Goal: Task Accomplishment & Management: Manage account settings

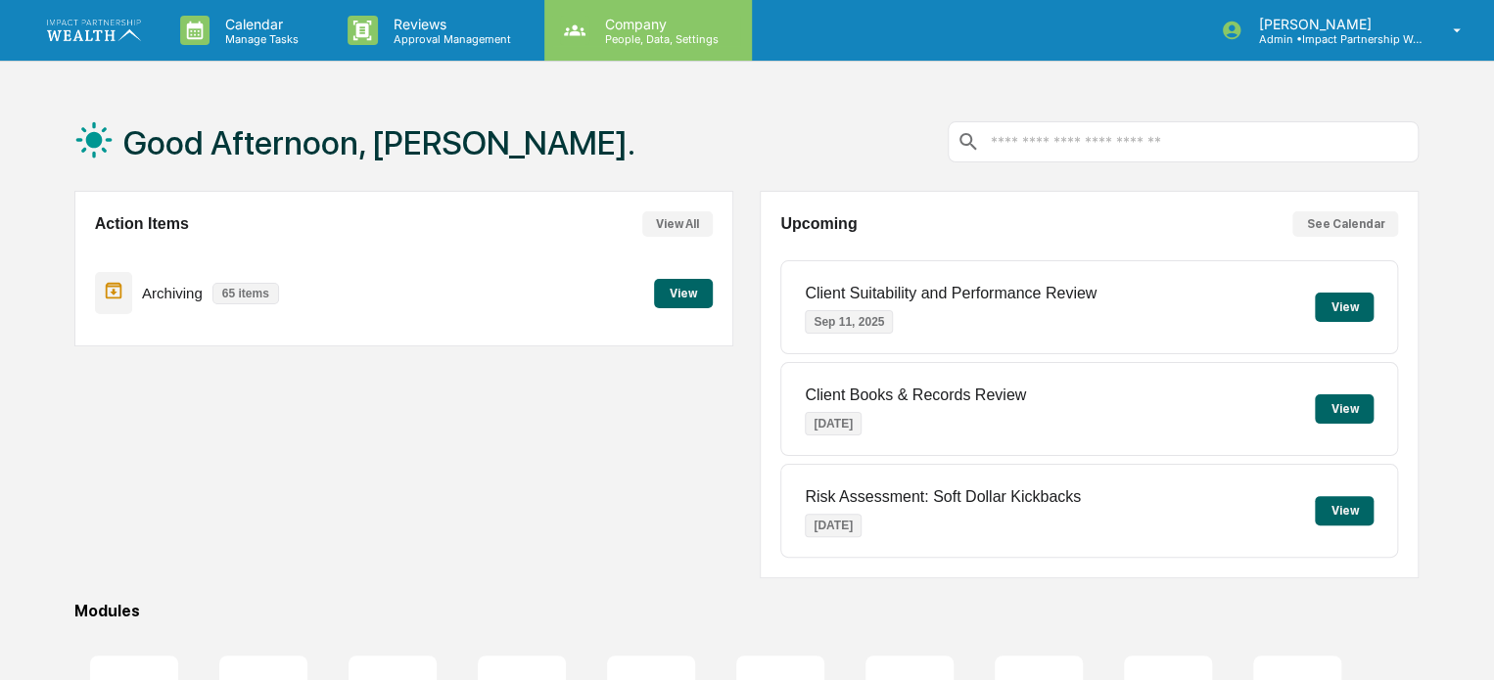
click at [635, 37] on p "People, Data, Settings" at bounding box center [658, 39] width 139 height 14
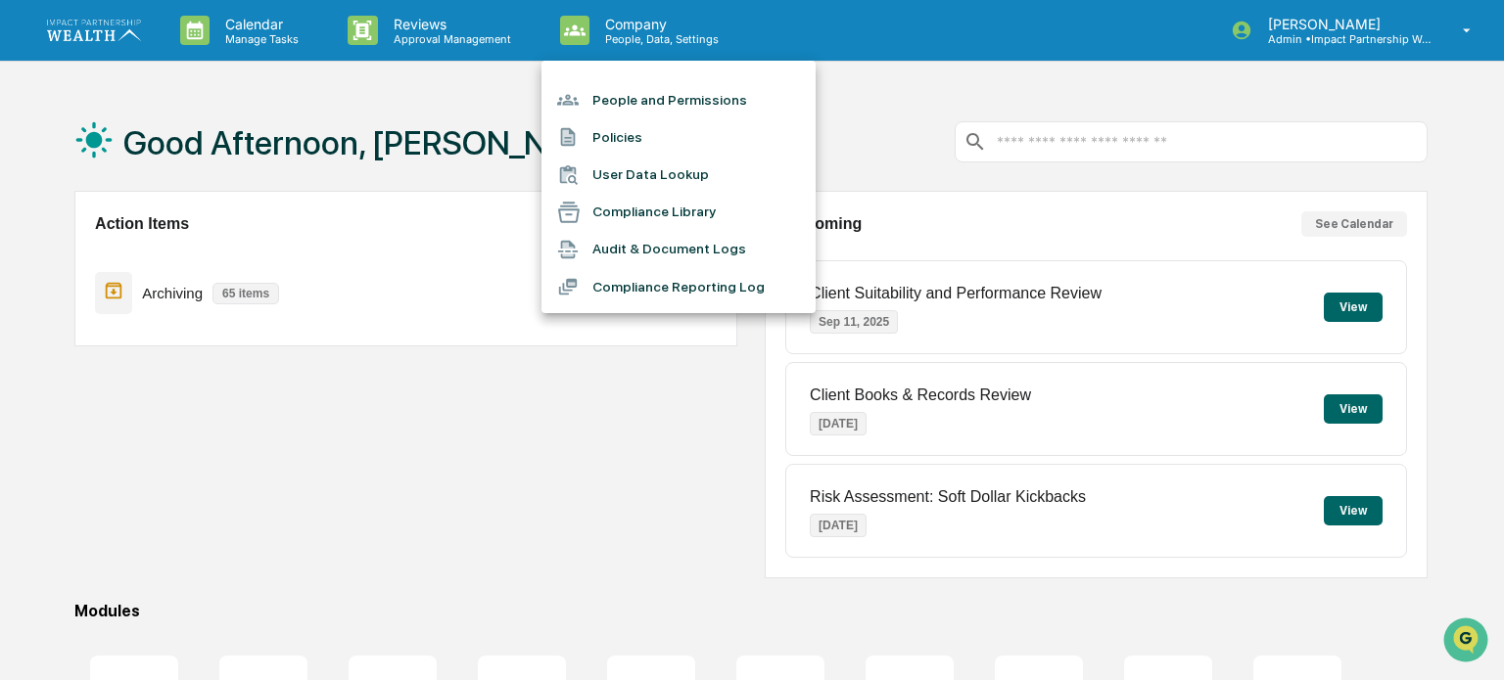
click at [636, 108] on li "People and Permissions" at bounding box center [678, 99] width 274 height 37
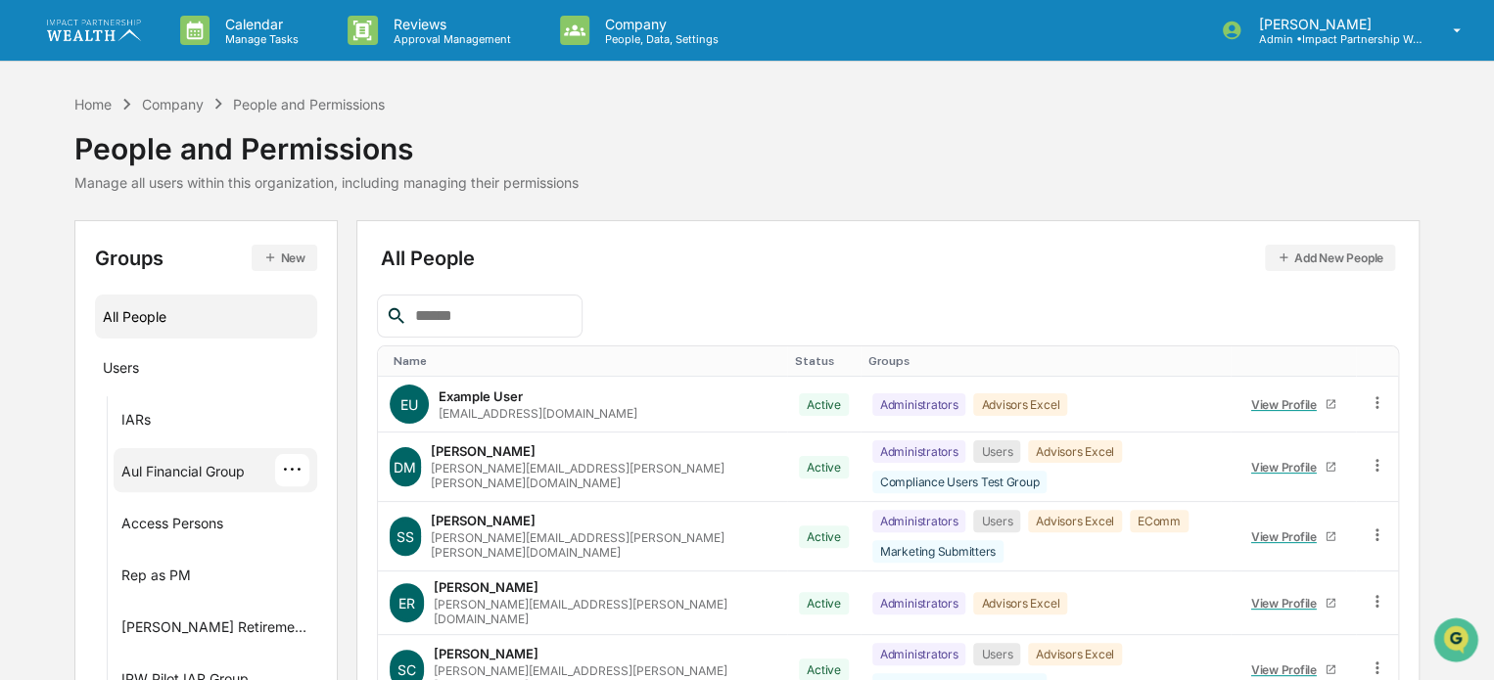
click at [176, 467] on div "Aul Financial Group" at bounding box center [182, 474] width 123 height 23
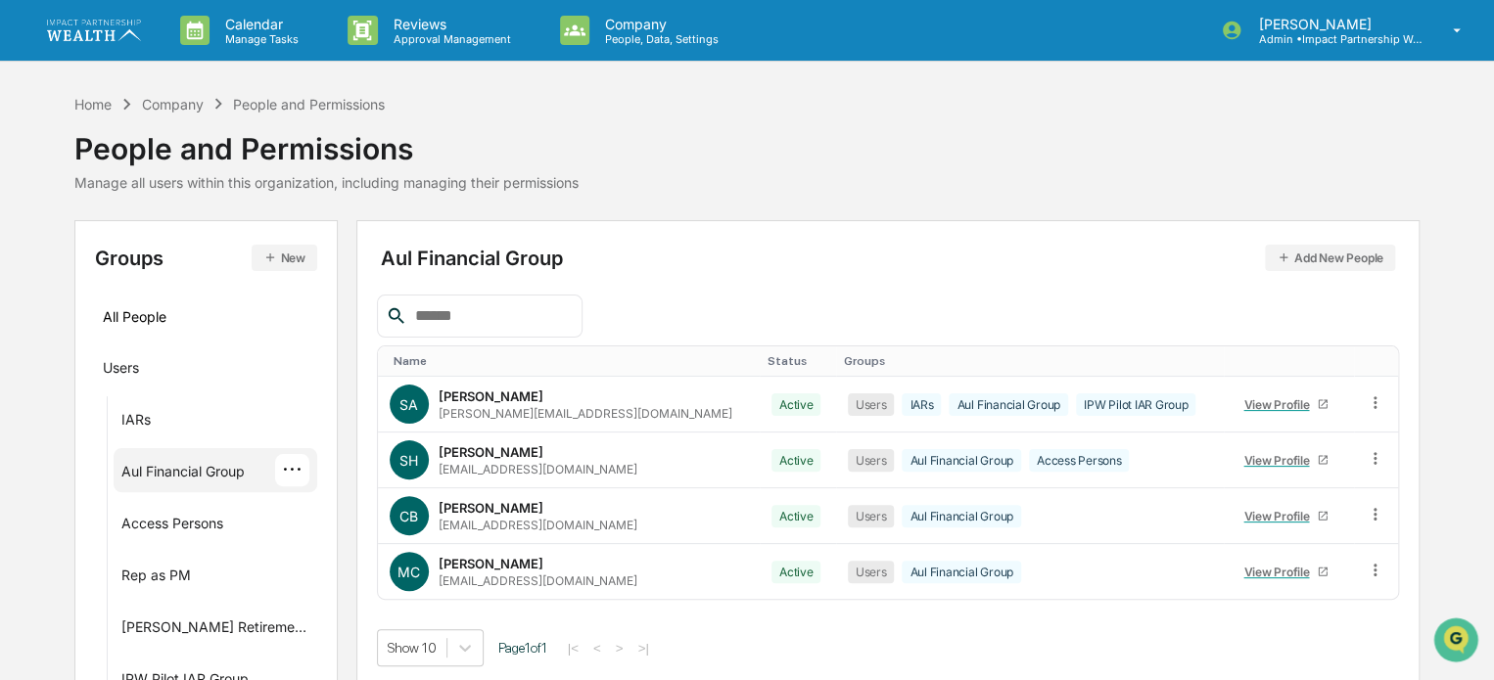
scroll to position [82, 0]
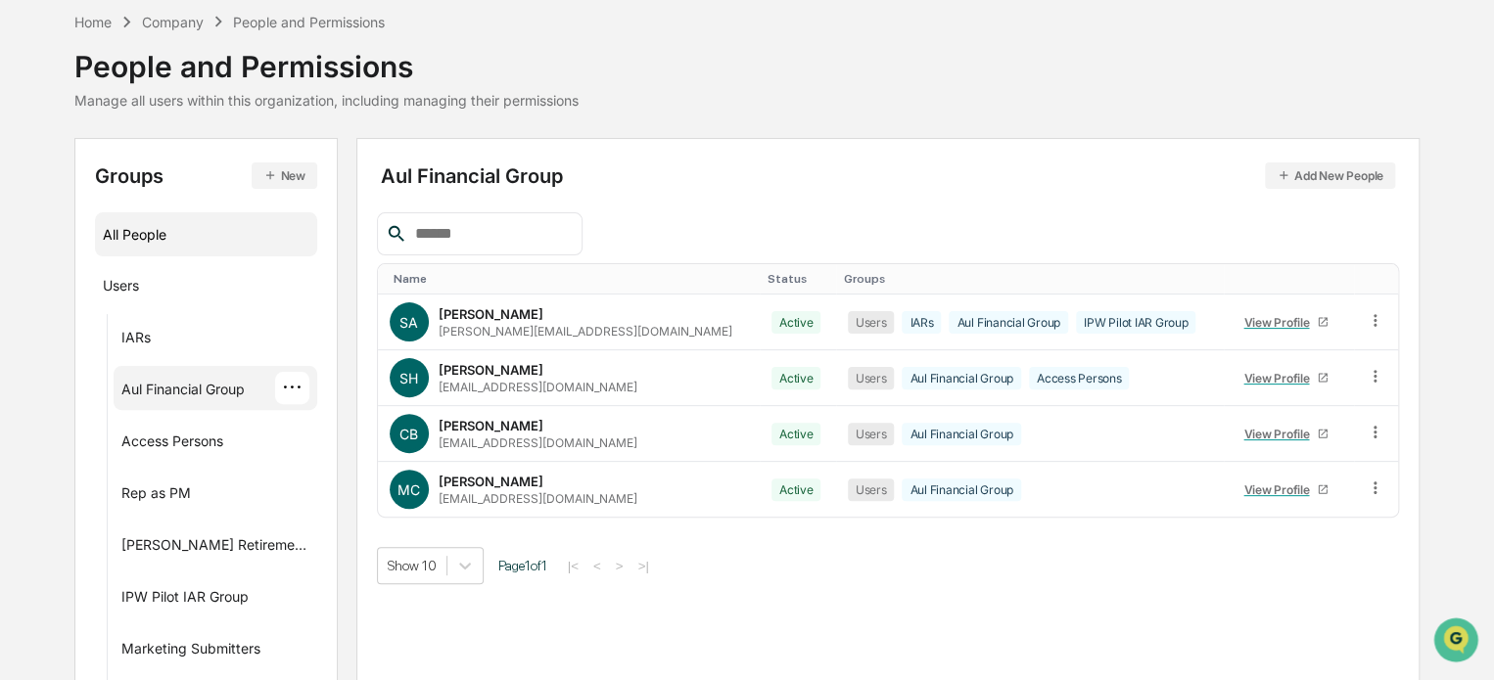
click at [133, 242] on div "All People" at bounding box center [206, 234] width 207 height 32
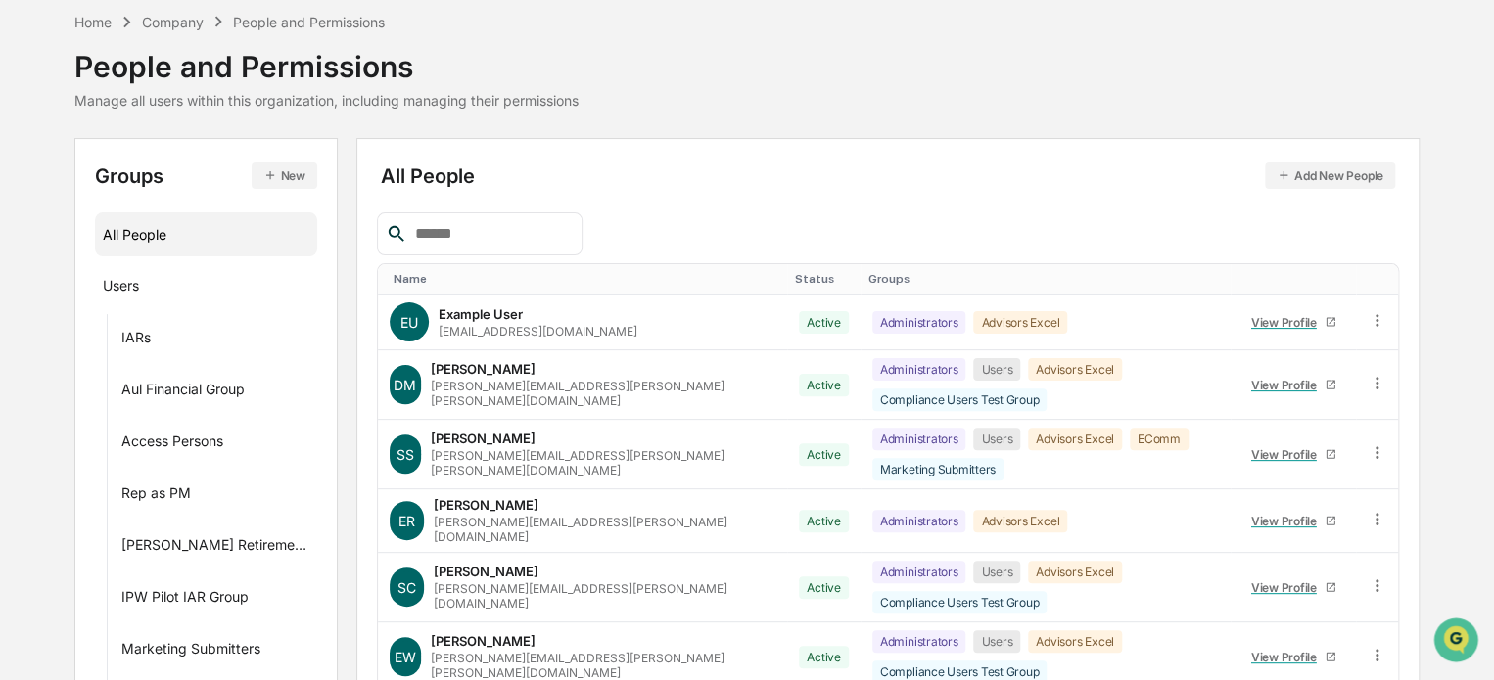
click at [468, 218] on div at bounding box center [480, 233] width 206 height 43
click at [480, 240] on input "text" at bounding box center [490, 233] width 166 height 25
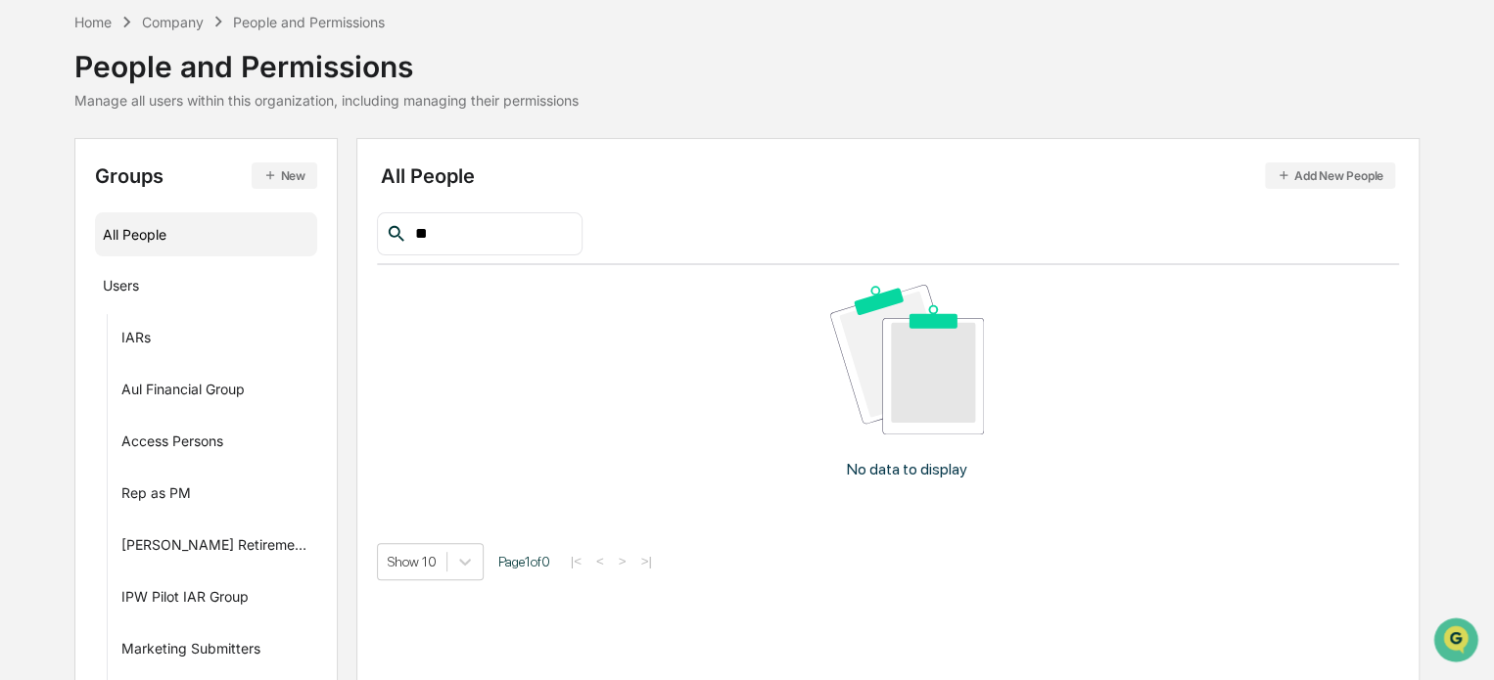
type input "*"
type input "*******"
click at [798, 190] on div "All People Add New People ******* No data to display Show 10 Page 1 of 0 |< < >…" at bounding box center [888, 370] width 1022 height 422
click at [159, 391] on div "Aul Financial Group" at bounding box center [182, 392] width 123 height 23
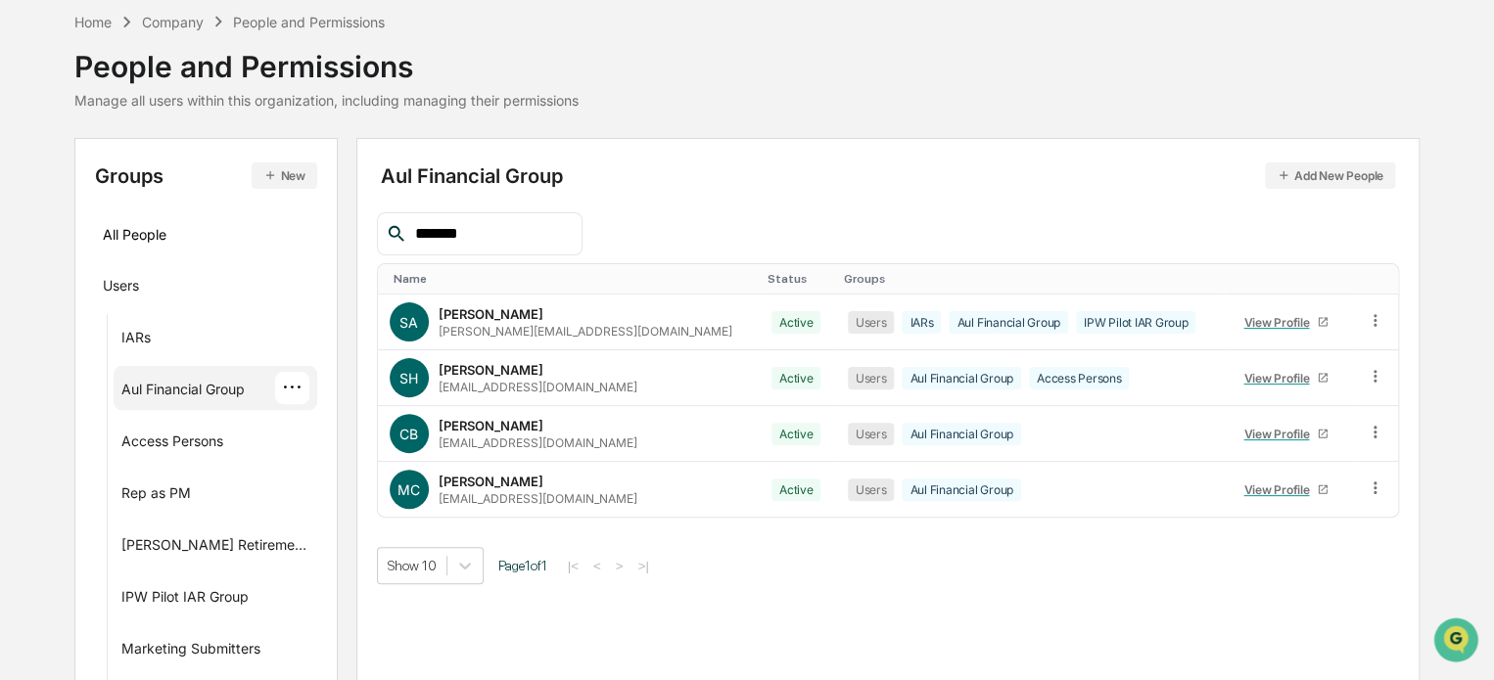
click at [1323, 179] on button "Add New People" at bounding box center [1330, 176] width 130 height 26
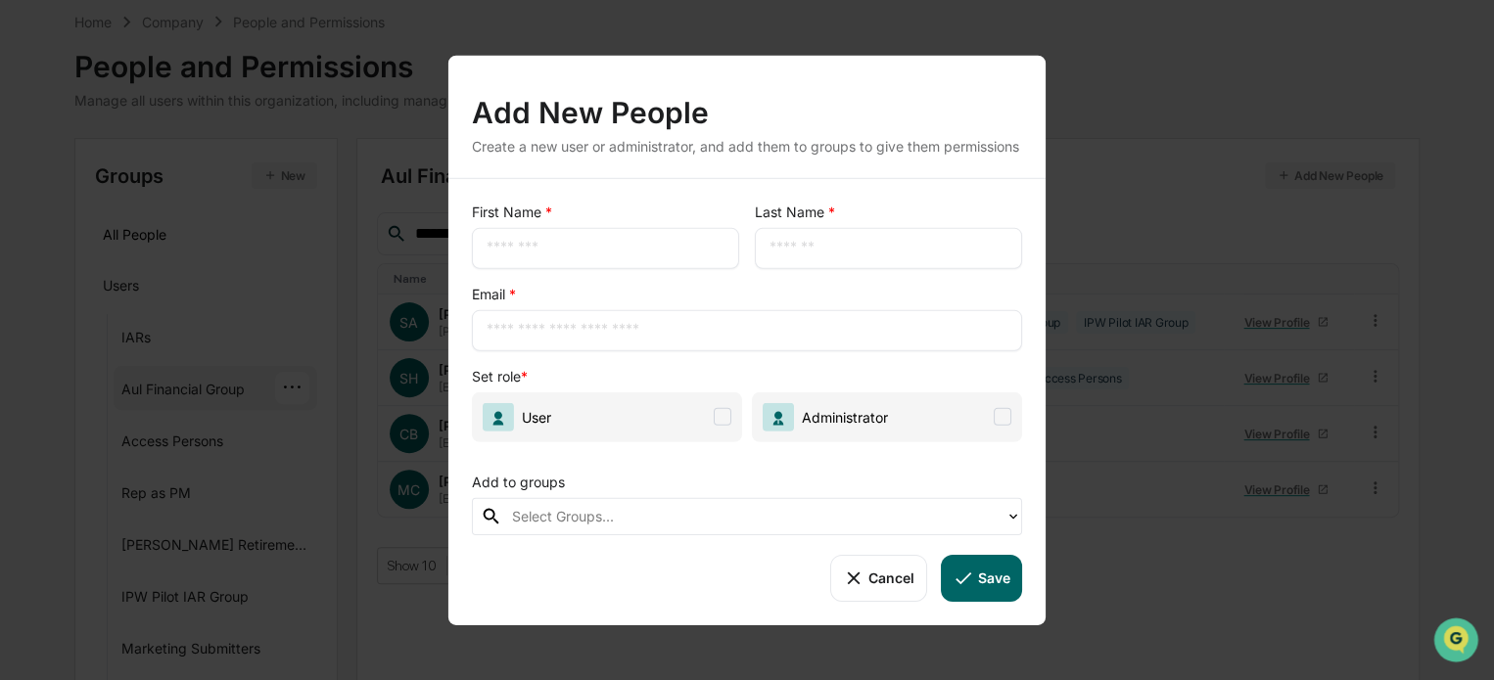
click at [650, 257] on input "text" at bounding box center [606, 248] width 238 height 20
type input "*******"
click at [572, 340] on input "text" at bounding box center [747, 330] width 521 height 20
paste input "**********"
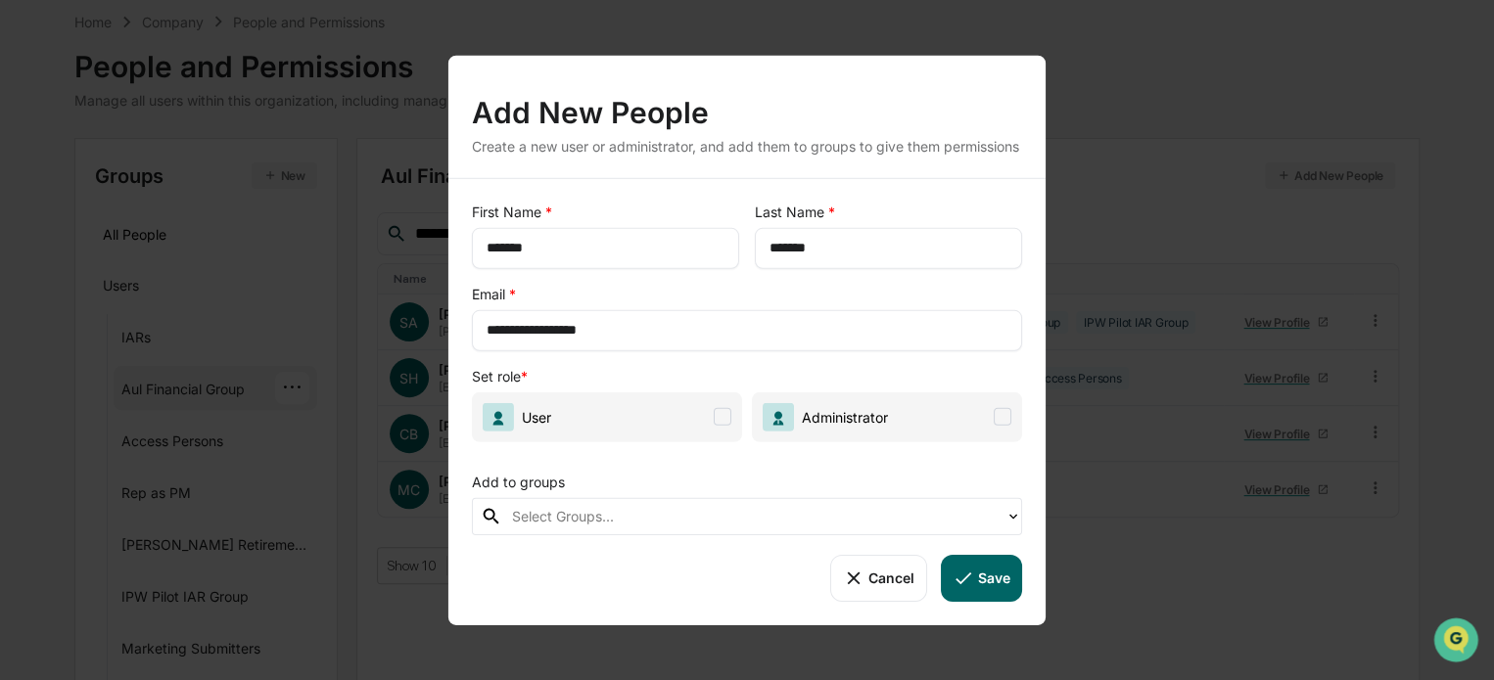
type input "**********"
click at [665, 437] on span "User" at bounding box center [607, 417] width 270 height 50
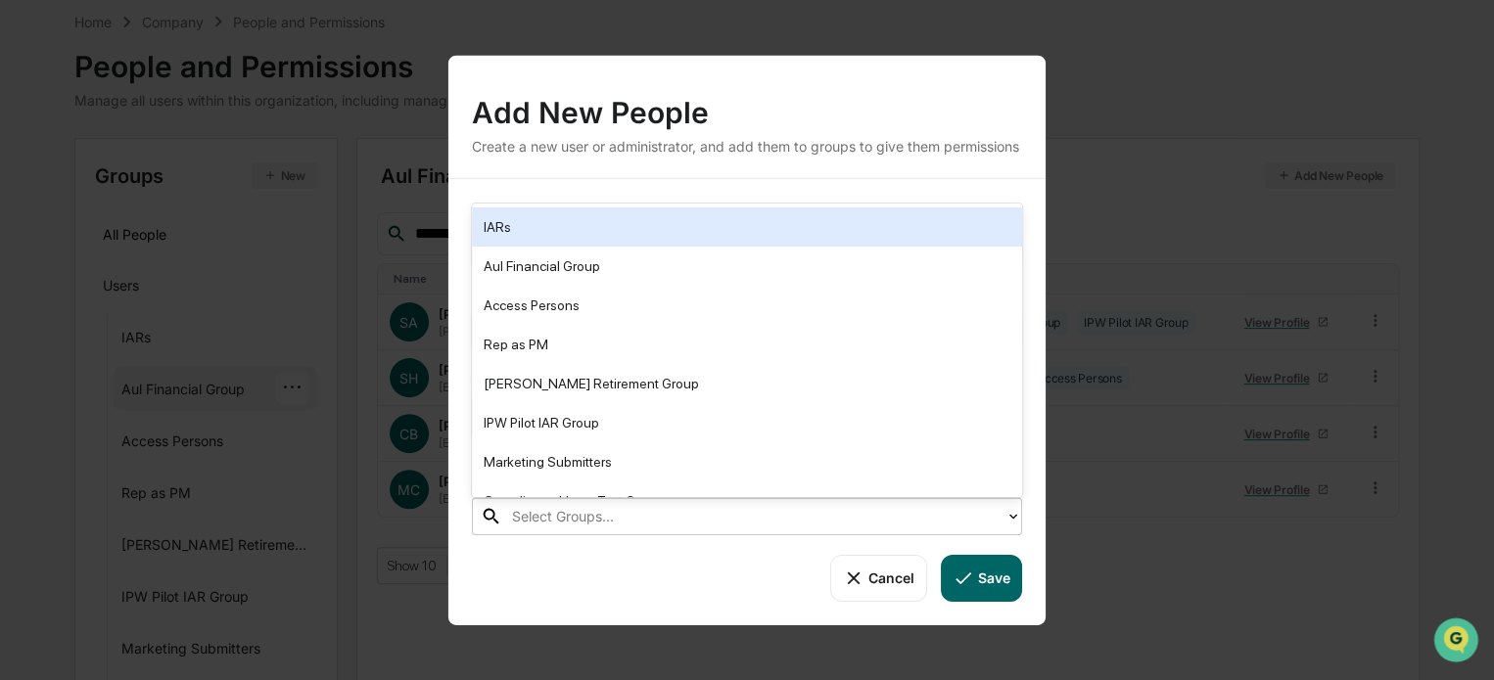
click at [975, 528] on div at bounding box center [754, 516] width 484 height 23
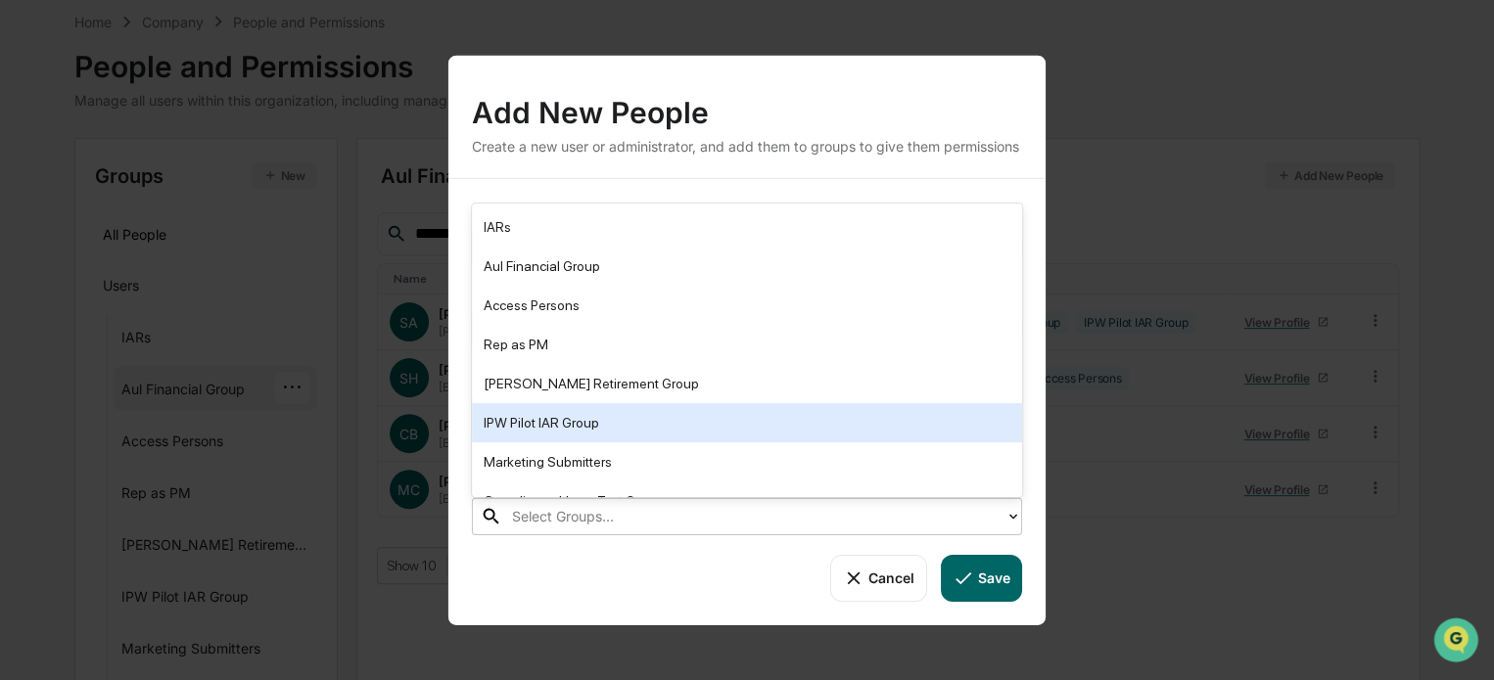
scroll to position [36, 0]
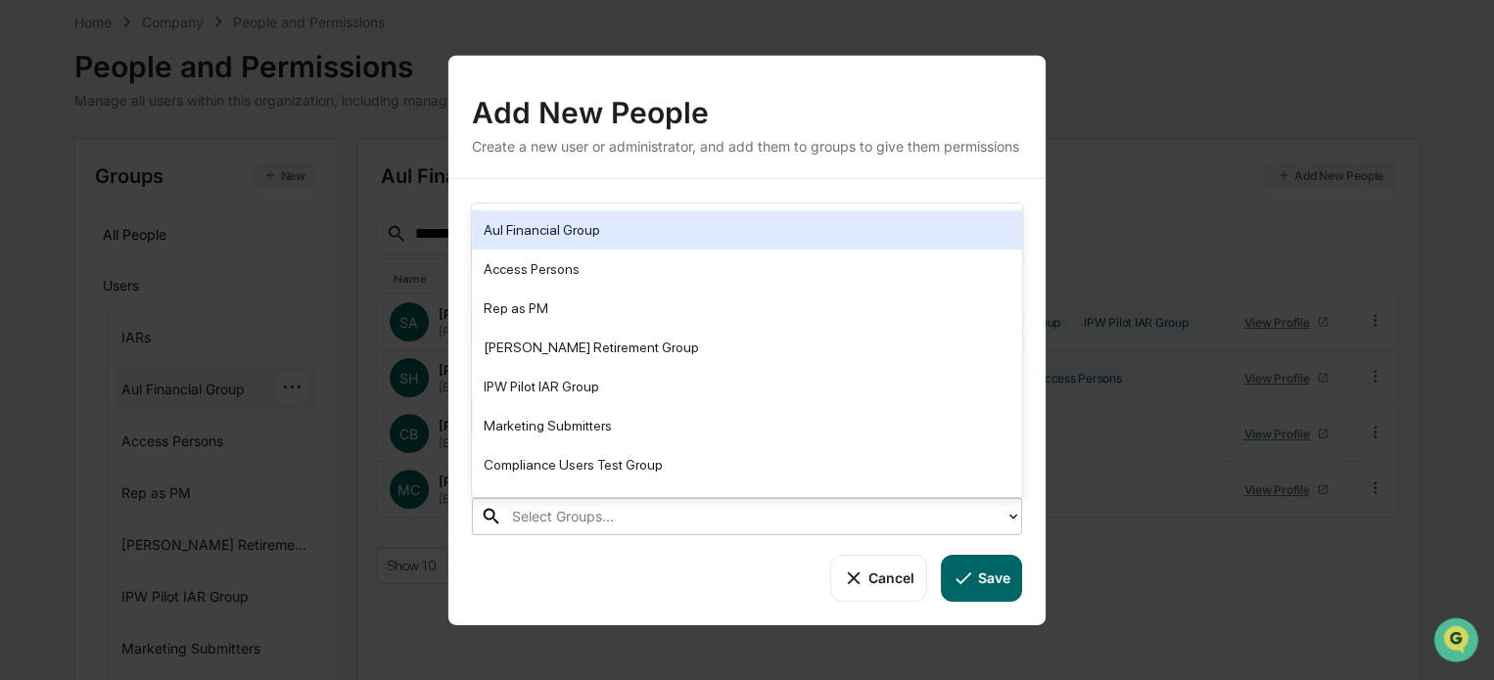
click at [747, 234] on div "Aul Financial Group" at bounding box center [747, 229] width 527 height 23
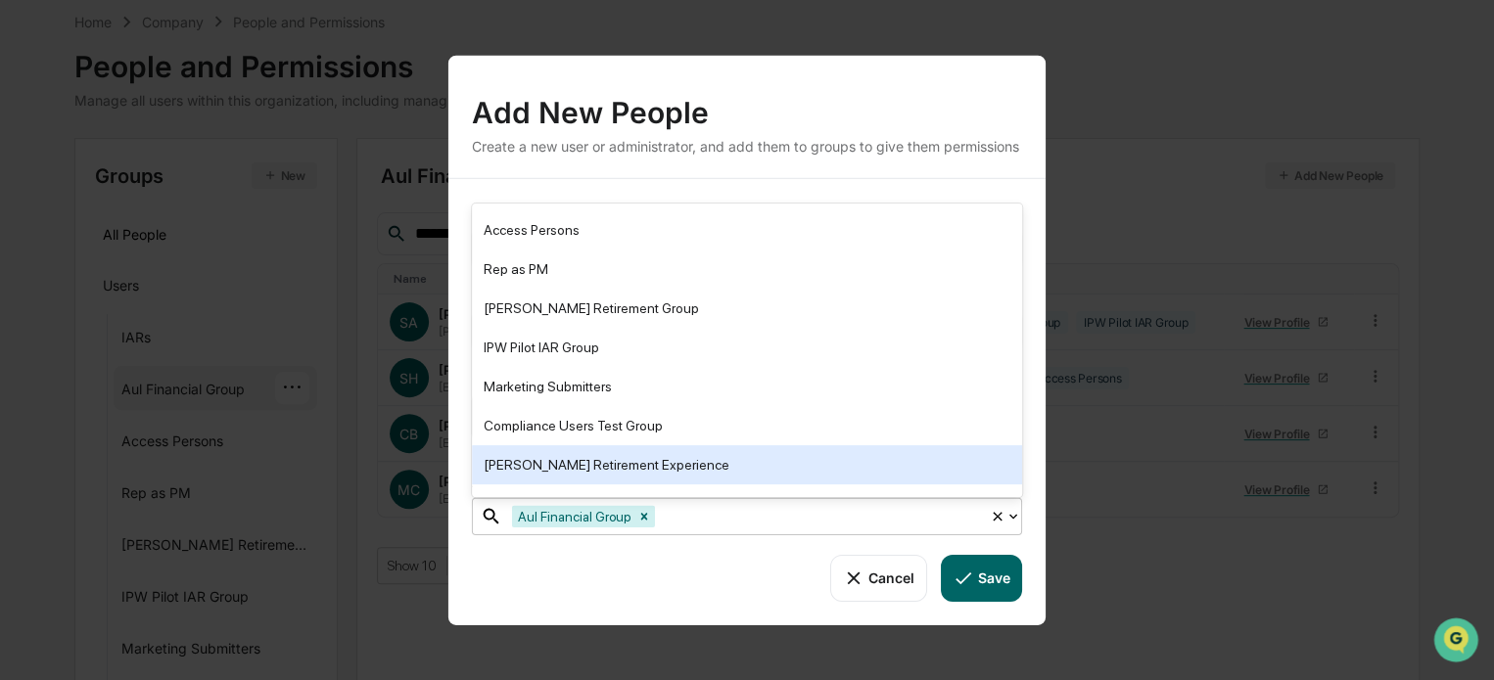
click at [978, 584] on button "Save" at bounding box center [981, 577] width 81 height 47
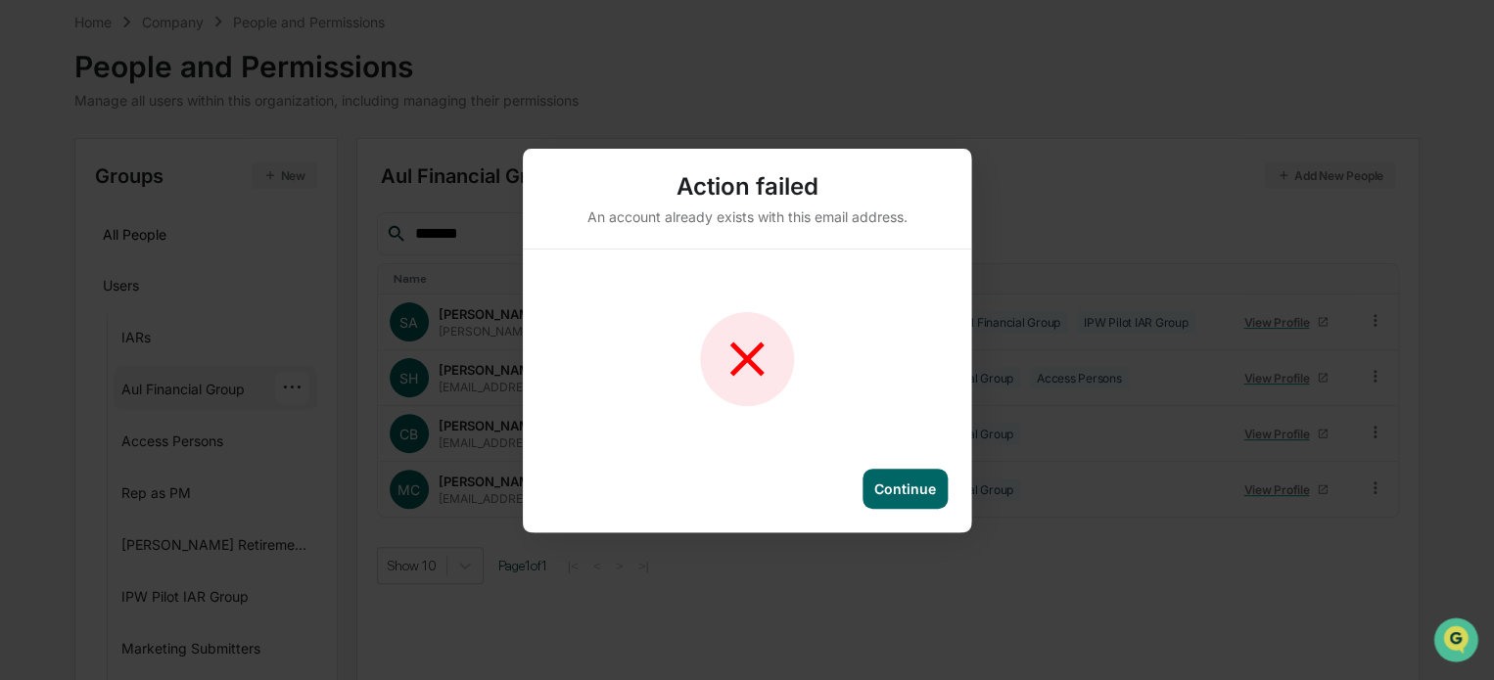
click at [885, 506] on div "Continue" at bounding box center [904, 489] width 85 height 40
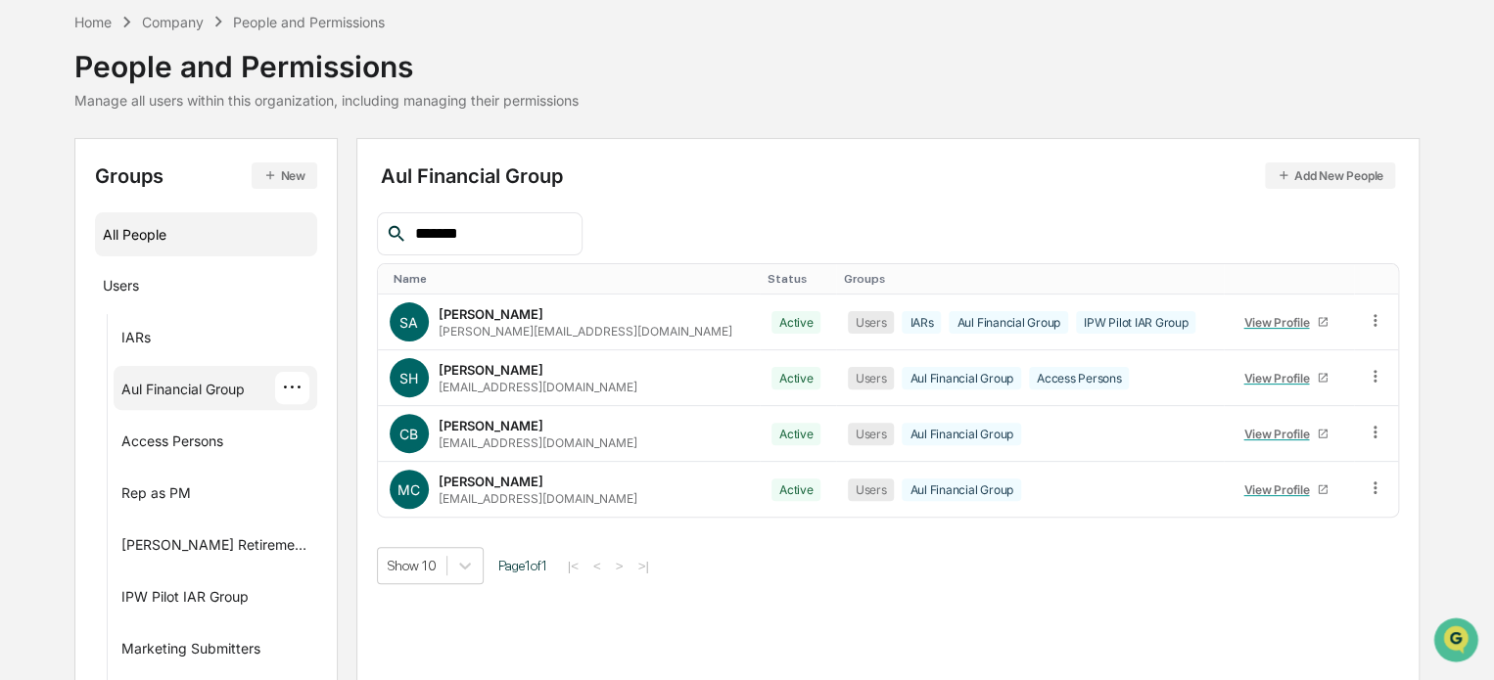
click at [153, 226] on div "All People" at bounding box center [206, 234] width 207 height 32
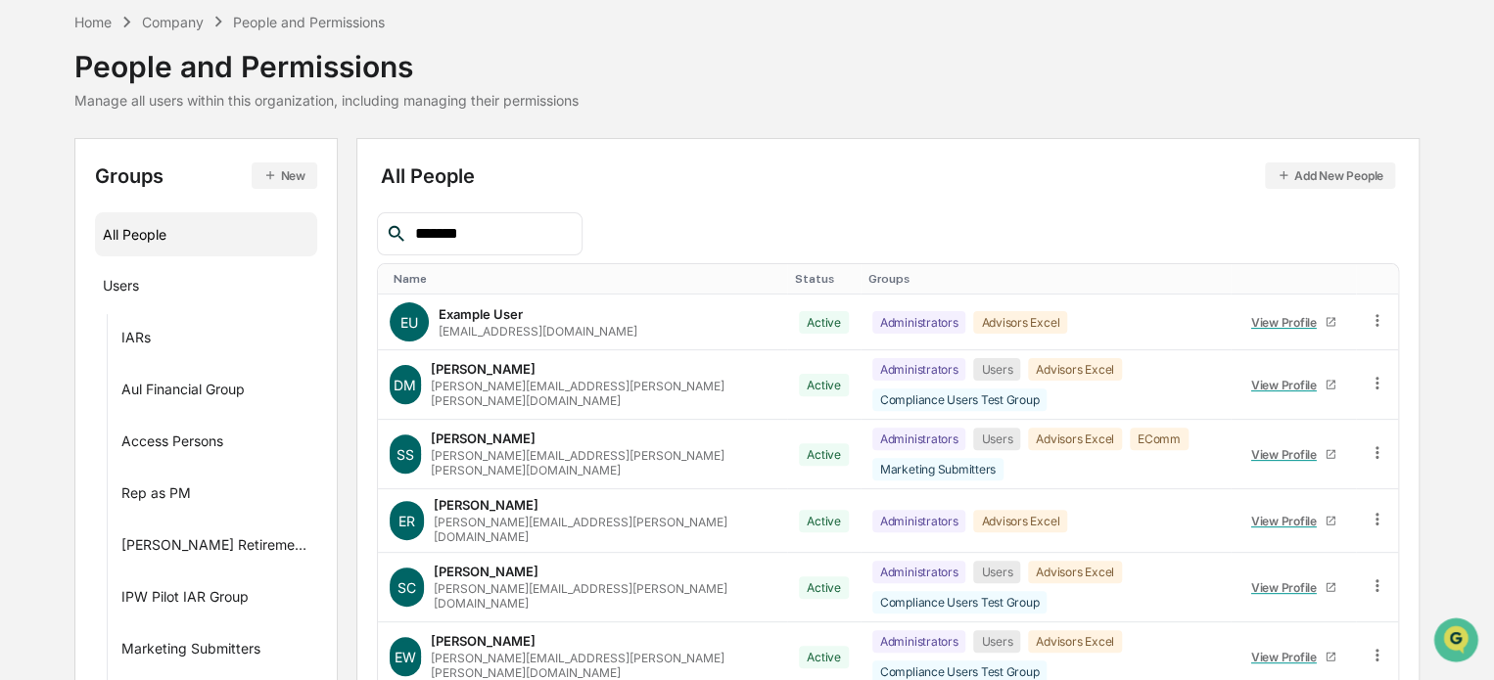
drag, startPoint x: 491, startPoint y: 224, endPoint x: 304, endPoint y: 203, distance: 188.2
paste input "**********"
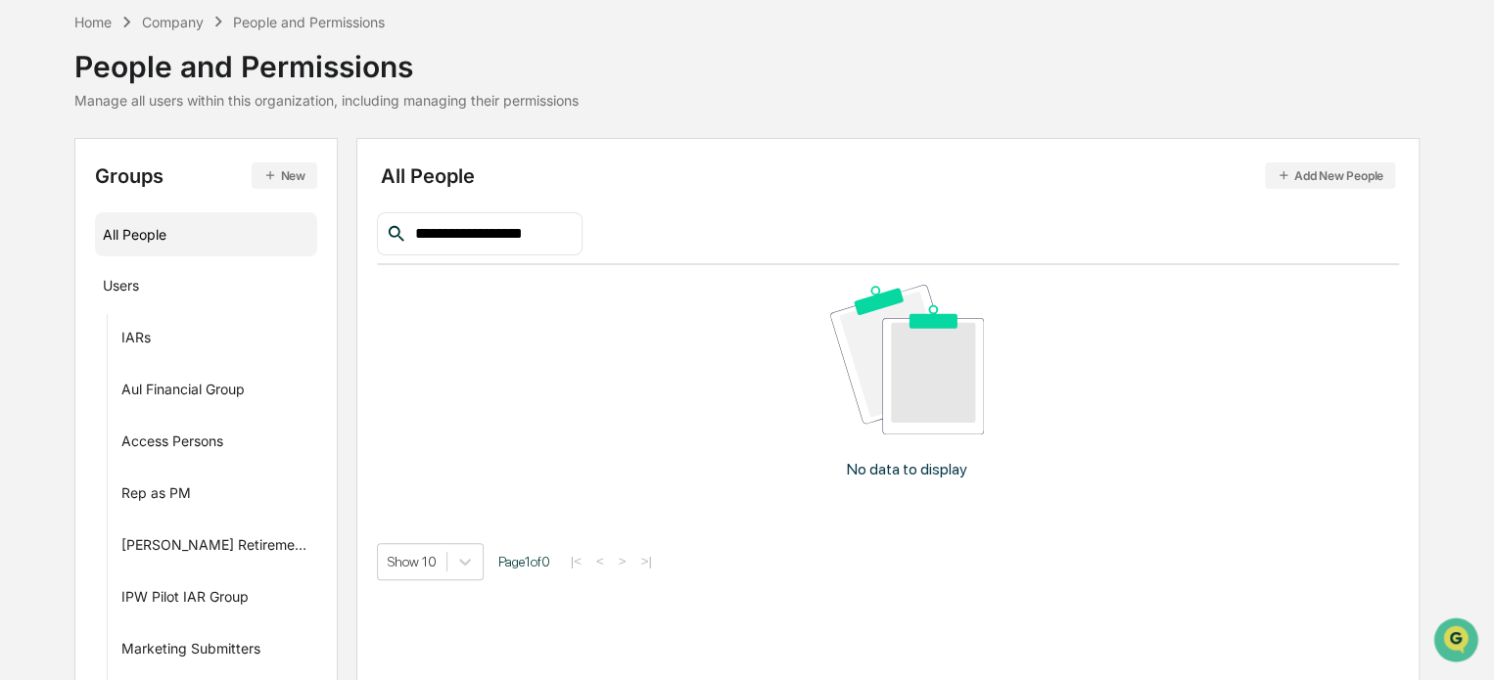
type input "**********"
click at [723, 207] on div "**********" at bounding box center [888, 370] width 1022 height 422
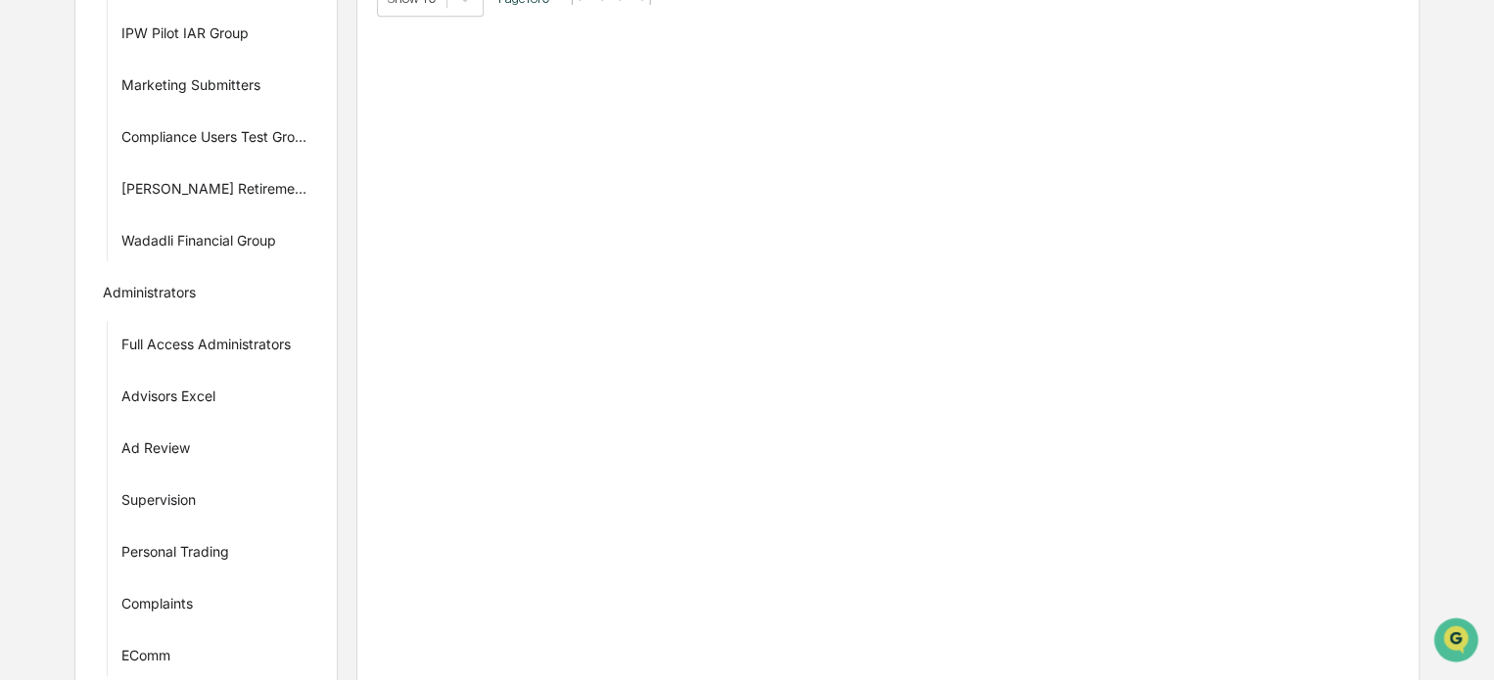
scroll to position [670, 0]
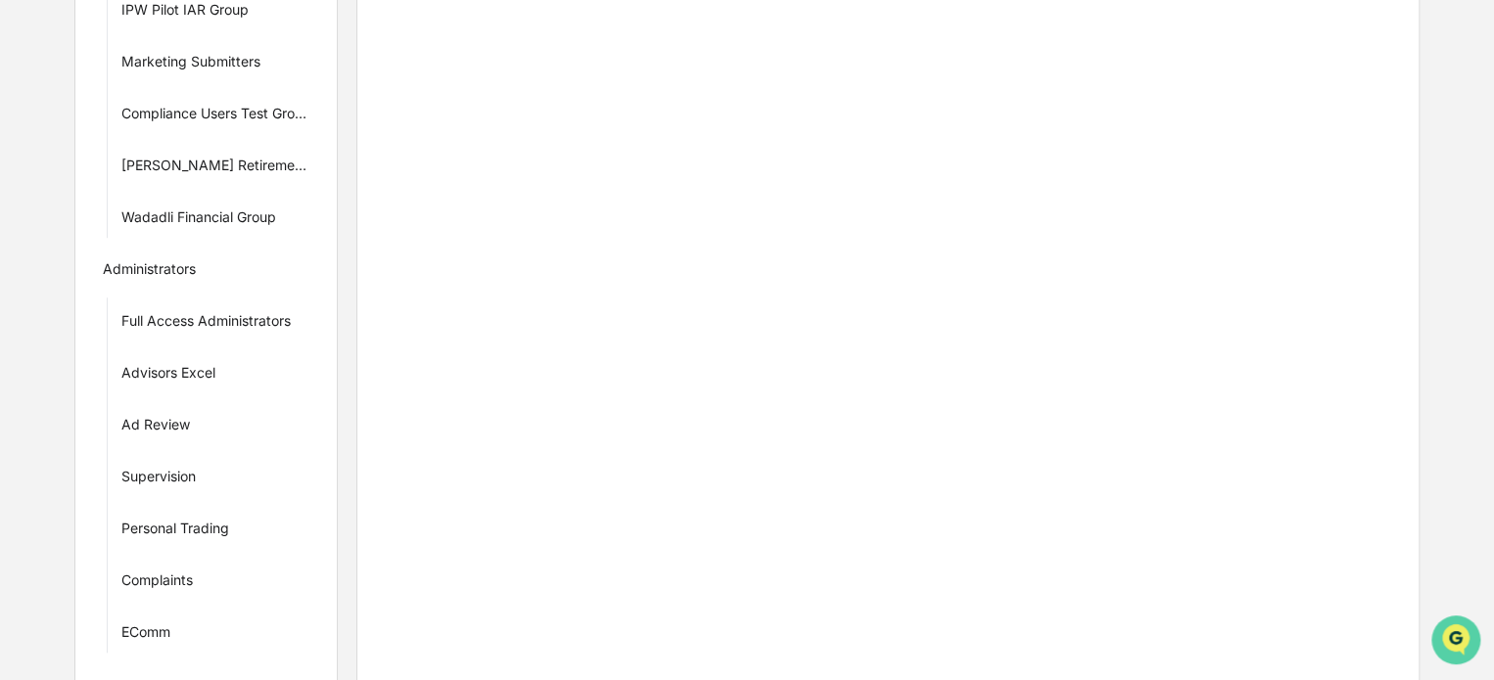
click at [1459, 632] on img "Open customer support" at bounding box center [1455, 640] width 49 height 39
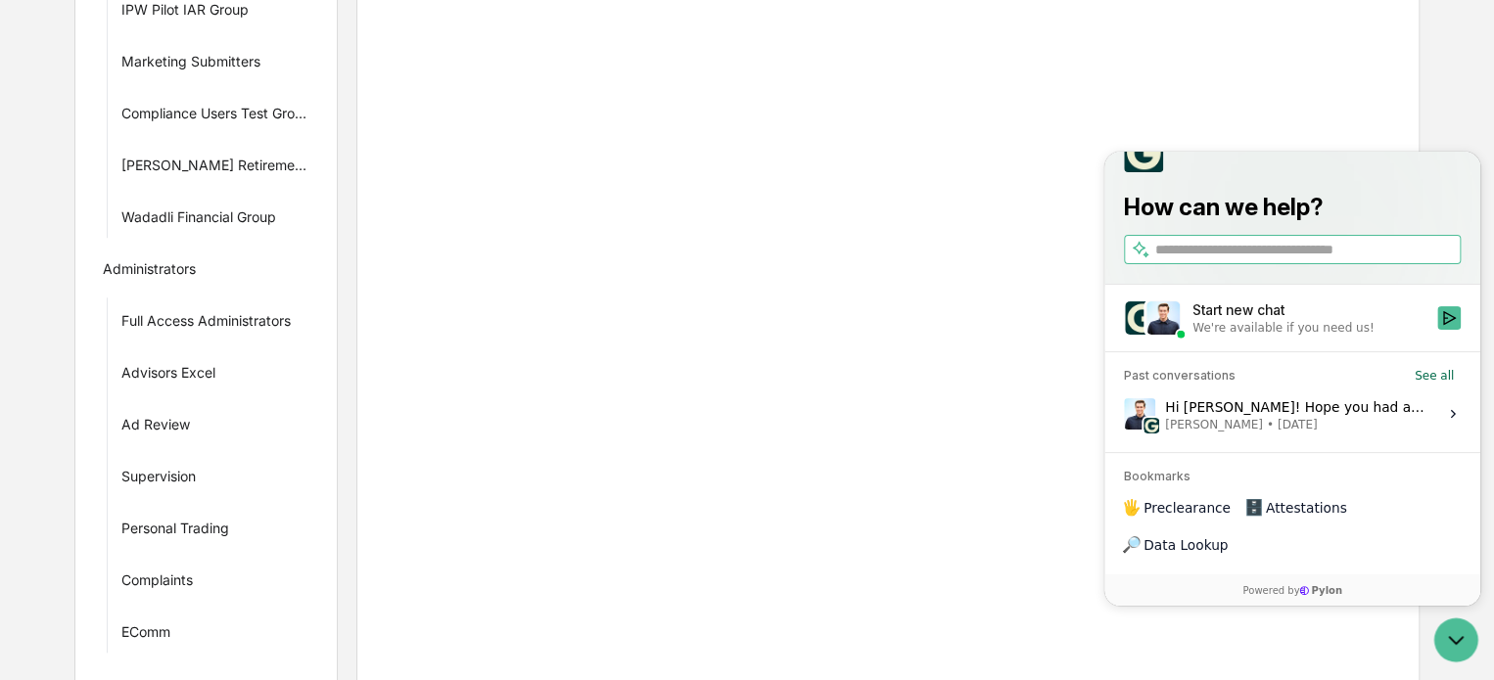
click at [1239, 259] on input "search" at bounding box center [1306, 249] width 302 height 21
type input "*******"
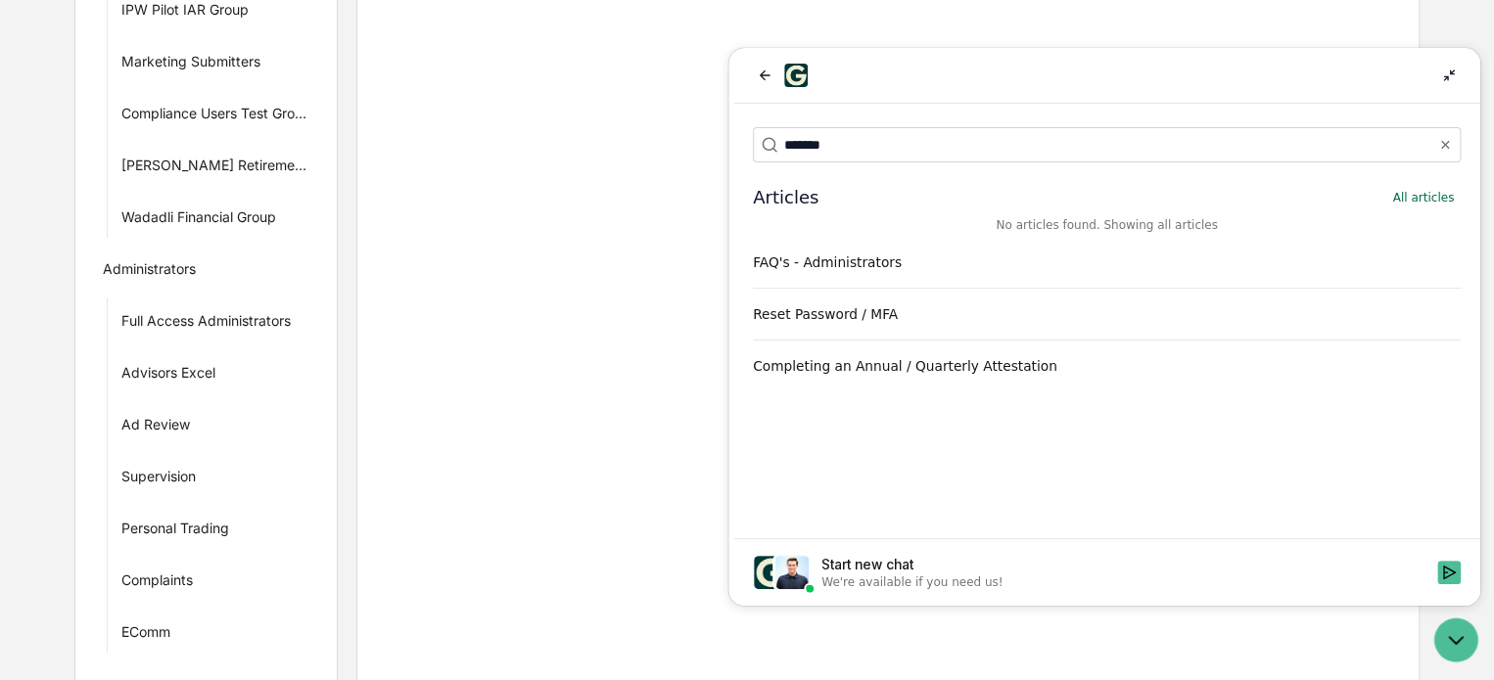
click at [861, 361] on div "Completing an Annual / Quarterly Attestation" at bounding box center [1107, 366] width 708 height 20
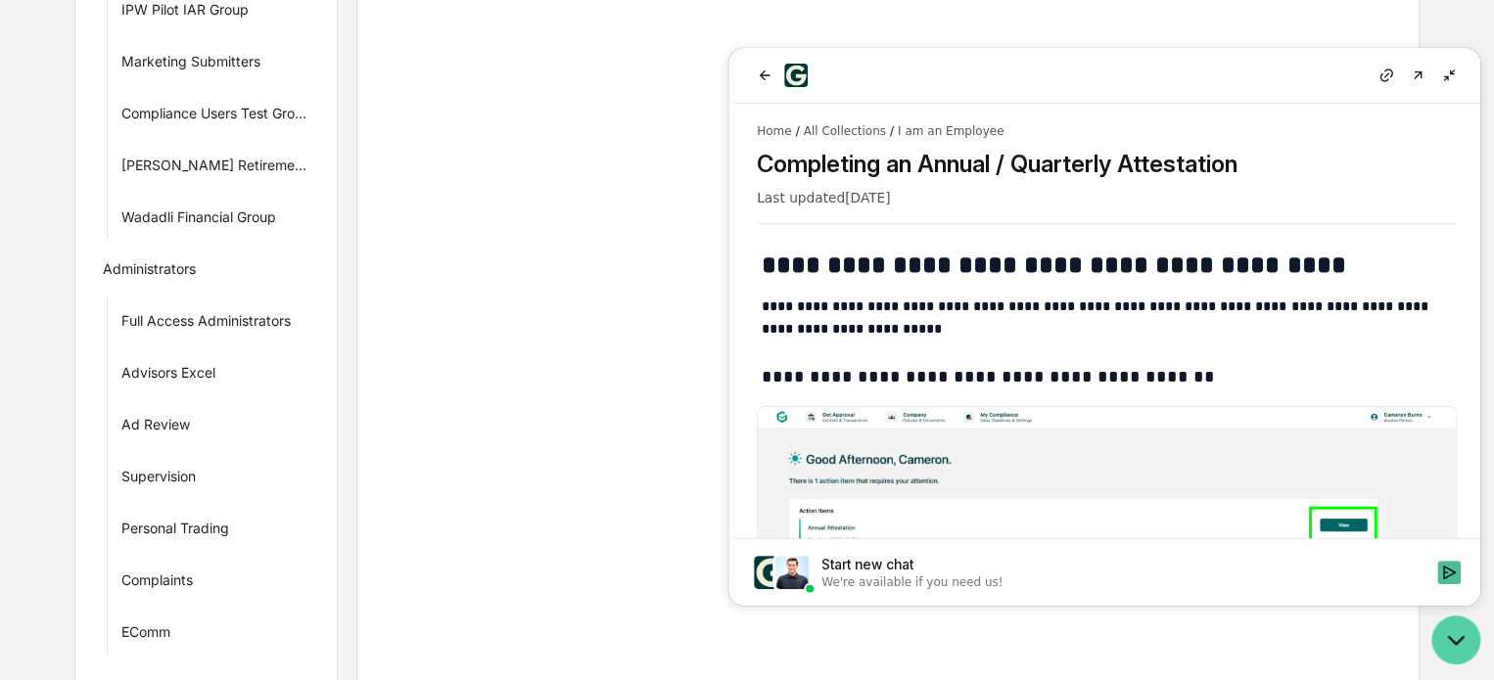
click at [1459, 627] on icon "Open customer support" at bounding box center [1455, 640] width 49 height 49
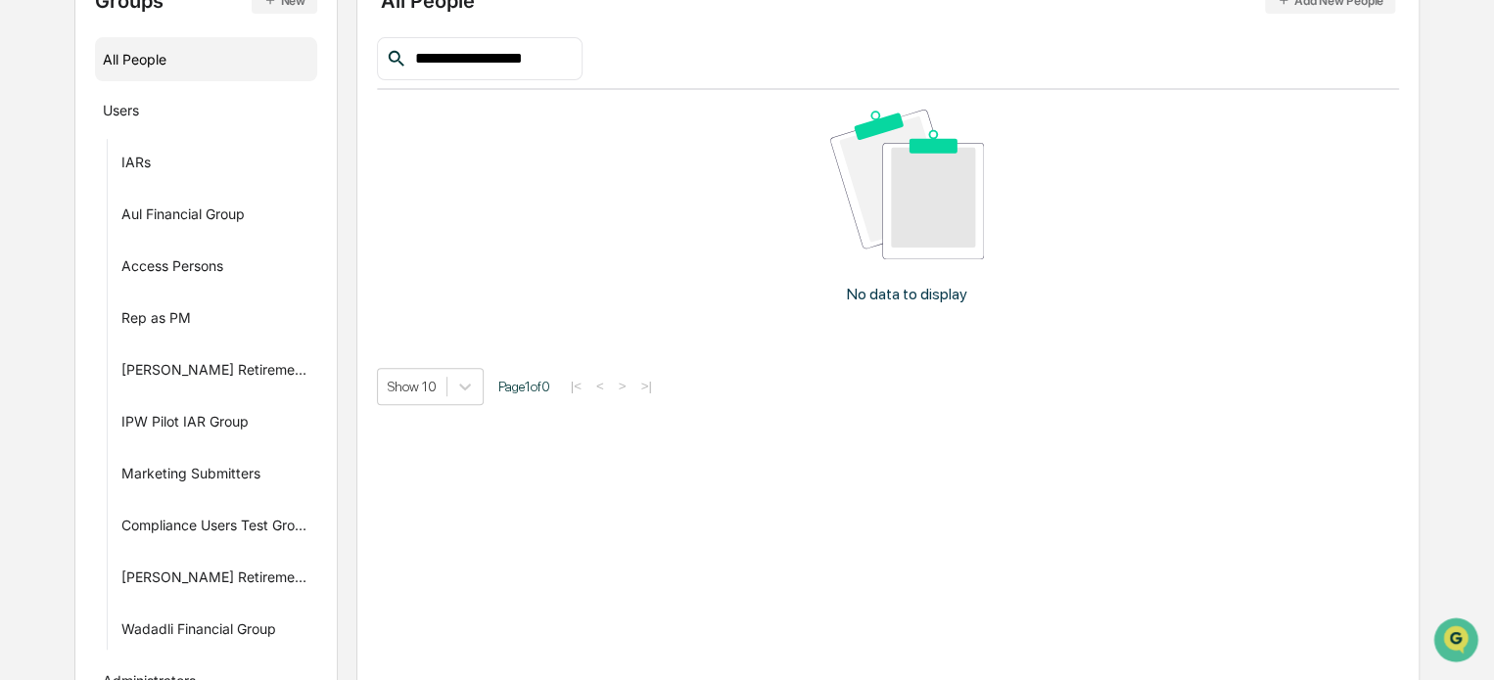
scroll to position [108, 0]
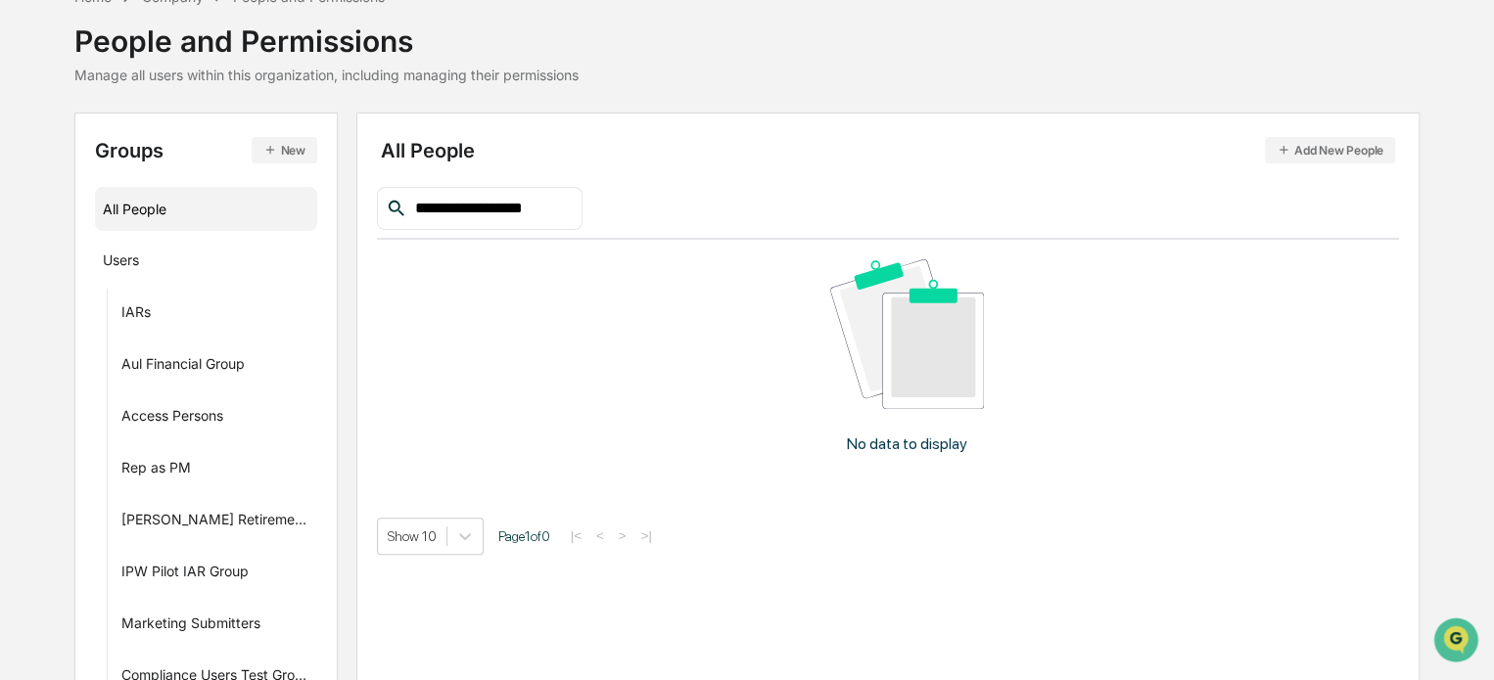
drag, startPoint x: 582, startPoint y: 205, endPoint x: 340, endPoint y: 208, distance: 242.8
click at [340, 208] on div "**********" at bounding box center [746, 678] width 1344 height 1131
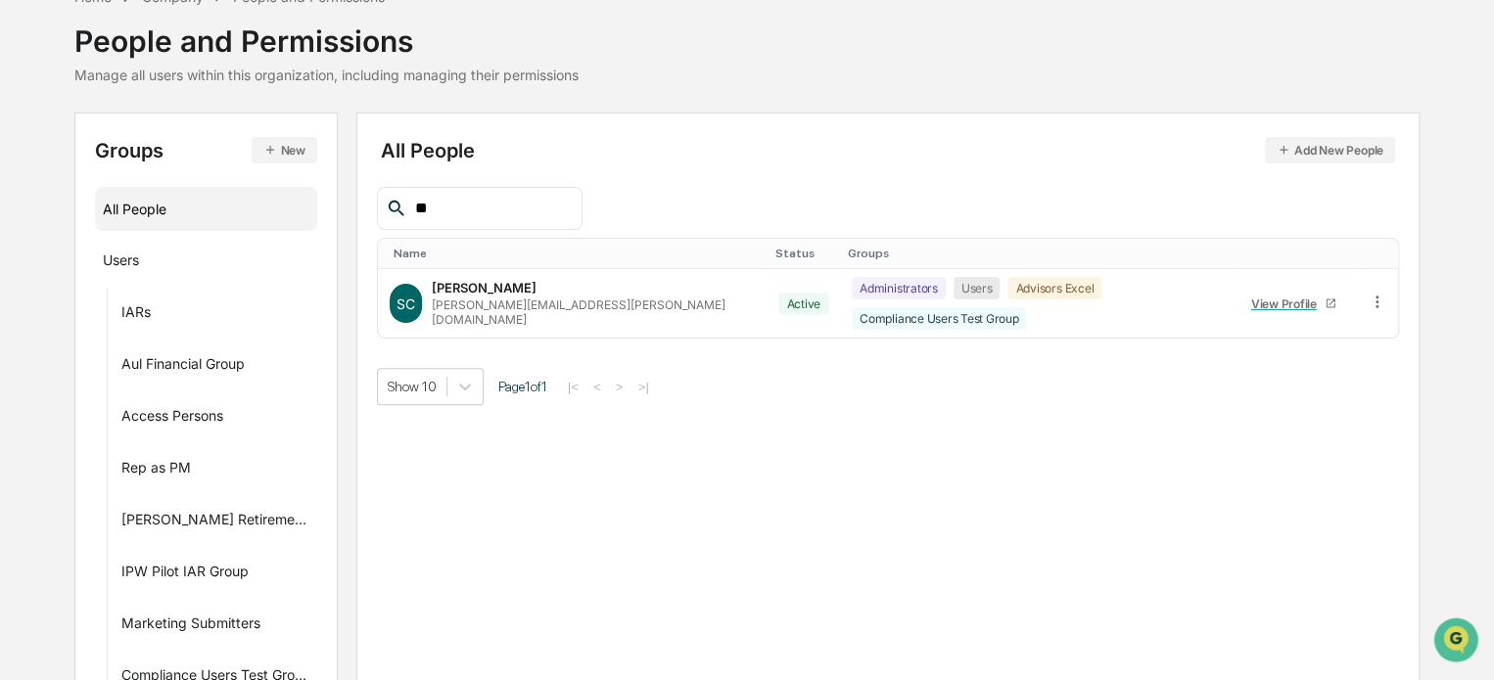
type input "*"
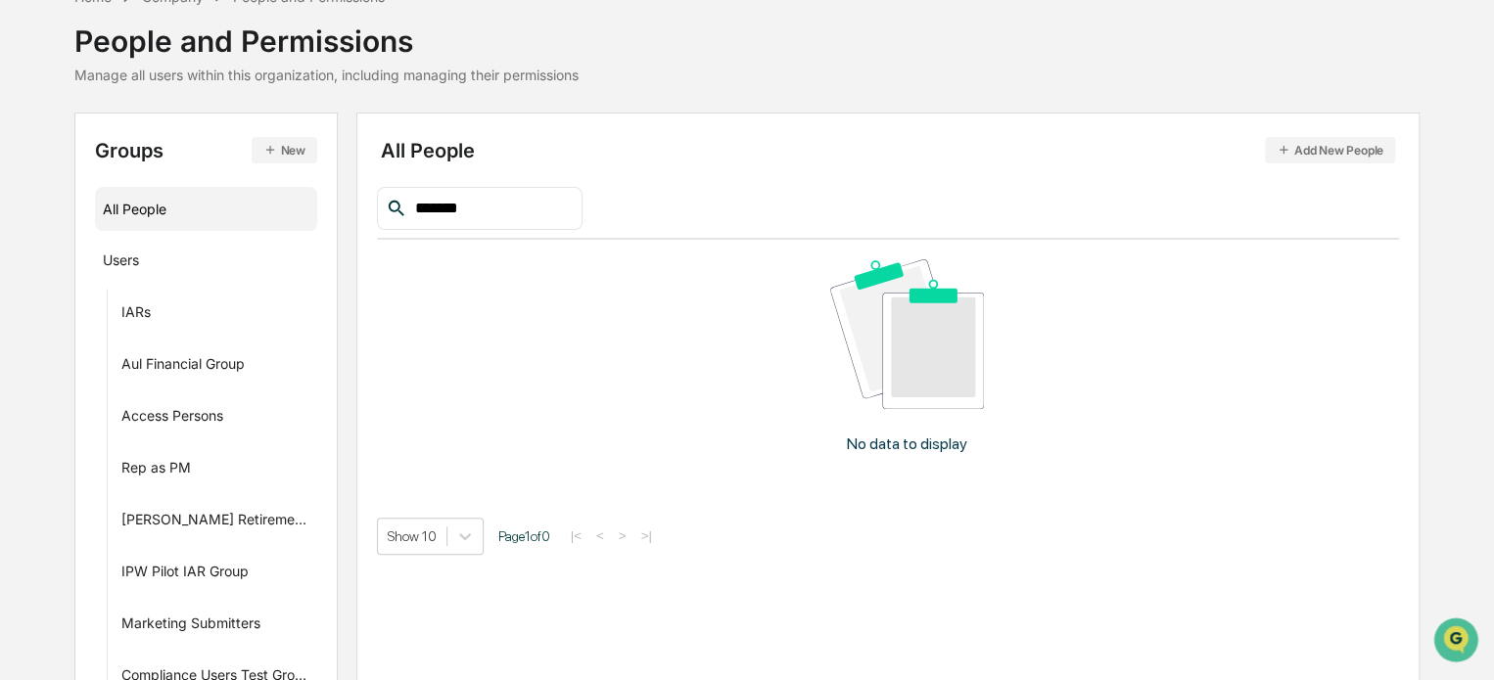
type input "*******"
click at [689, 76] on div "Home Company People and Permissions People and Permissions Manage all users wit…" at bounding box center [746, 34] width 1344 height 98
click at [1452, 646] on icon "Open customer support" at bounding box center [1455, 664] width 49 height 49
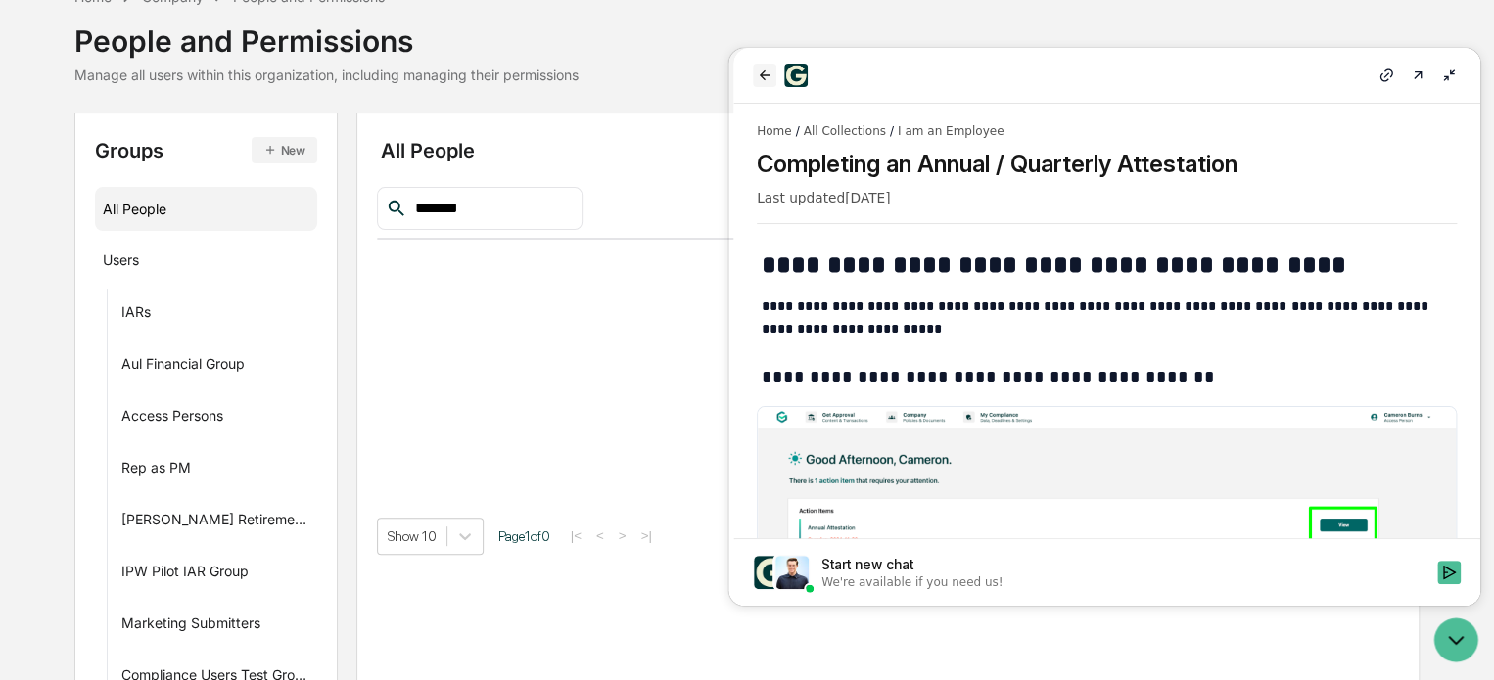
click at [763, 77] on icon "back" at bounding box center [765, 75] width 11 height 10
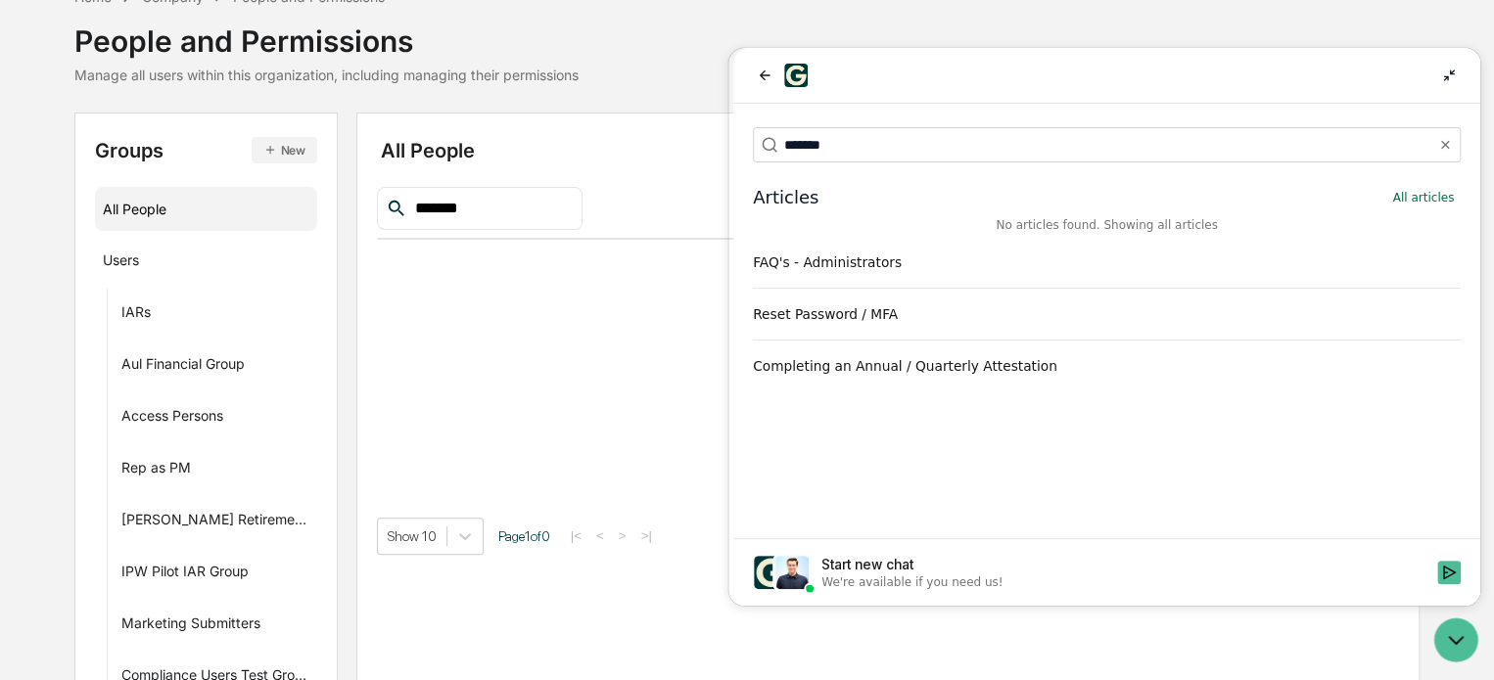
click at [956, 575] on div "We're available if you need us!" at bounding box center [911, 583] width 181 height 16
click at [1437, 575] on button "Start new chat We're available if you need us!" at bounding box center [1448, 572] width 23 height 23
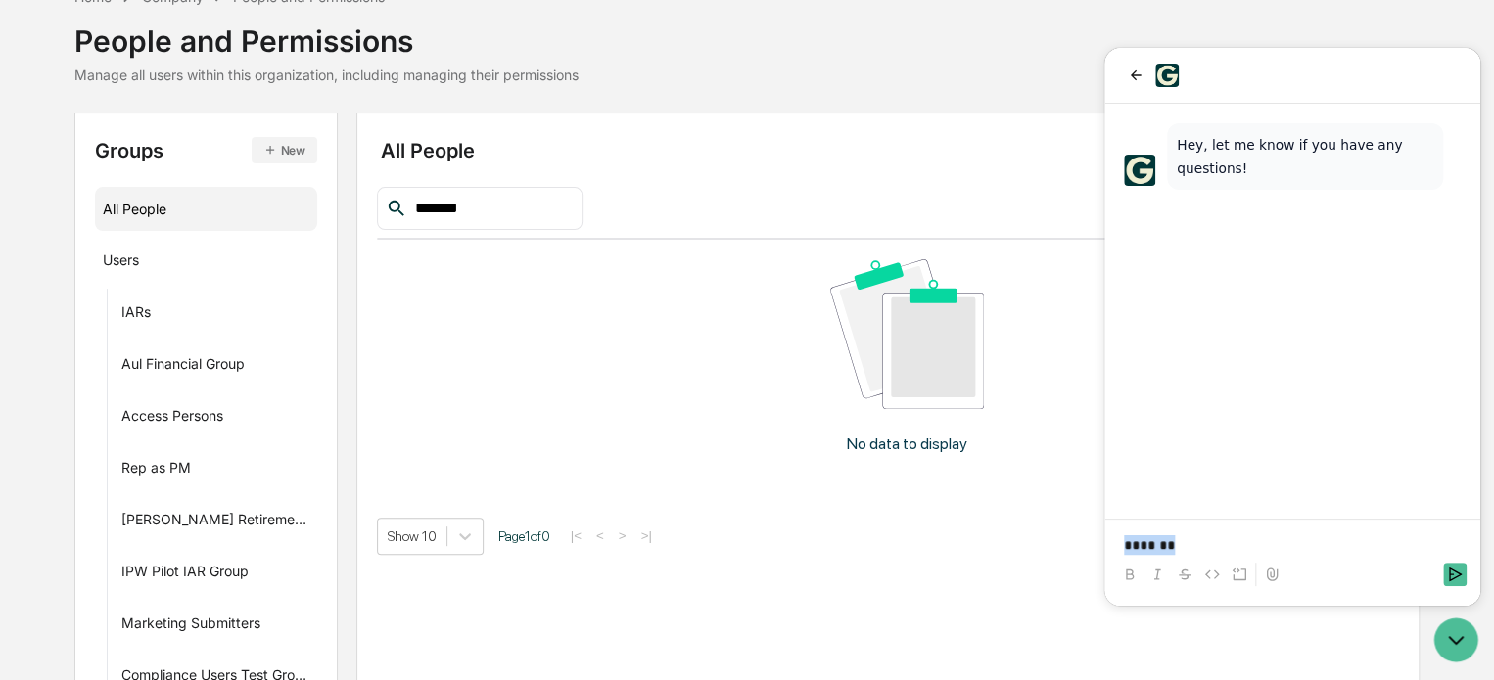
drag, startPoint x: 1220, startPoint y: 553, endPoint x: 991, endPoint y: 544, distance: 229.2
click at [1104, 544] on html "Hey, let me know if you have any questions! *******" at bounding box center [1292, 327] width 376 height 558
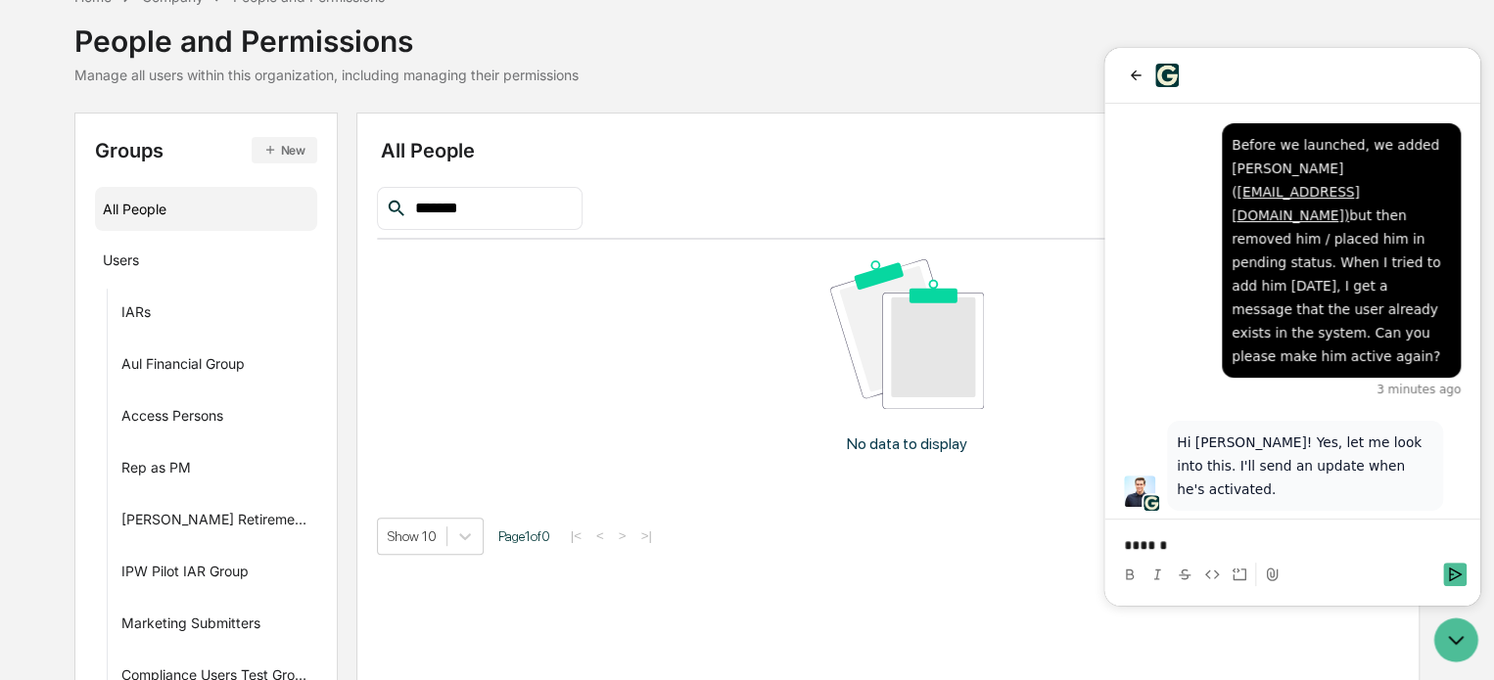
scroll to position [77, 0]
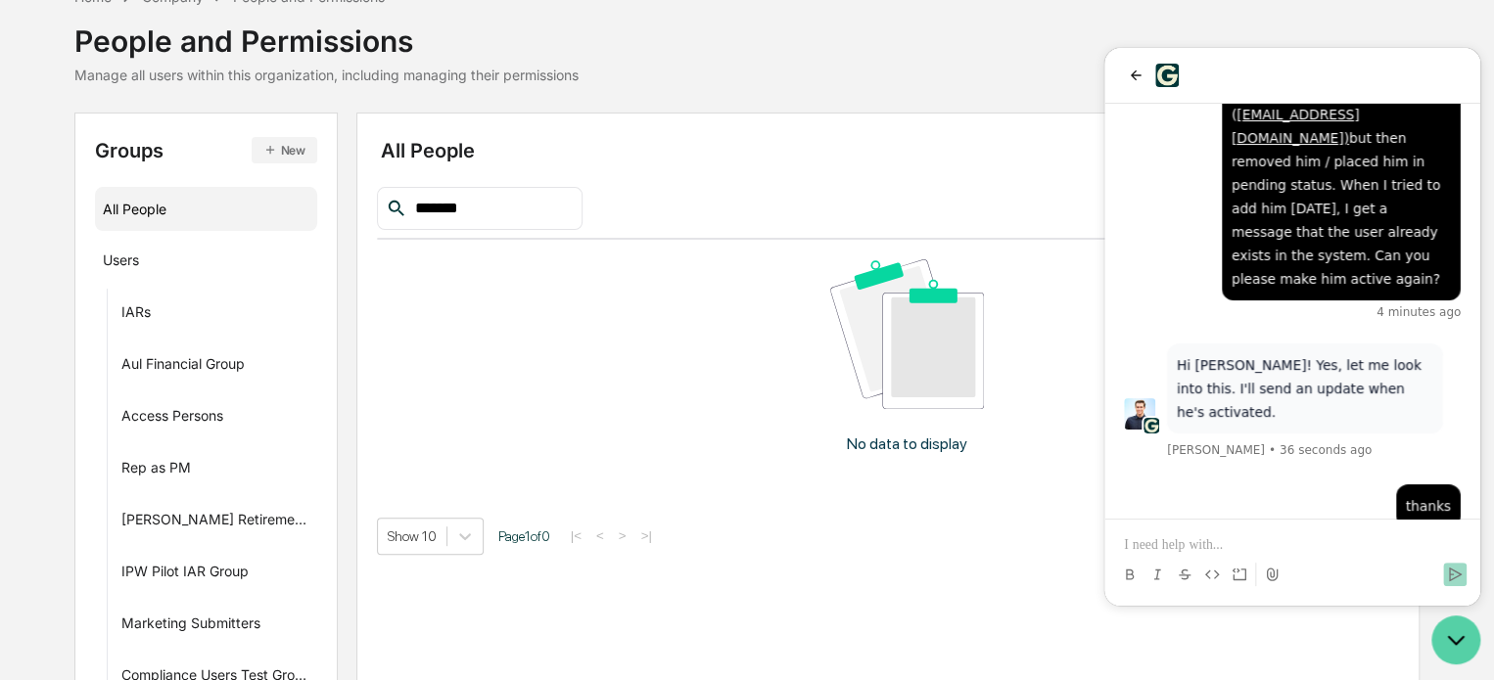
click at [1459, 648] on icon "Open customer support" at bounding box center [1455, 640] width 49 height 49
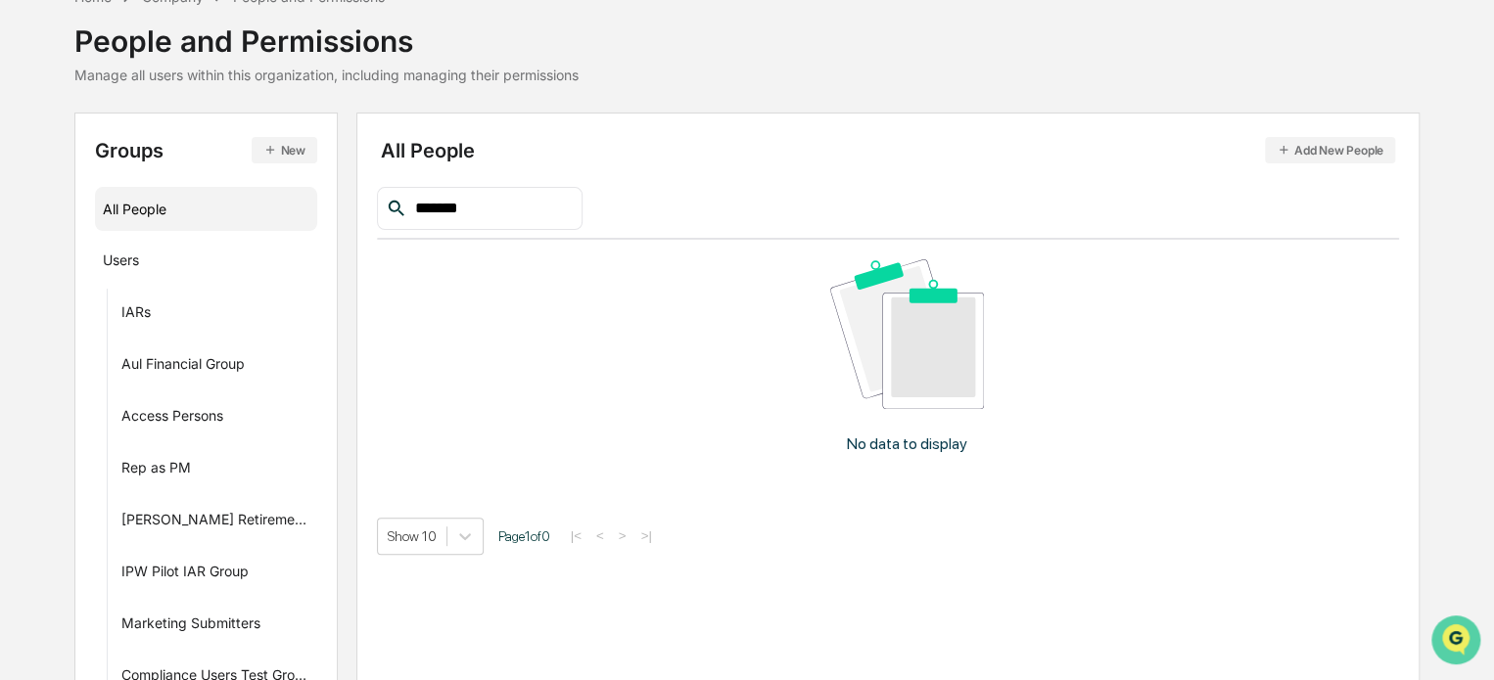
click at [1462, 637] on img "Open customer support" at bounding box center [1455, 640] width 49 height 39
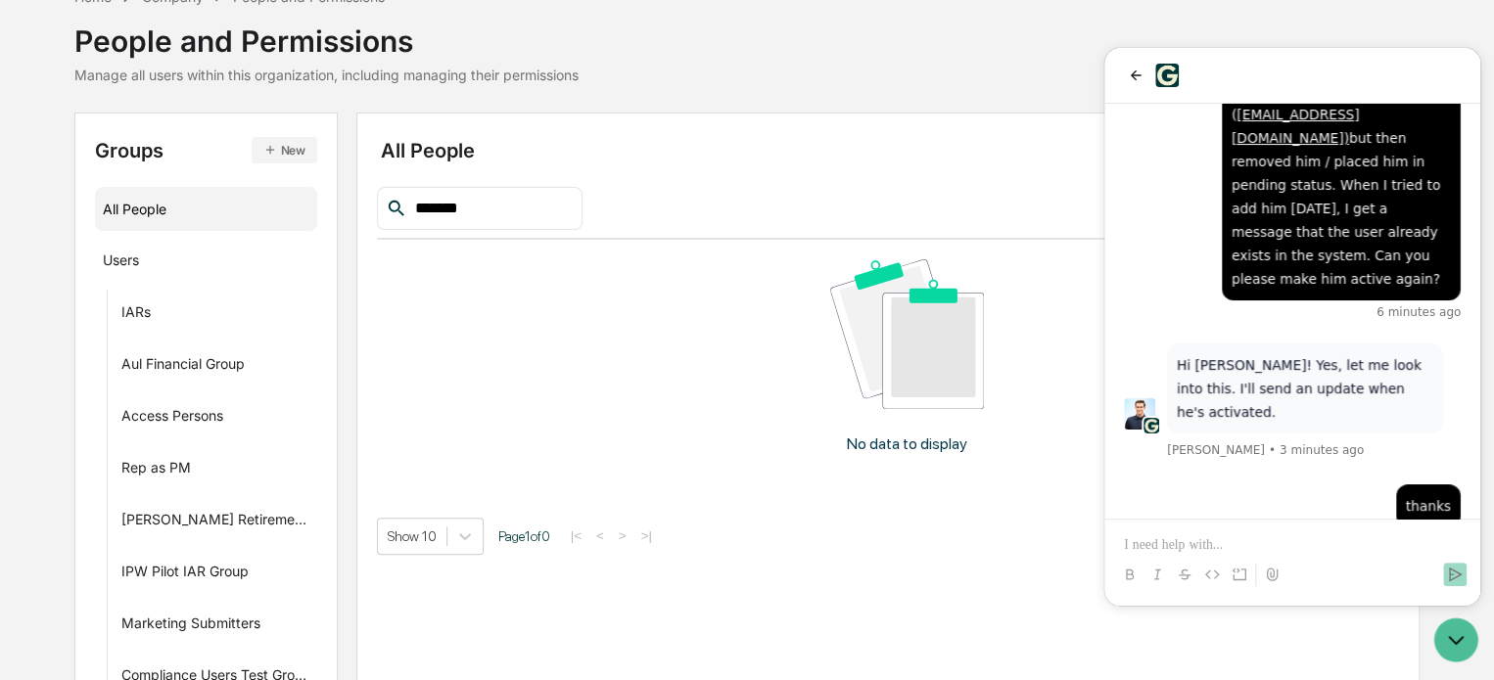
click at [1014, 533] on div "Show 10 Page 1 of 0 |< < > >|" at bounding box center [888, 536] width 1022 height 37
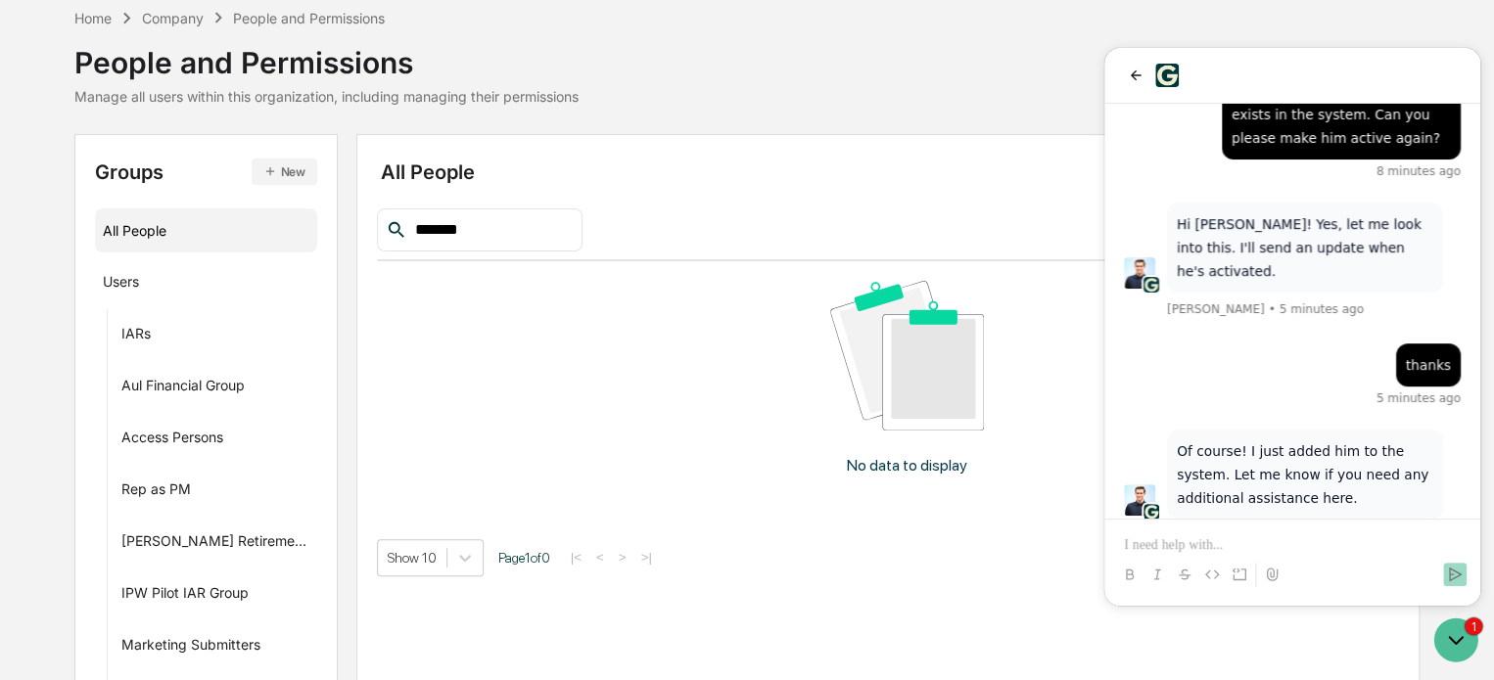
scroll to position [84, 0]
click at [1239, 546] on p at bounding box center [1292, 545] width 337 height 20
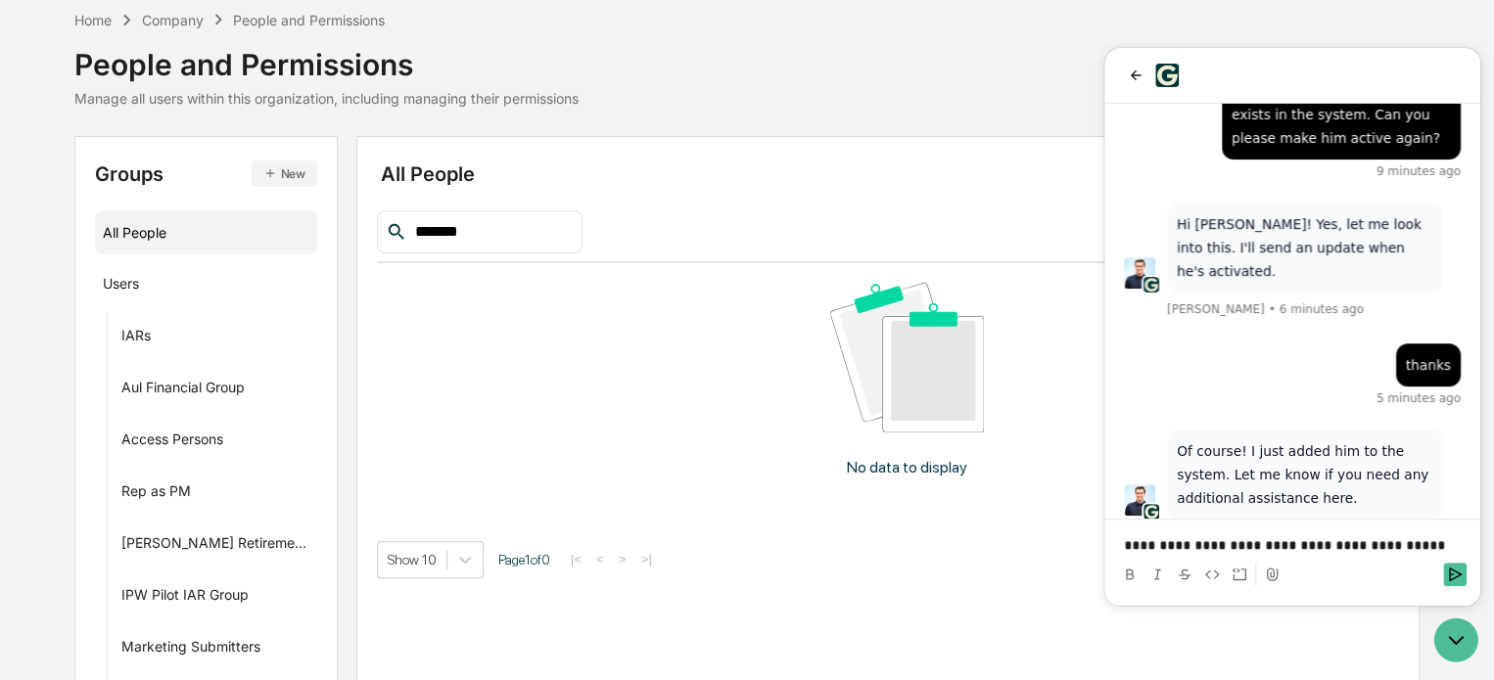
scroll to position [328, 0]
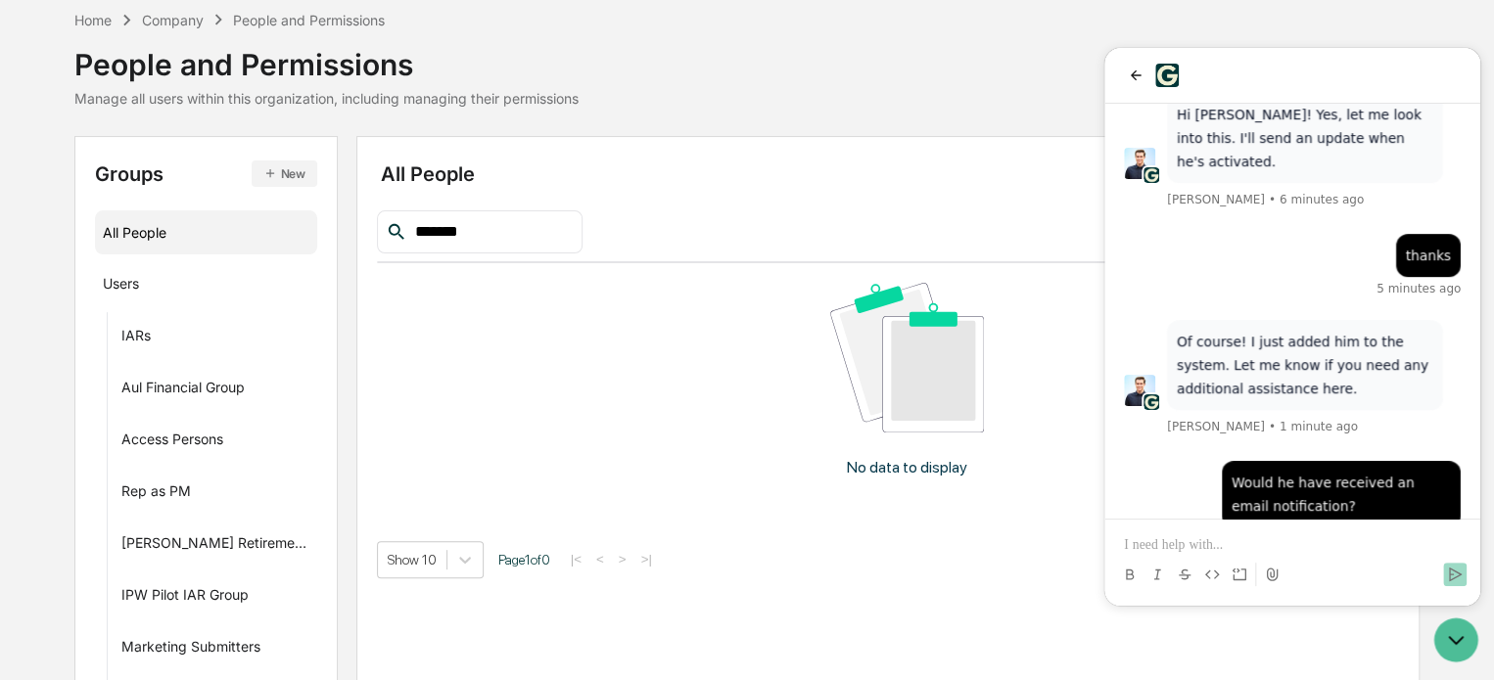
click at [515, 222] on input "*******" at bounding box center [490, 231] width 166 height 25
click at [122, 329] on div "IARs" at bounding box center [135, 338] width 29 height 23
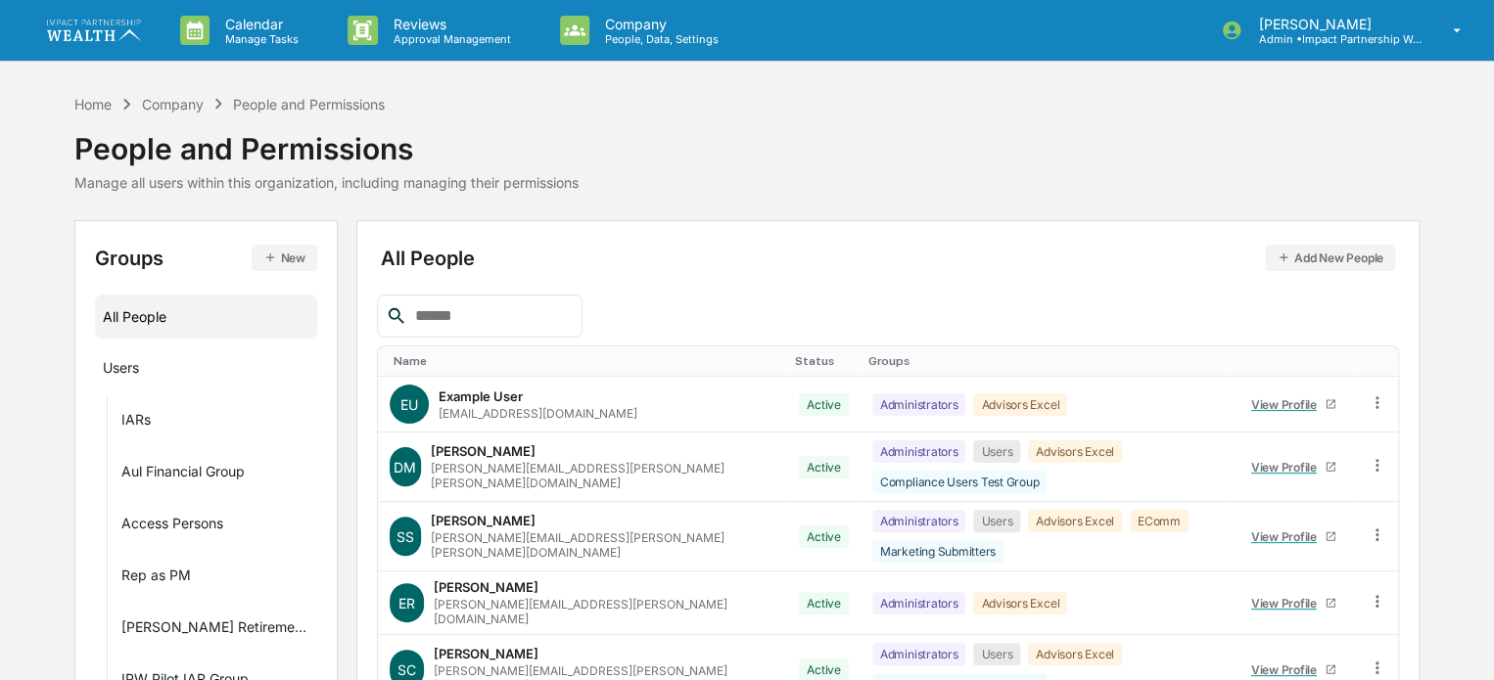
click at [512, 299] on div at bounding box center [480, 316] width 206 height 43
click at [466, 320] on input "text" at bounding box center [490, 315] width 166 height 25
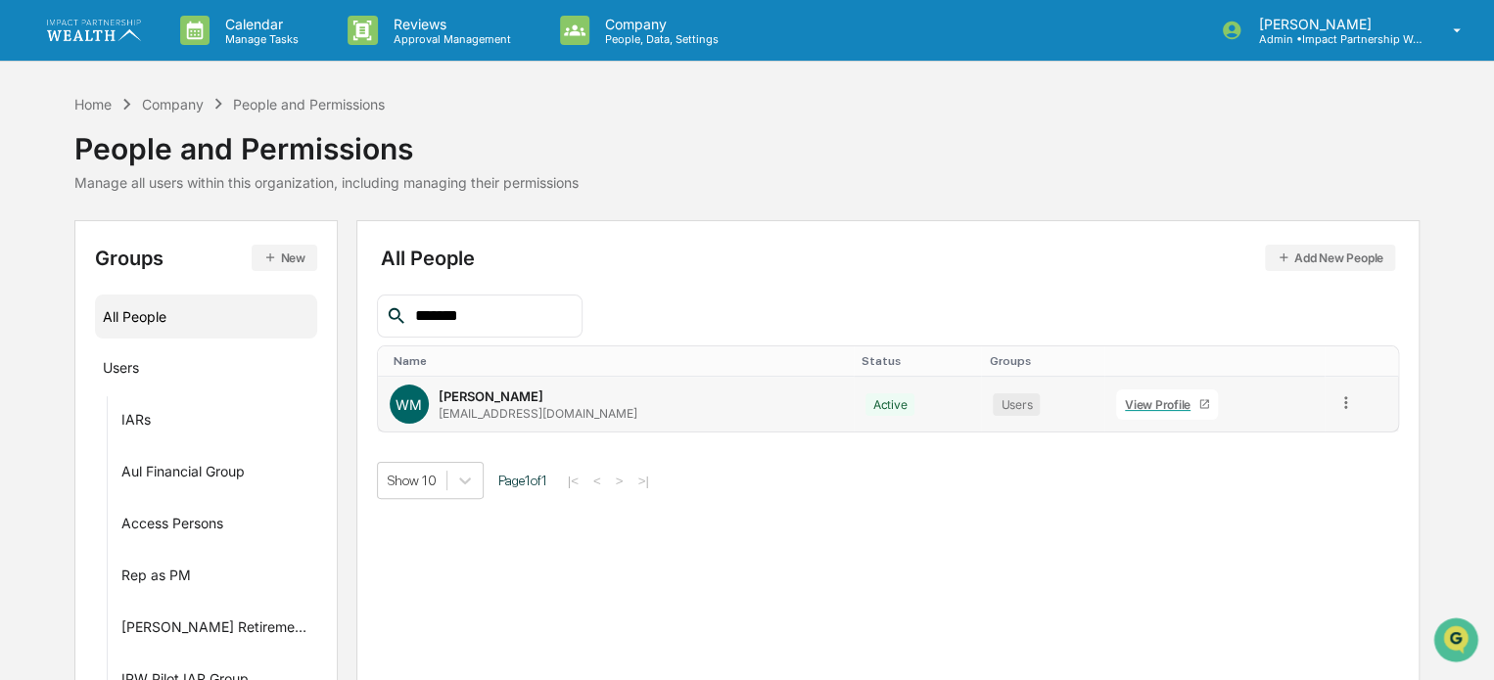
type input "*******"
click at [1336, 402] on icon at bounding box center [1345, 403] width 19 height 19
click at [1292, 434] on div "Groups & Permissions" at bounding box center [1257, 434] width 163 height 23
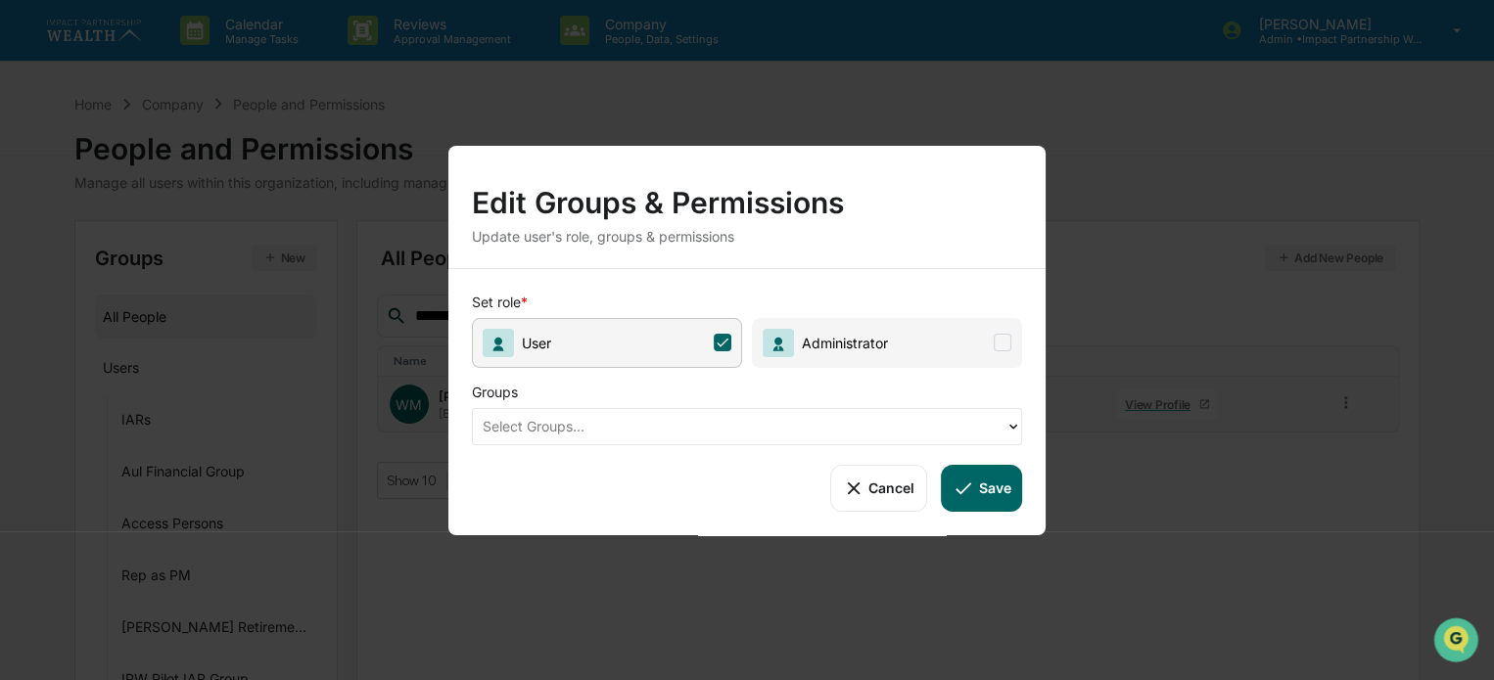
click at [694, 424] on div at bounding box center [739, 426] width 513 height 23
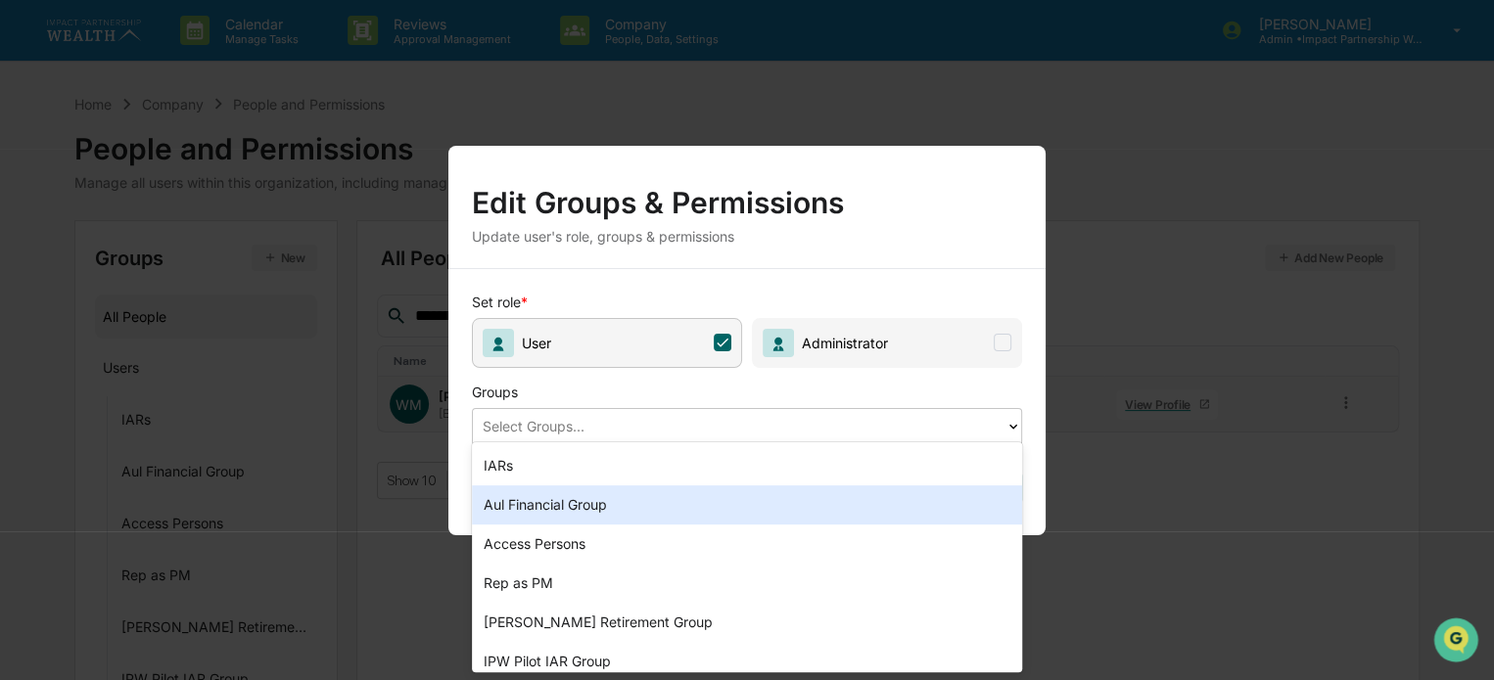
click at [598, 504] on div "Aul Financial Group" at bounding box center [747, 505] width 550 height 39
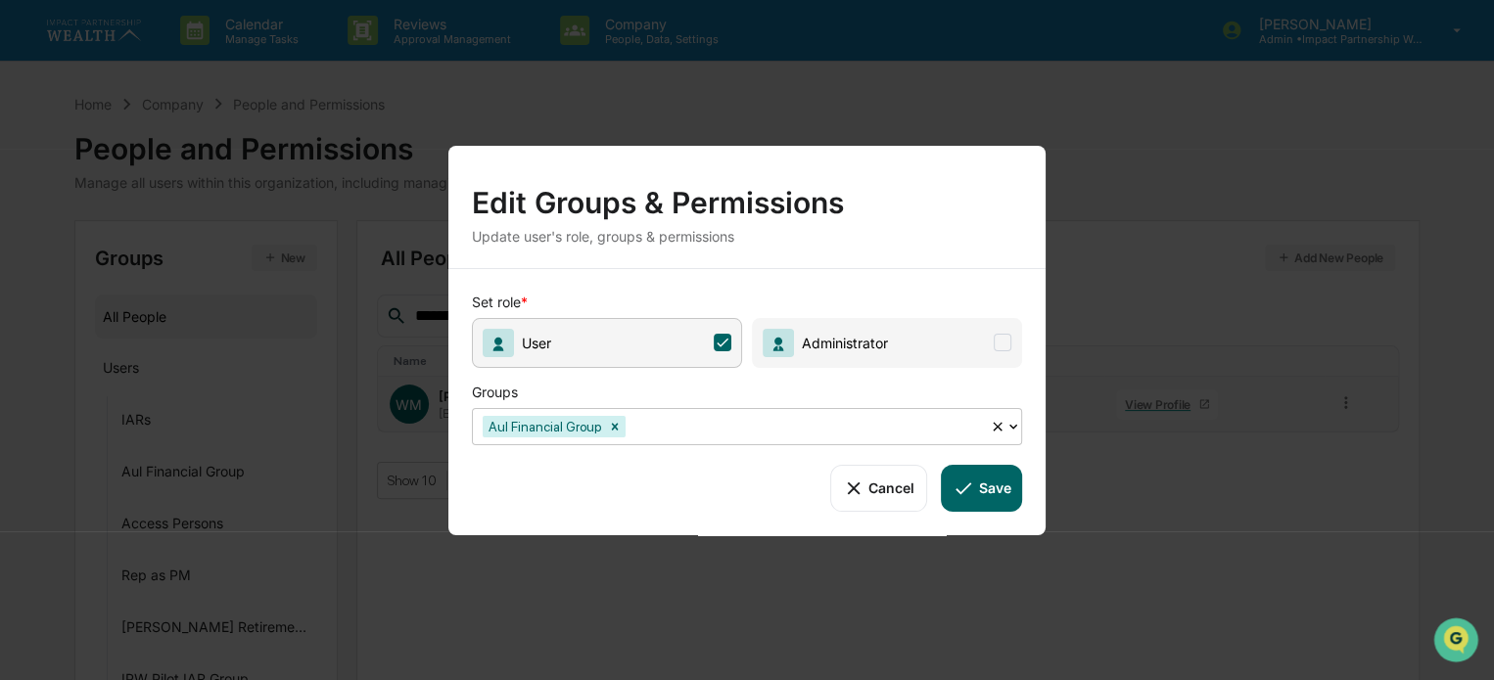
click at [991, 477] on button "Save" at bounding box center [981, 487] width 81 height 47
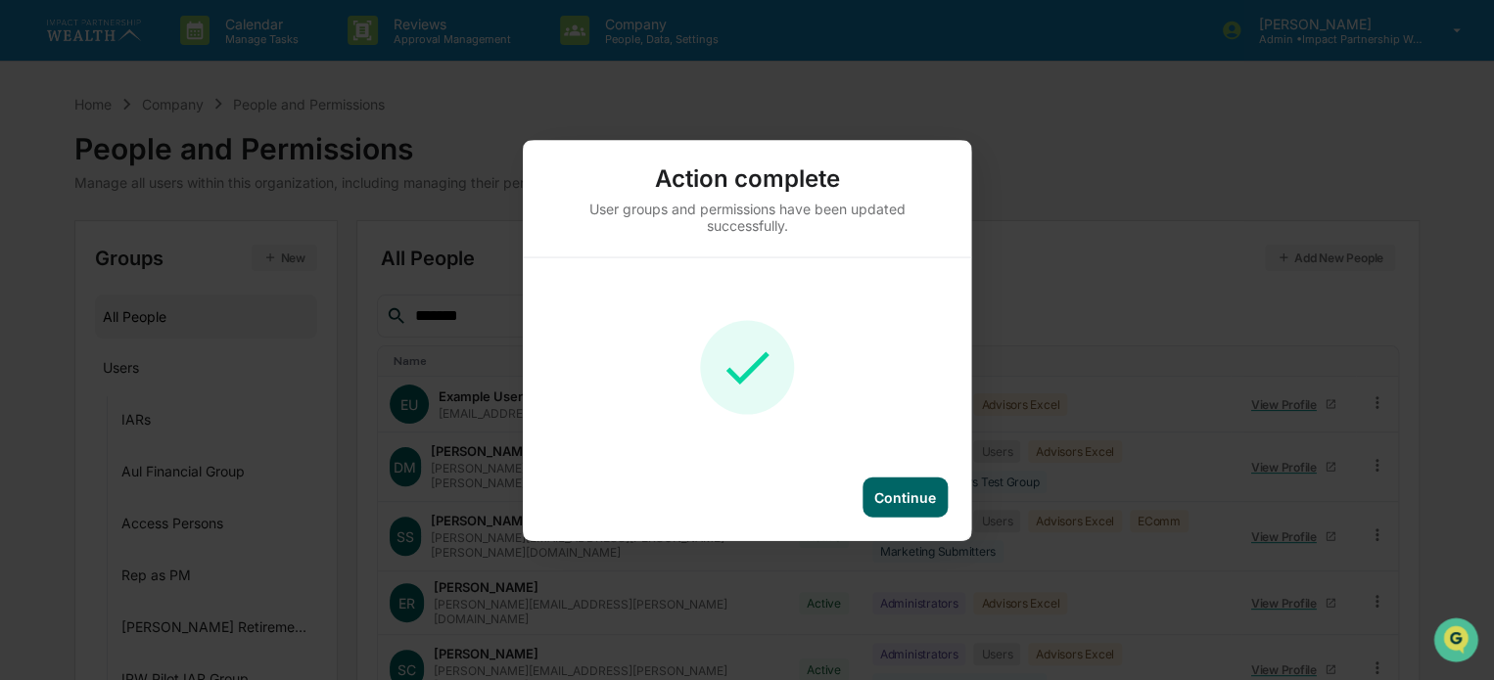
click at [914, 490] on div "Continue" at bounding box center [905, 496] width 62 height 17
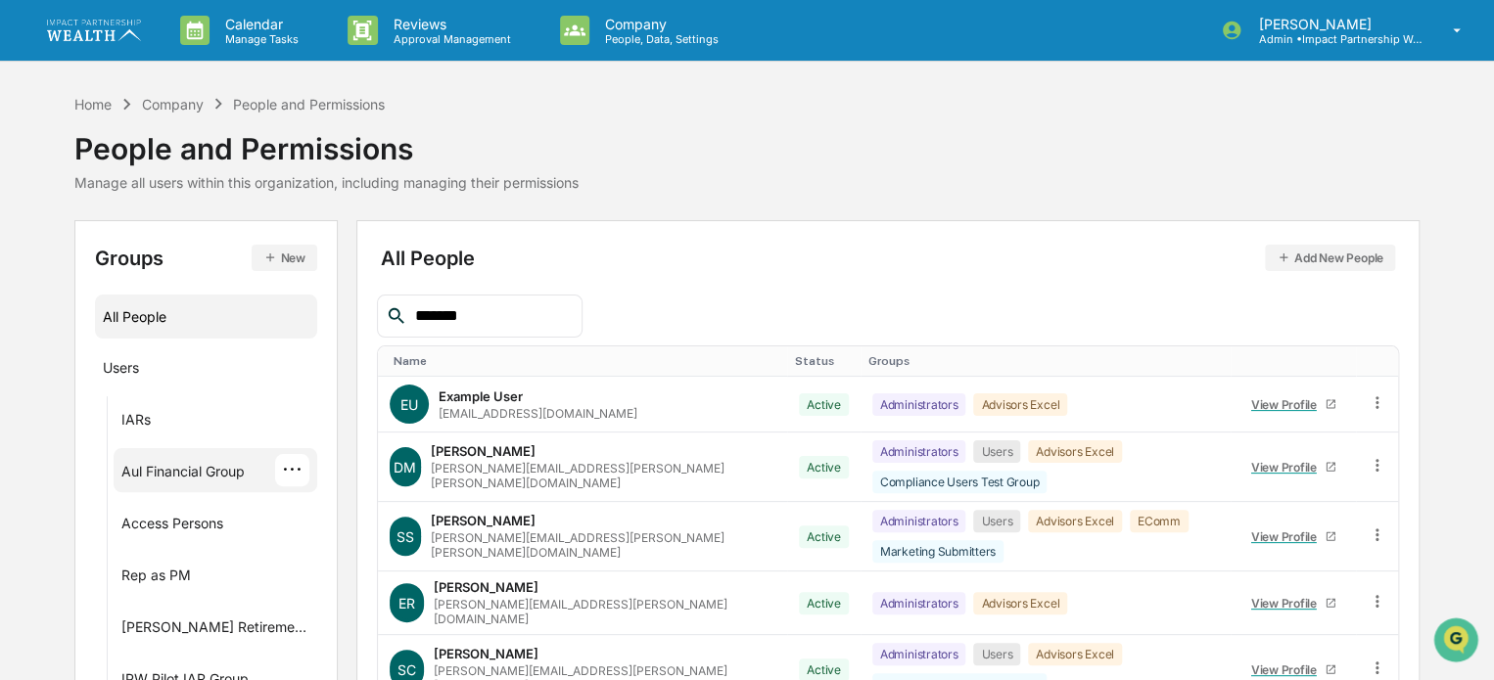
click at [207, 455] on div "Aul Financial Group ···" at bounding box center [215, 470] width 188 height 32
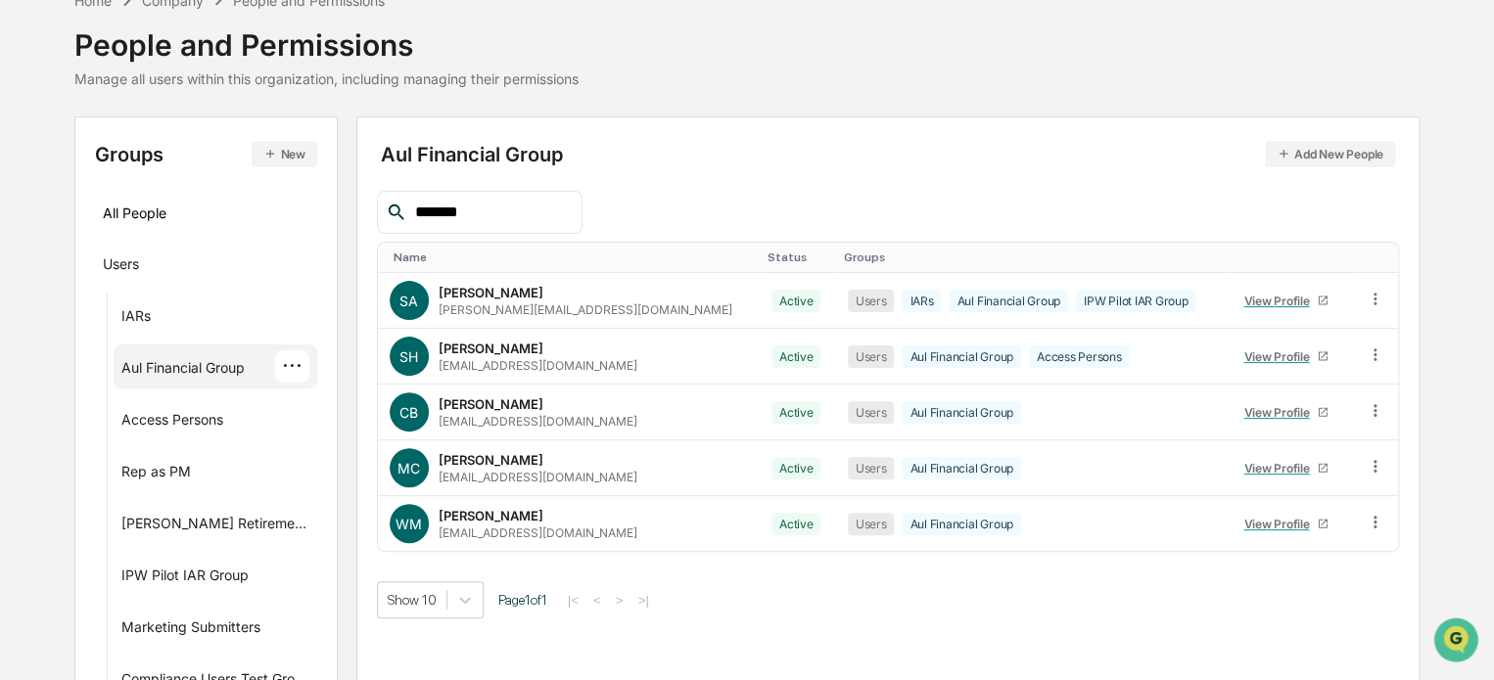
scroll to position [105, 0]
click at [1373, 520] on icon at bounding box center [1375, 521] width 19 height 19
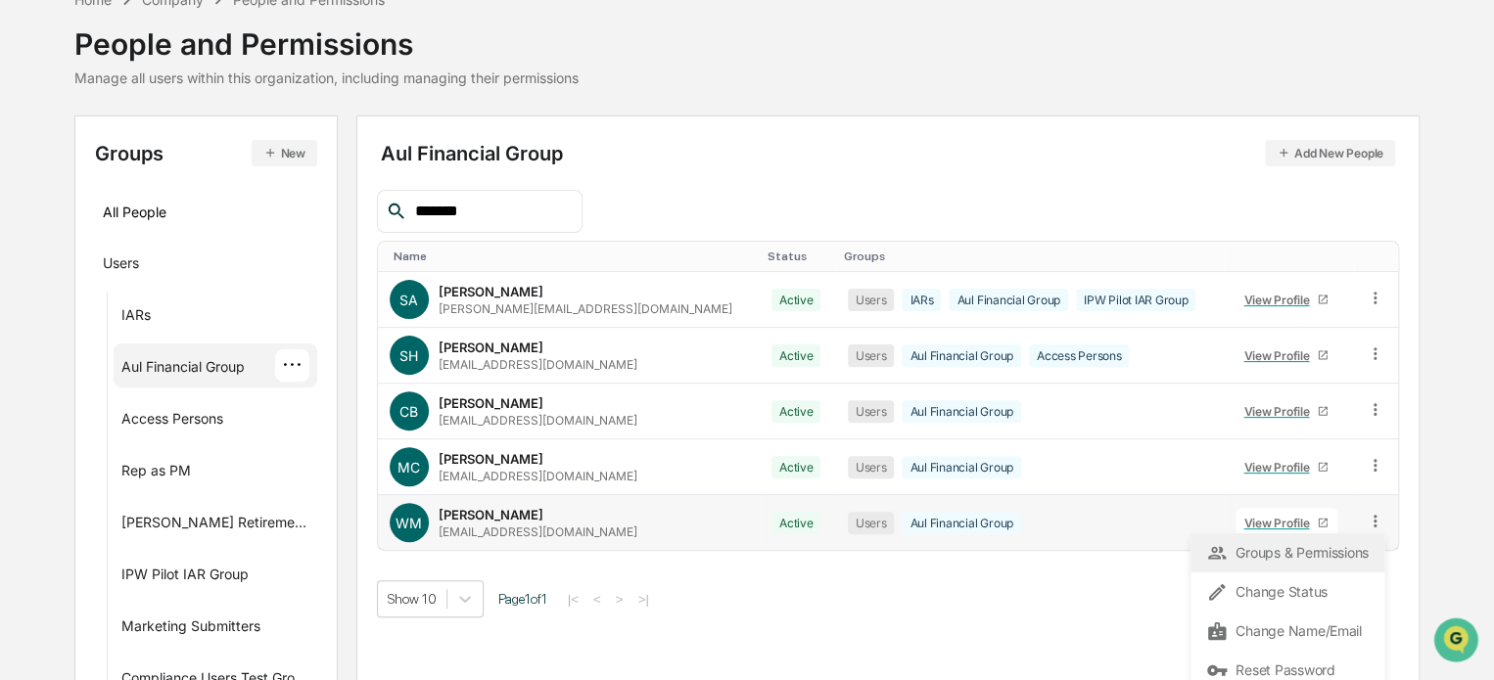
click at [1269, 564] on div "Groups & Permissions" at bounding box center [1287, 553] width 194 height 39
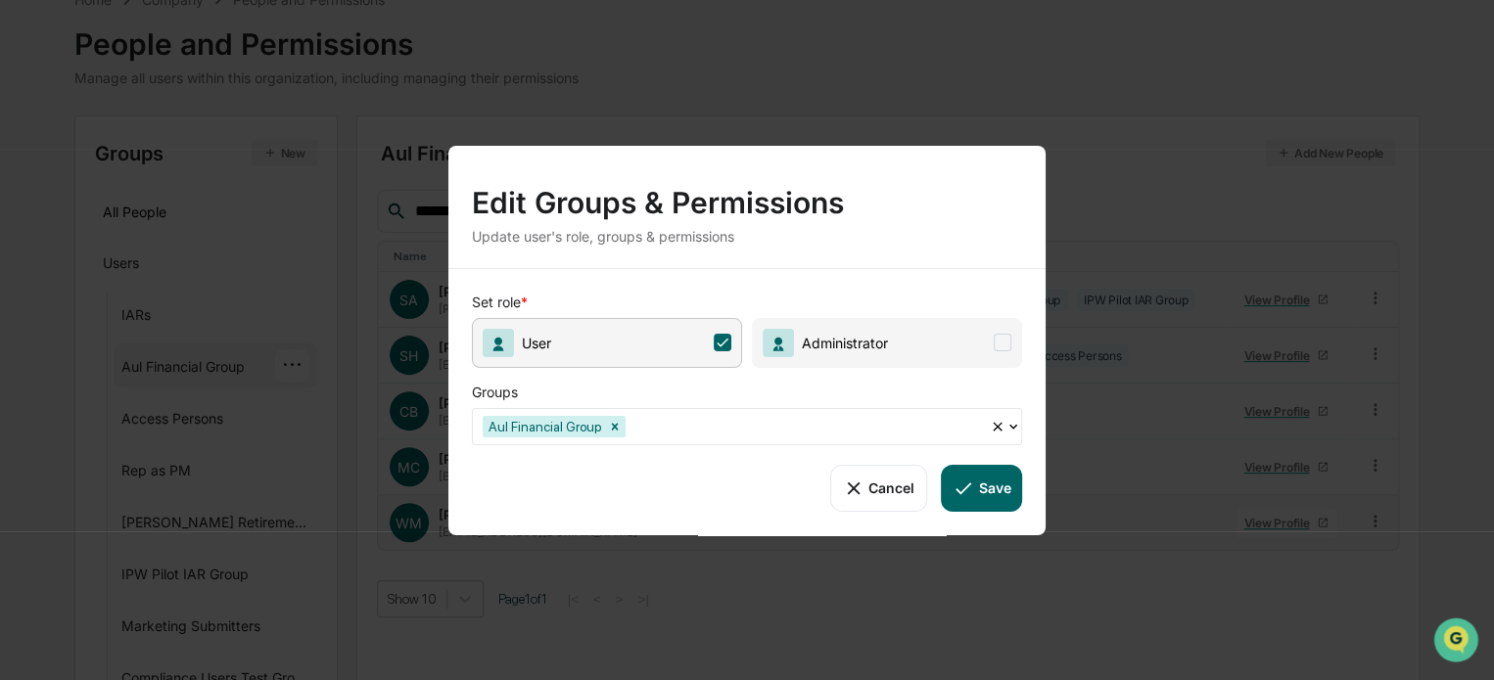
click at [741, 423] on div at bounding box center [804, 426] width 350 height 23
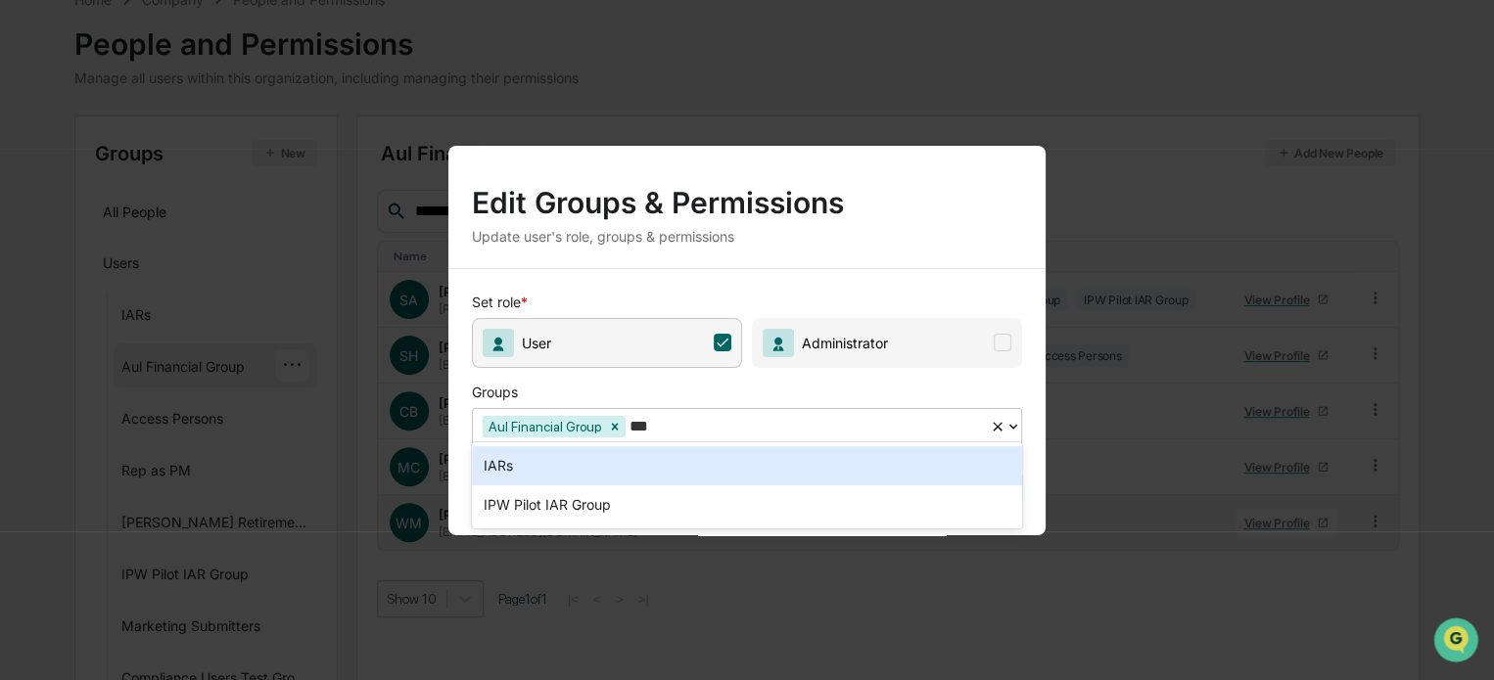
type input "****"
click at [582, 469] on div "IARs" at bounding box center [747, 465] width 550 height 39
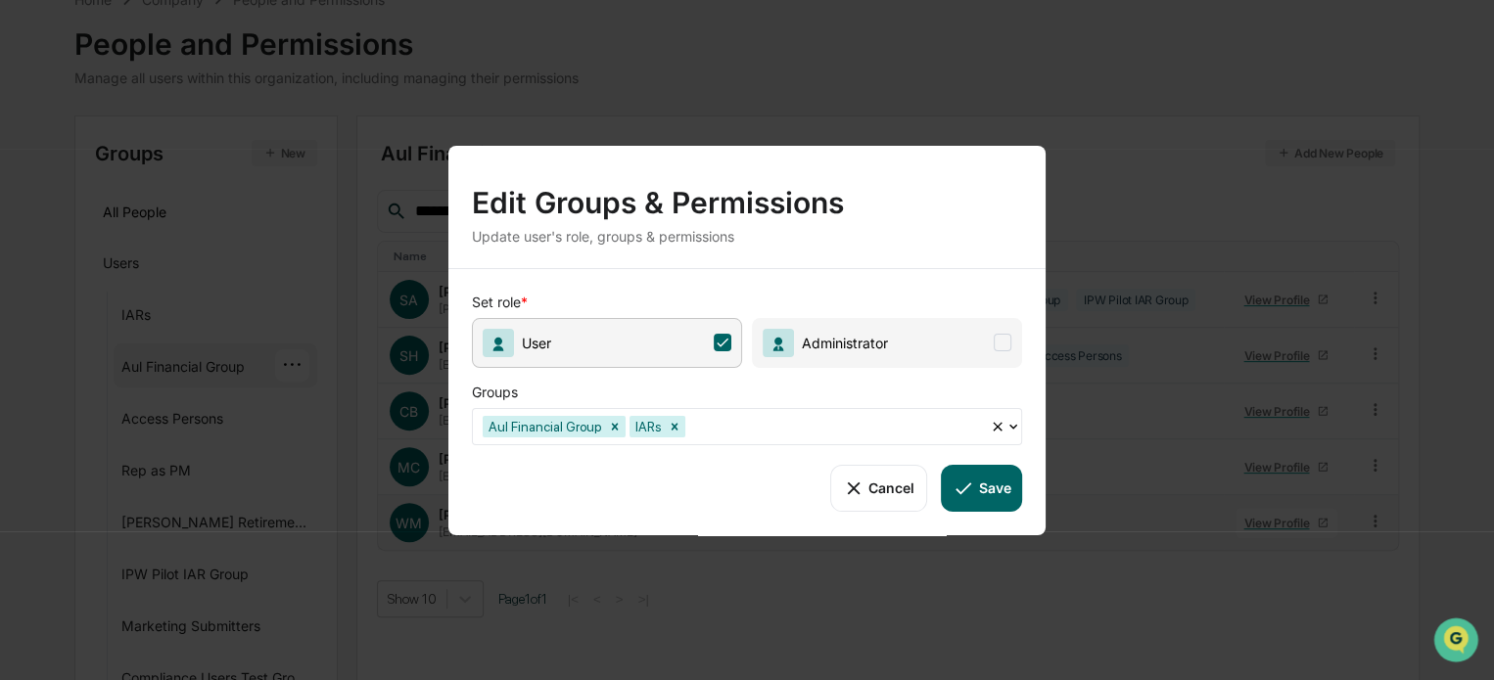
click at [994, 488] on button "Save" at bounding box center [981, 487] width 81 height 47
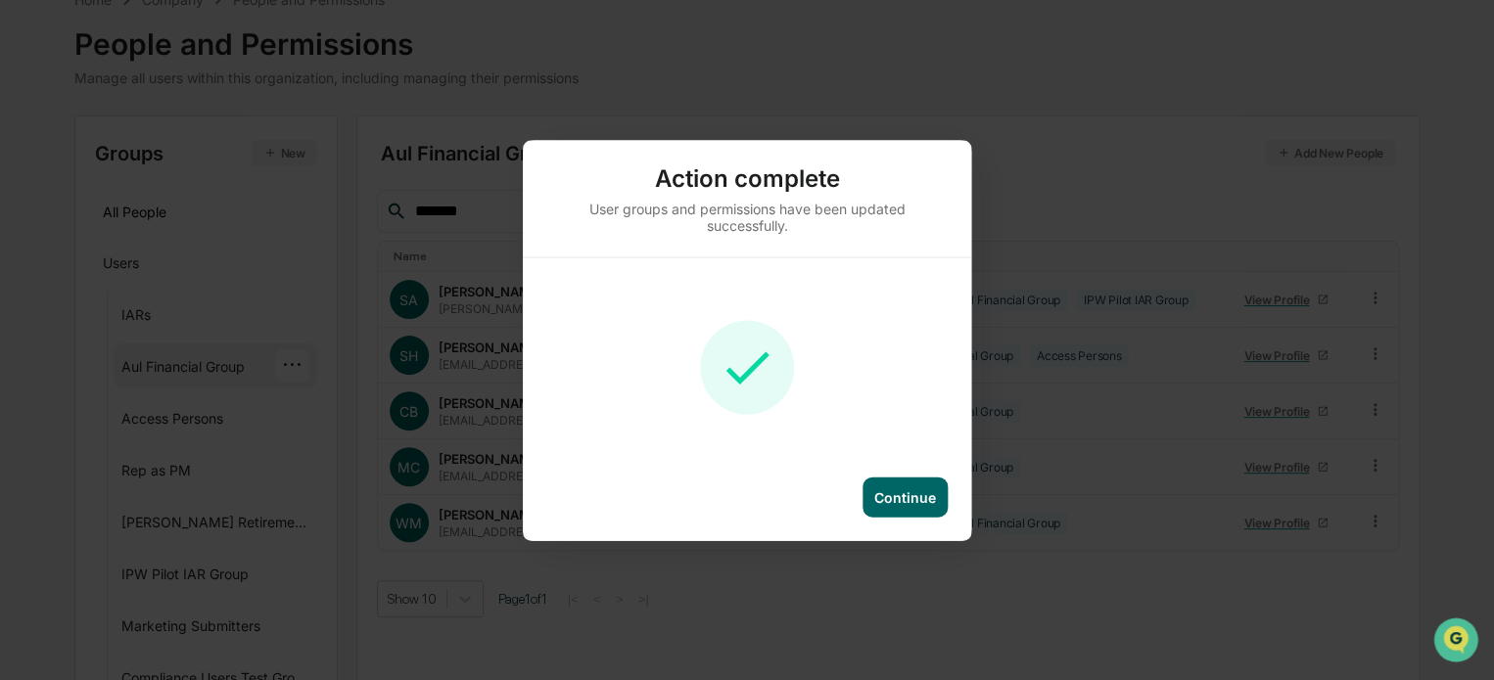
click at [897, 488] on div "Continue" at bounding box center [905, 496] width 62 height 17
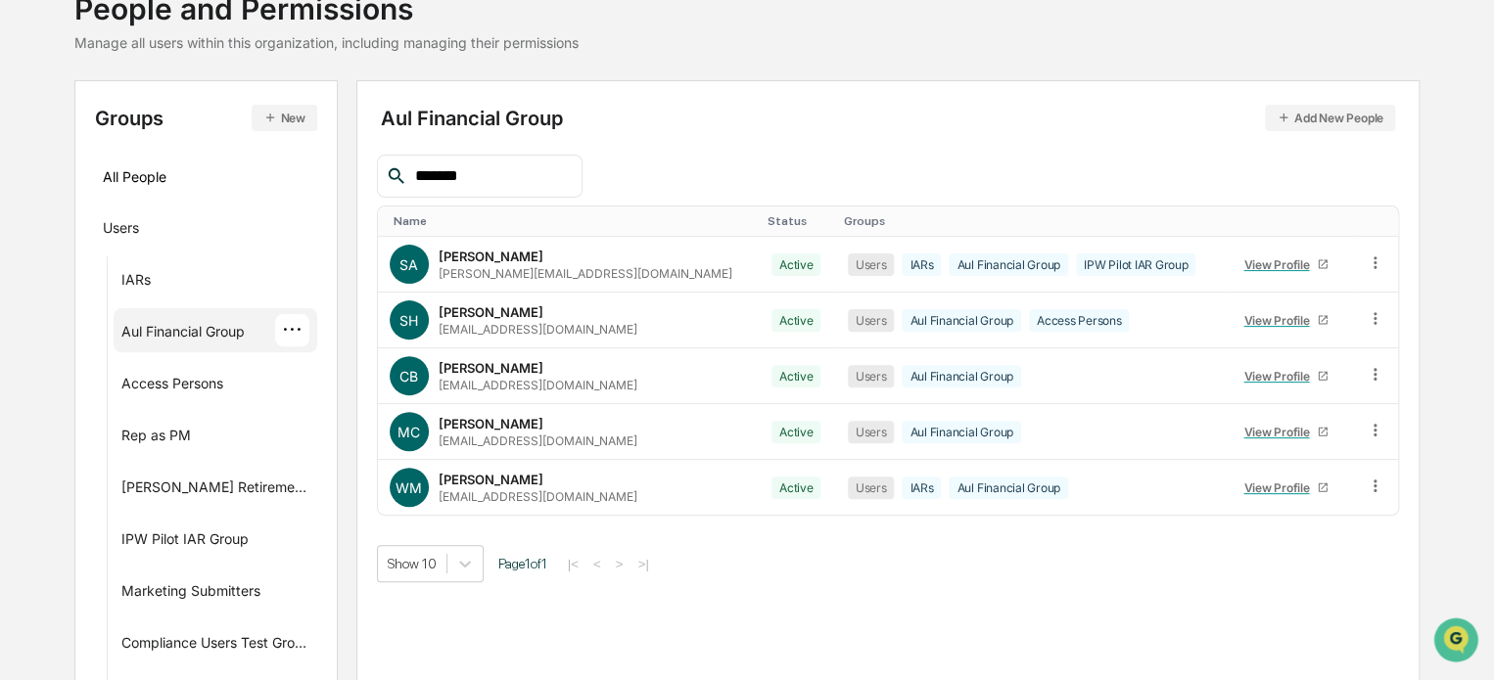
scroll to position [141, 0]
click at [1377, 483] on td at bounding box center [1375, 486] width 43 height 55
click at [1373, 485] on icon at bounding box center [1374, 485] width 3 height 12
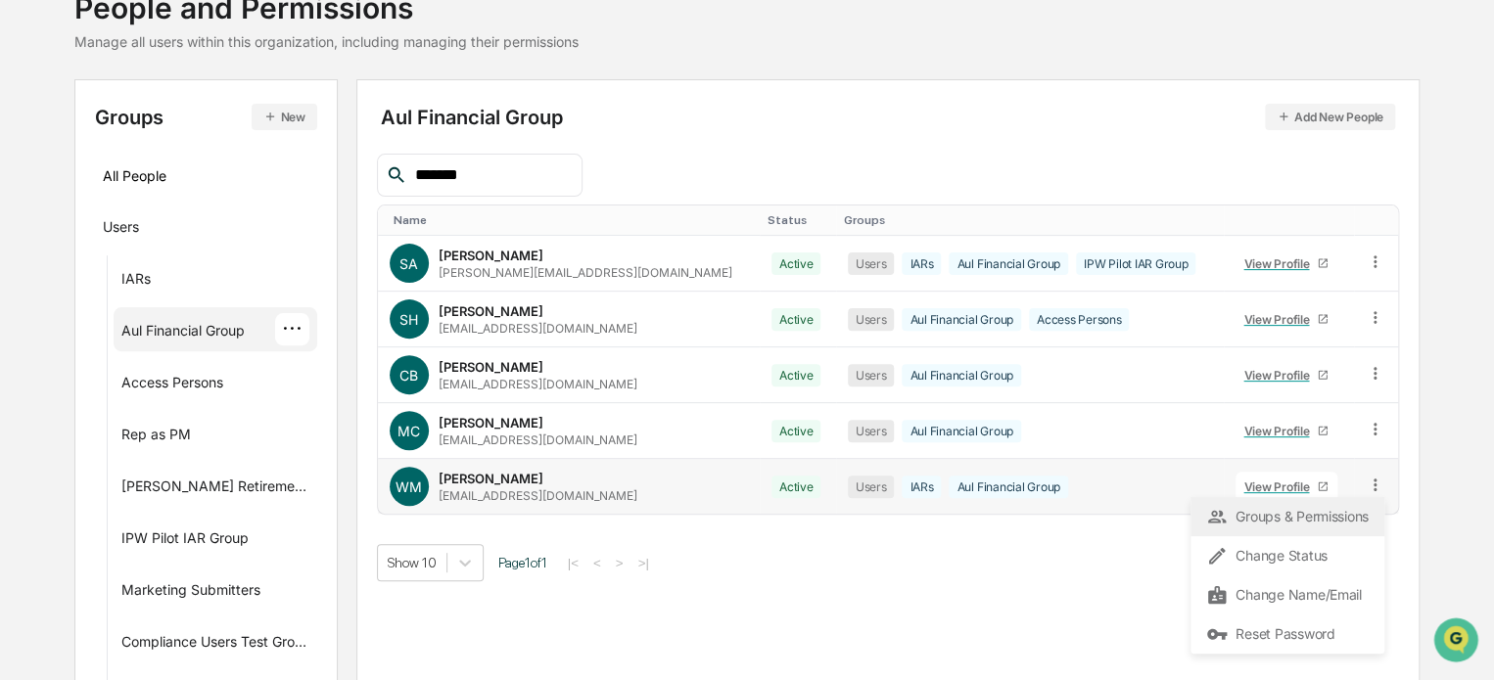
click at [1253, 511] on div "Groups & Permissions" at bounding box center [1287, 516] width 163 height 23
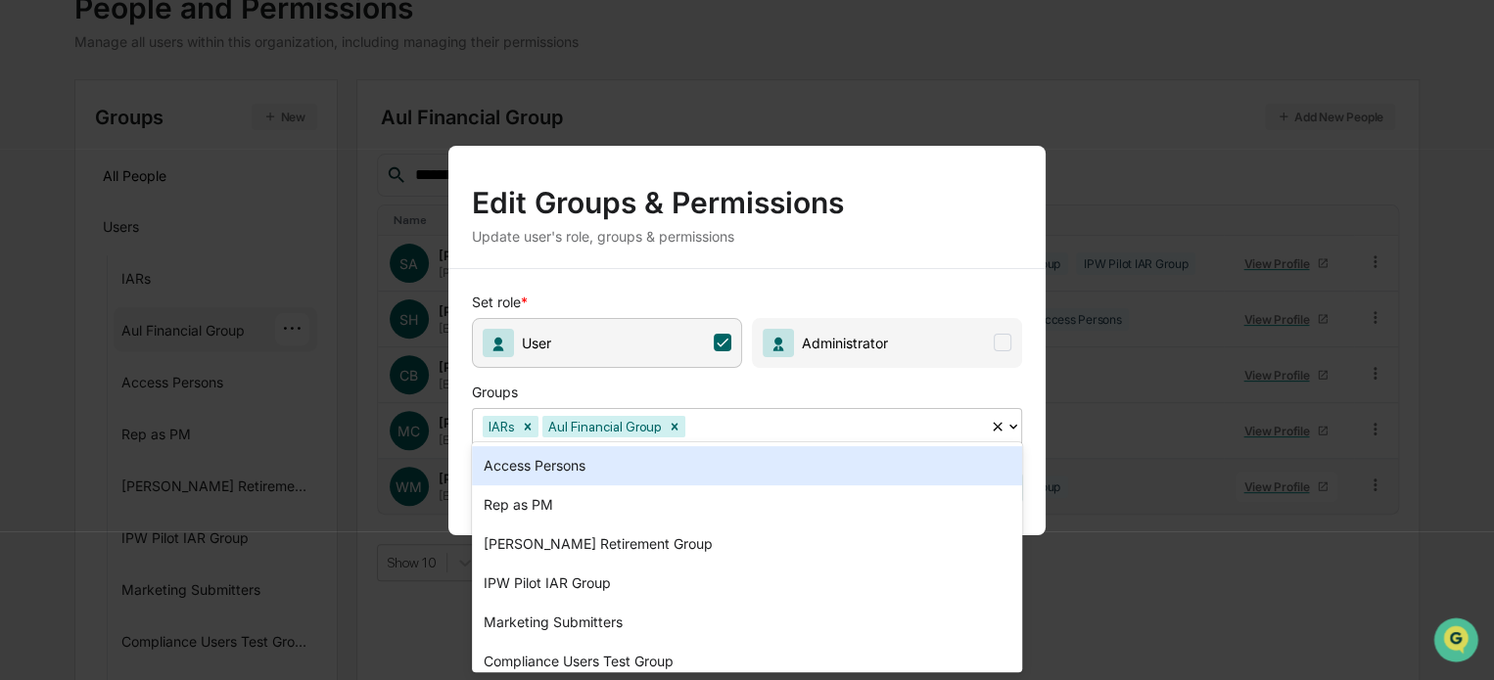
click at [751, 421] on div at bounding box center [834, 426] width 291 height 23
type input "***"
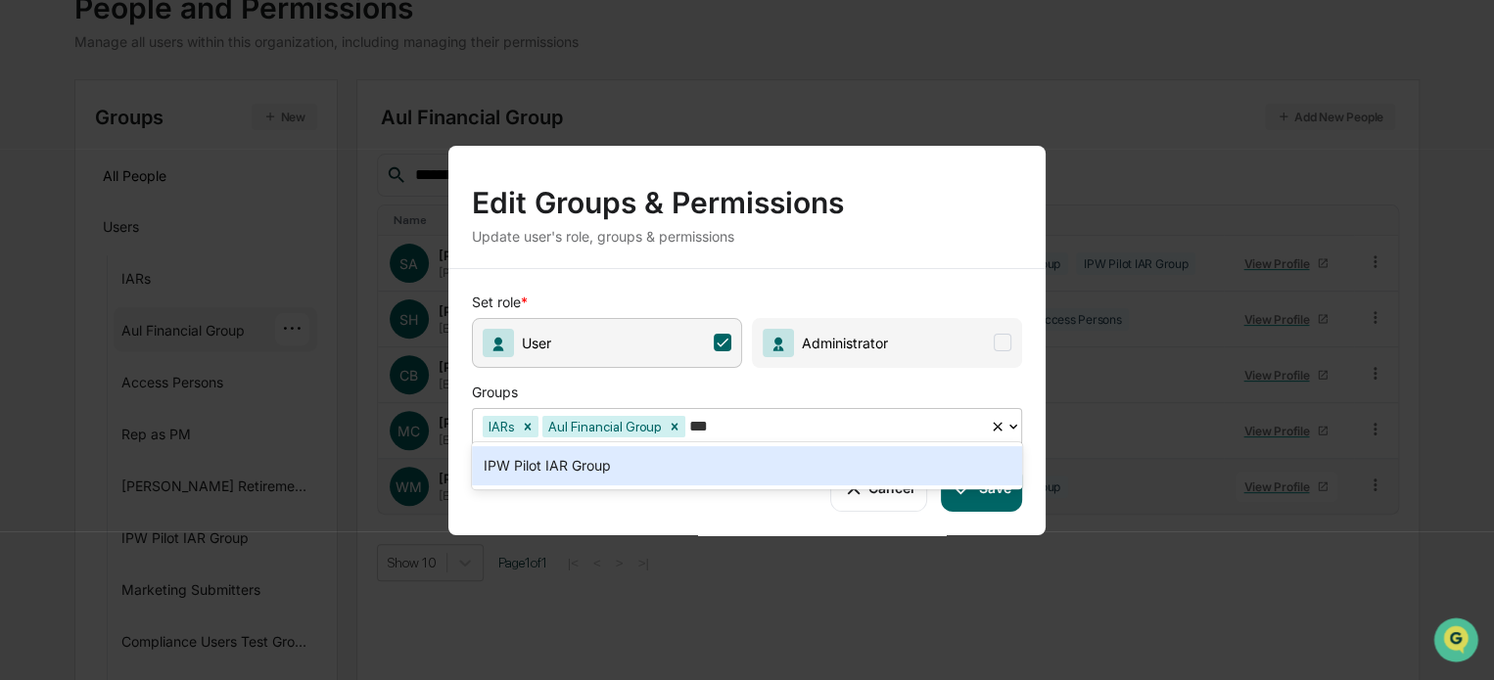
click at [573, 472] on div "IPW Pilot IAR Group" at bounding box center [747, 465] width 550 height 39
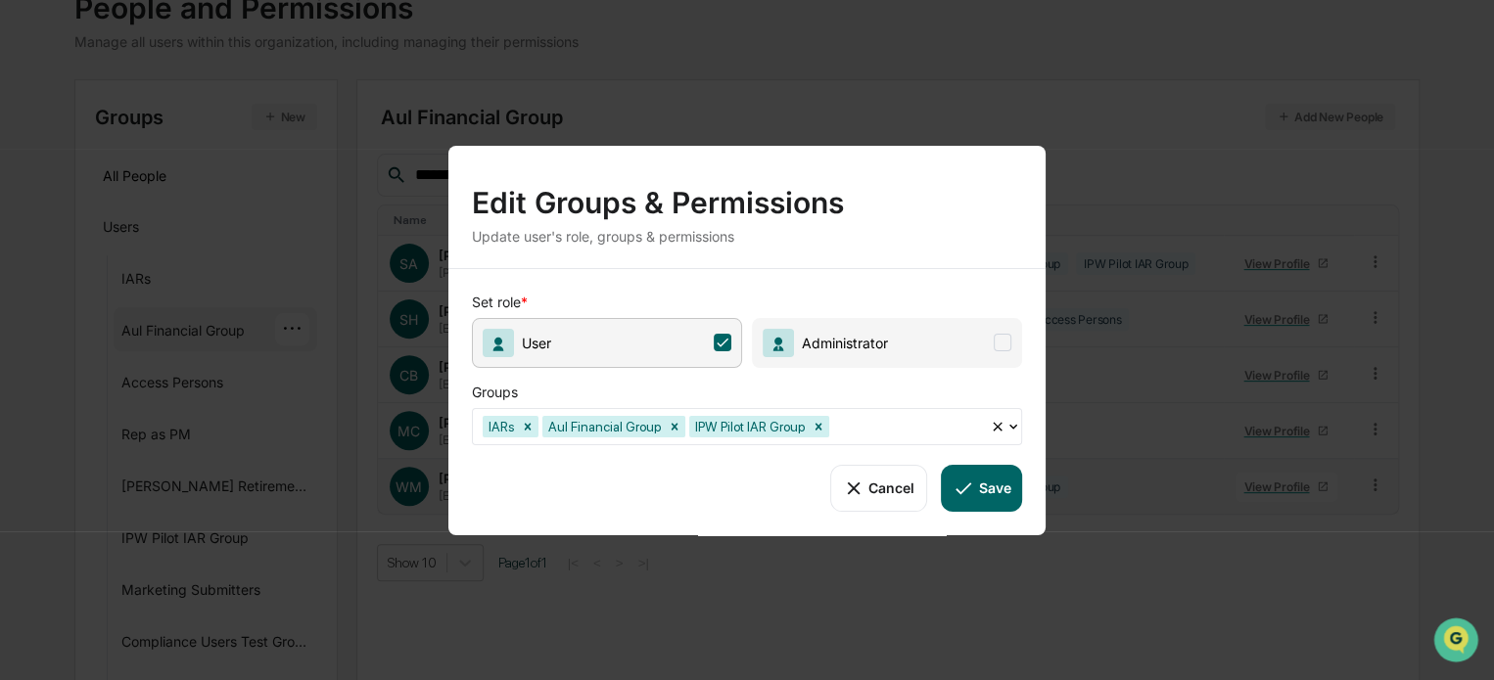
click at [984, 481] on button "Save" at bounding box center [981, 487] width 81 height 47
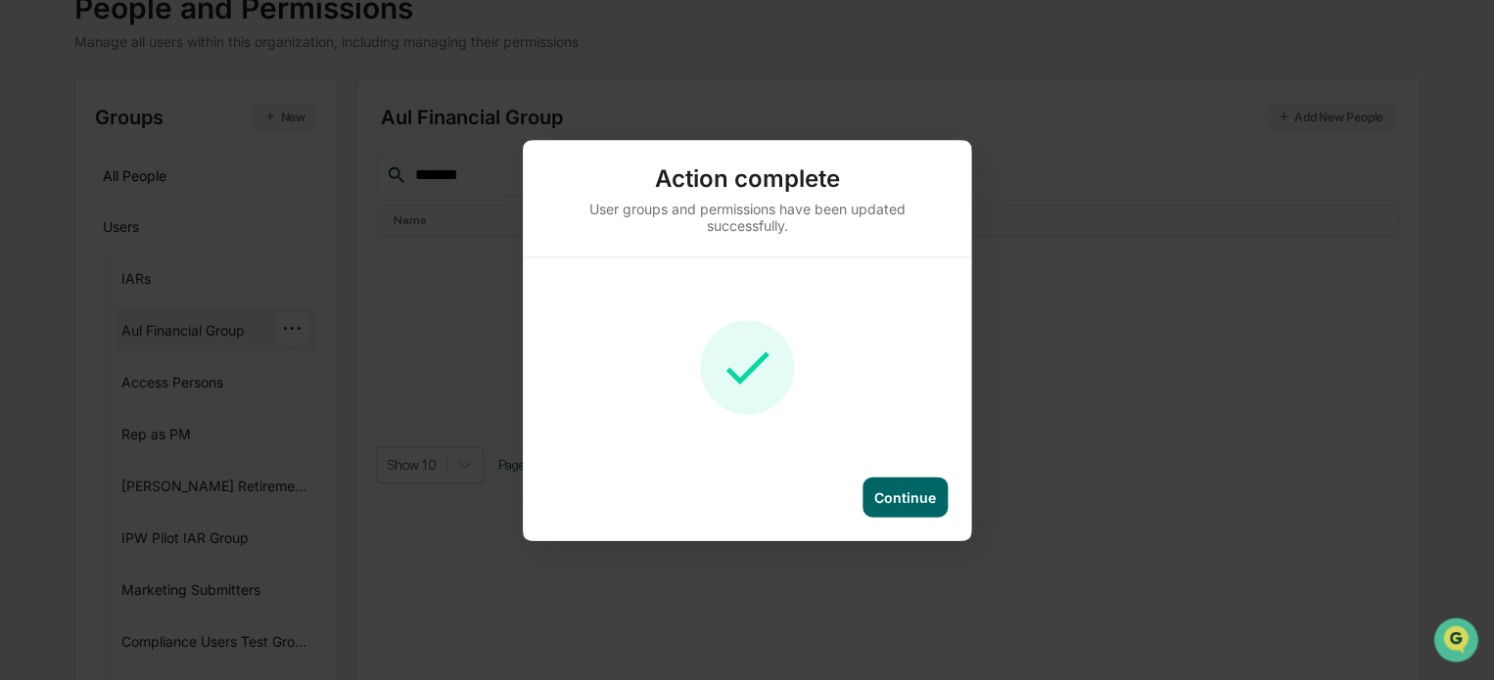
click at [901, 497] on div "Continue" at bounding box center [905, 496] width 62 height 17
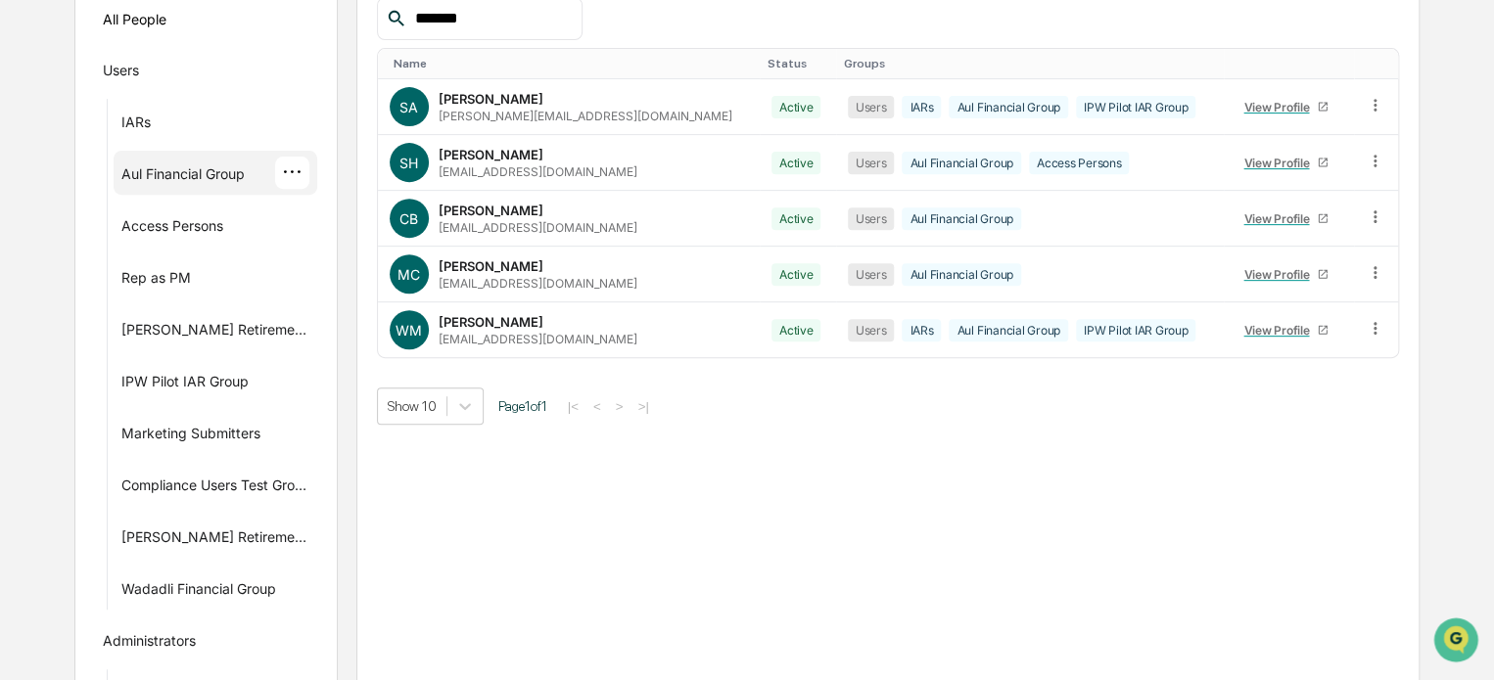
scroll to position [298, 0]
click at [137, 116] on div "IARs" at bounding box center [135, 125] width 29 height 23
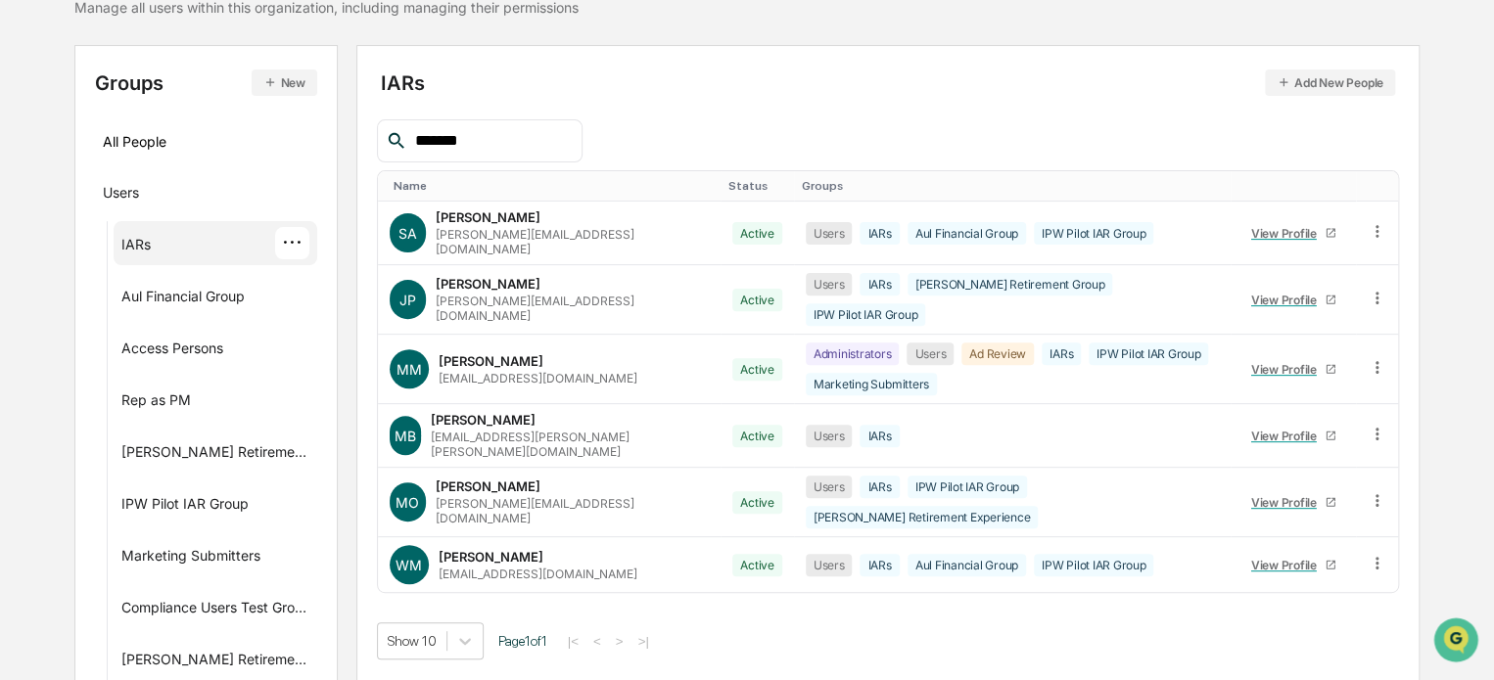
scroll to position [176, 0]
click at [311, 239] on div "IARs ···" at bounding box center [216, 242] width 204 height 44
click at [298, 235] on div "···" at bounding box center [292, 242] width 34 height 32
click at [298, 505] on div "···" at bounding box center [292, 502] width 34 height 32
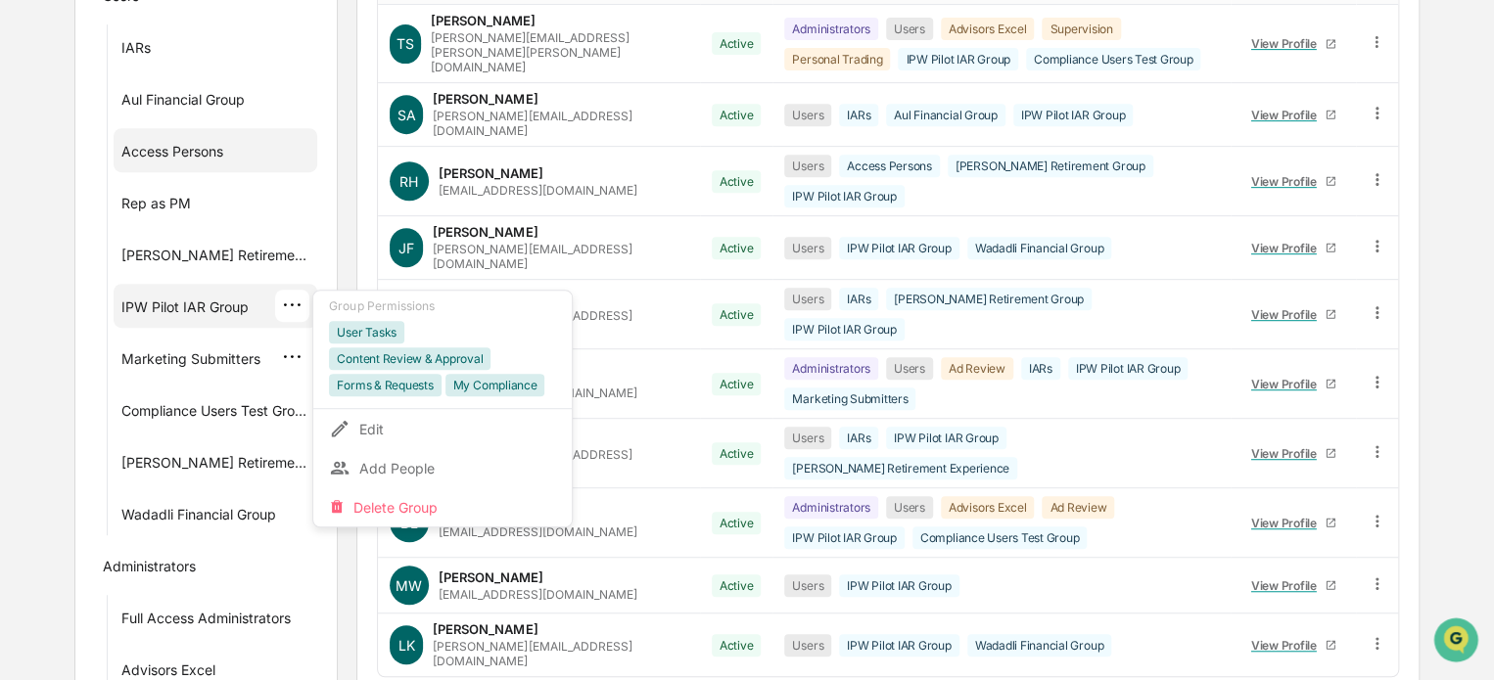
scroll to position [374, 0]
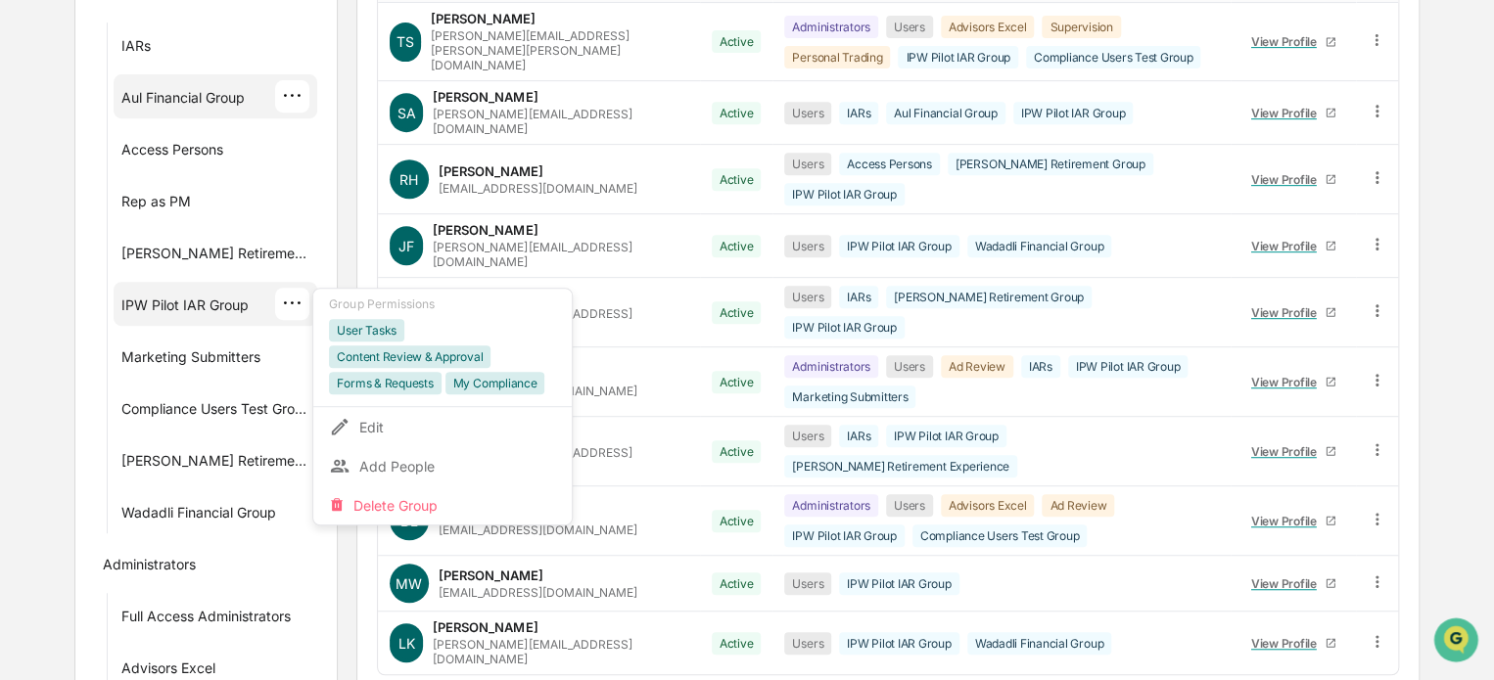
click at [298, 93] on div "···" at bounding box center [292, 96] width 34 height 32
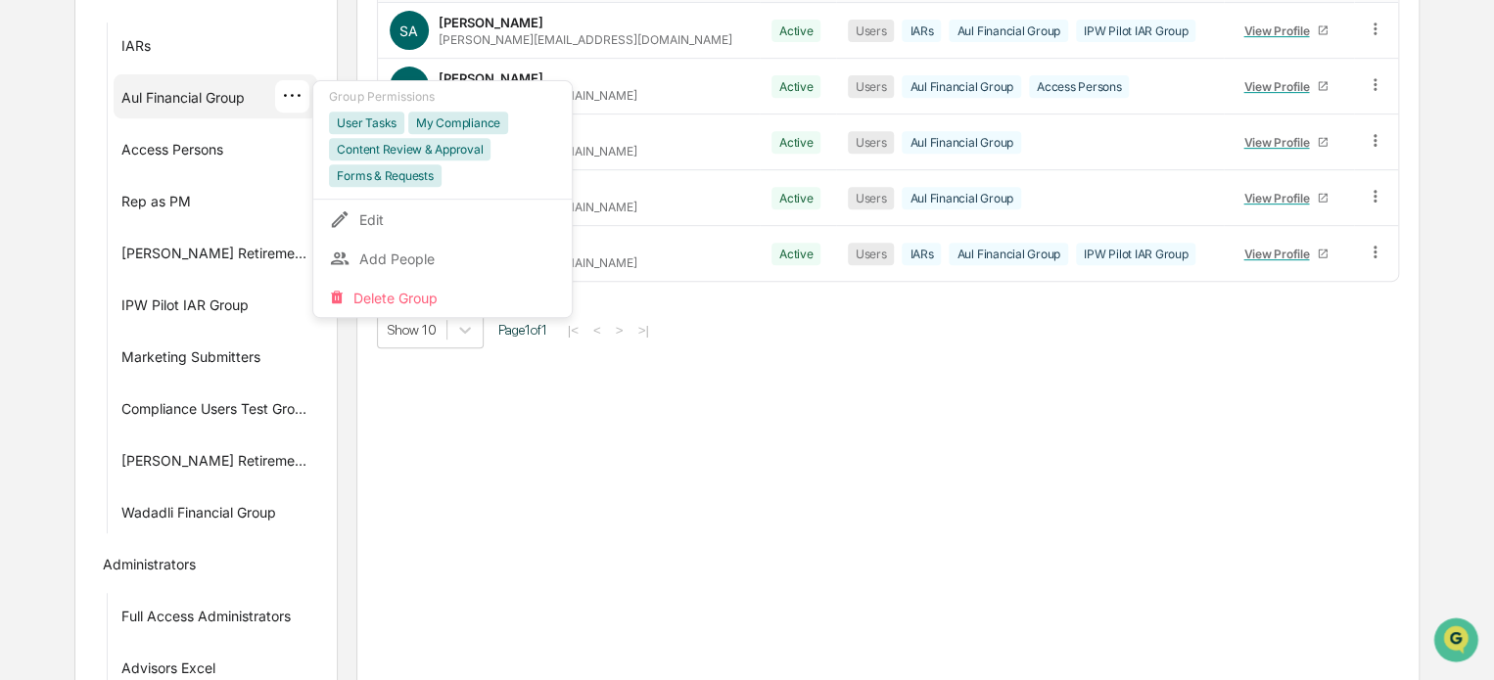
click at [754, 451] on div "Aul Financial Group Add New People ******* Name Status Groups SA [PERSON_NAME] …" at bounding box center [887, 411] width 1063 height 1131
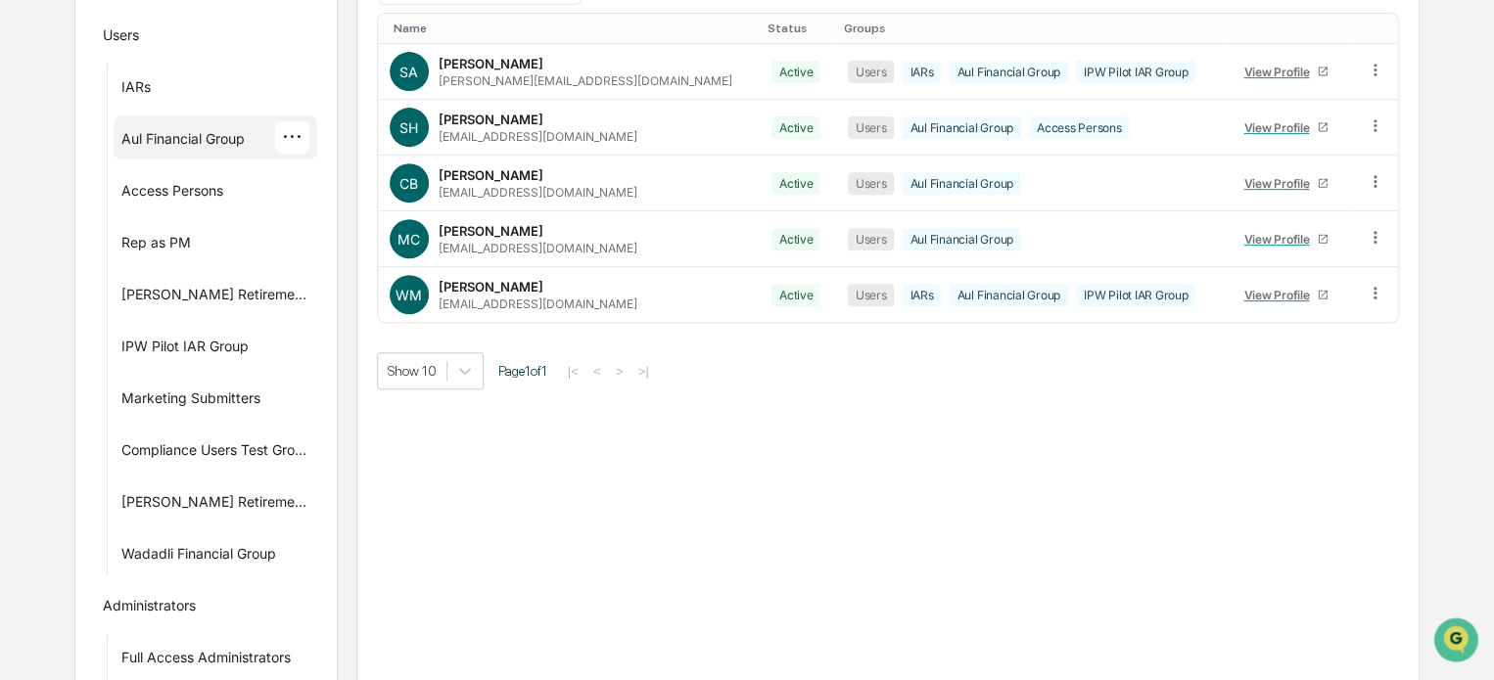
scroll to position [243, 0]
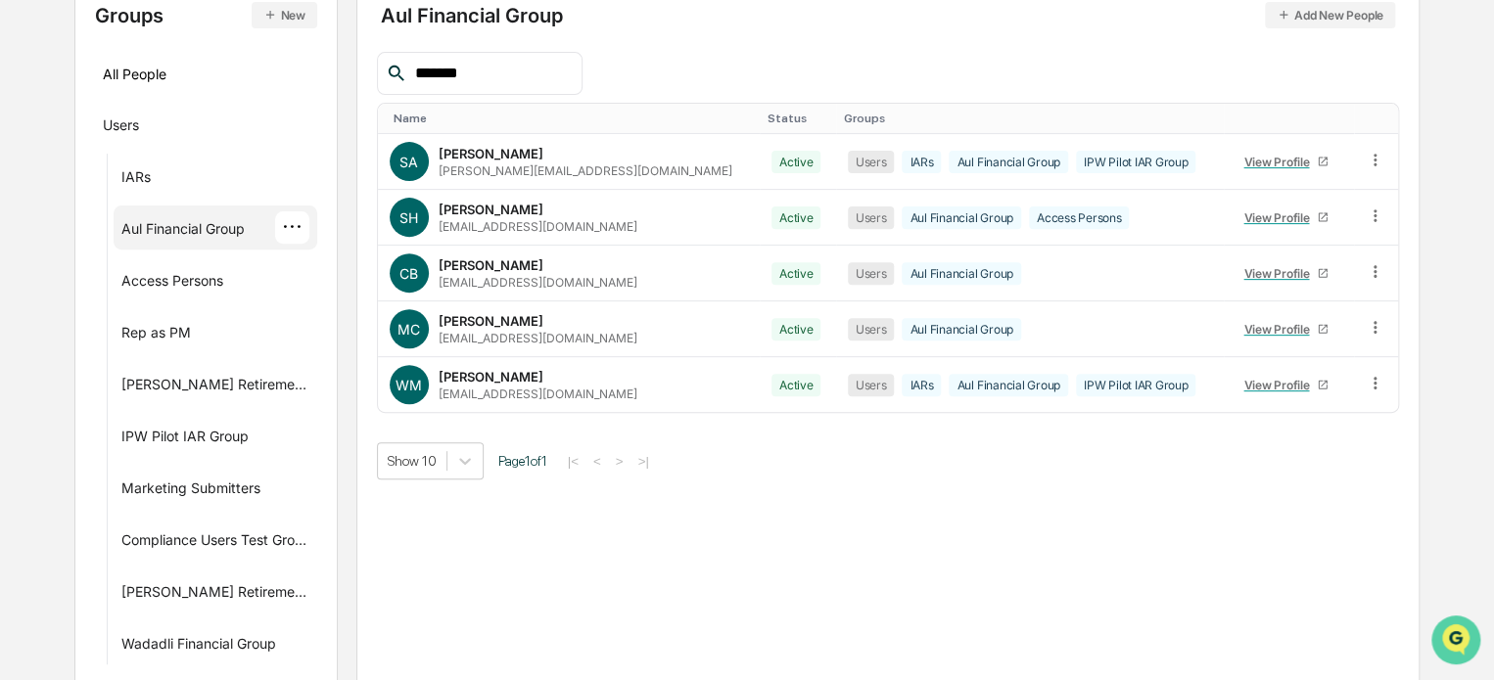
click at [1456, 637] on img "Open customer support" at bounding box center [1455, 640] width 49 height 39
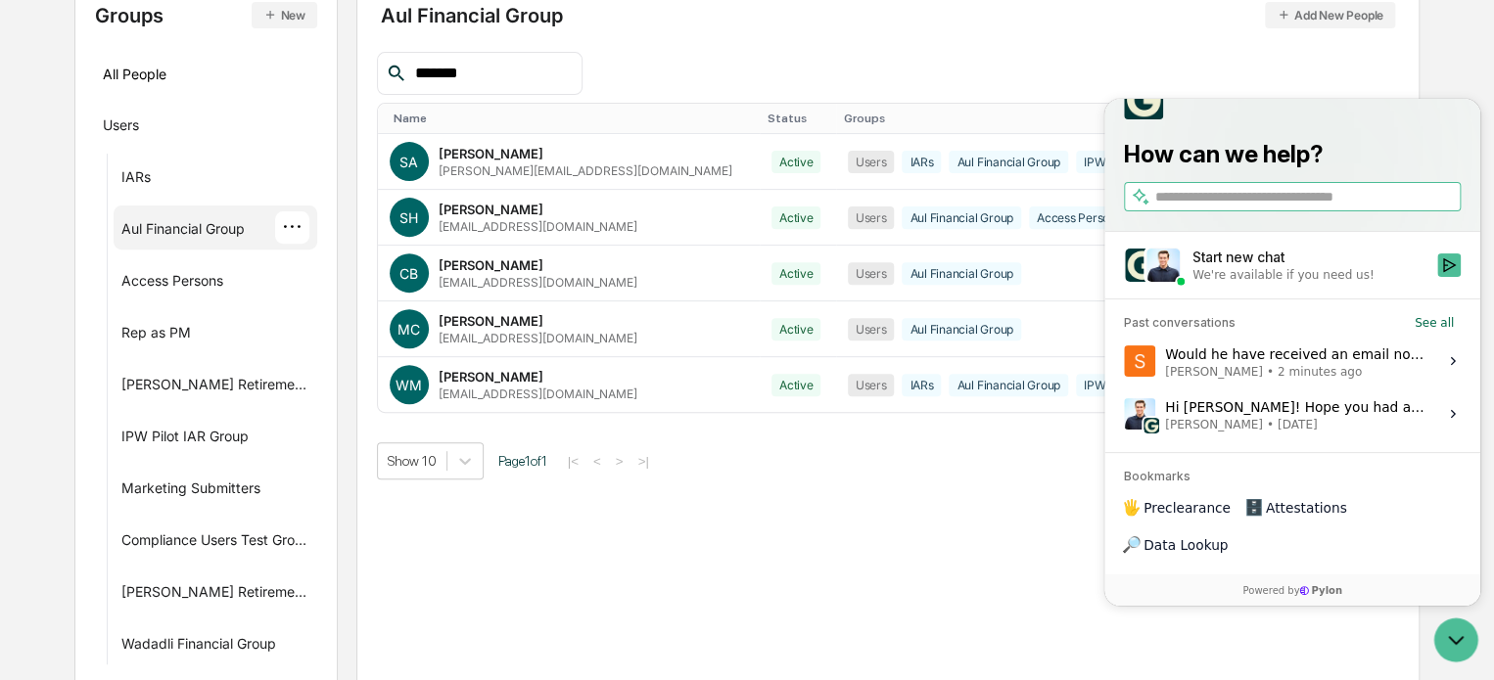
click at [1451, 372] on label "Would he have received an email notification? [PERSON_NAME] • 2 minutes ago Vie…" at bounding box center [1292, 360] width 352 height 53
click at [1124, 361] on button "View issue" at bounding box center [1123, 360] width 1 height 1
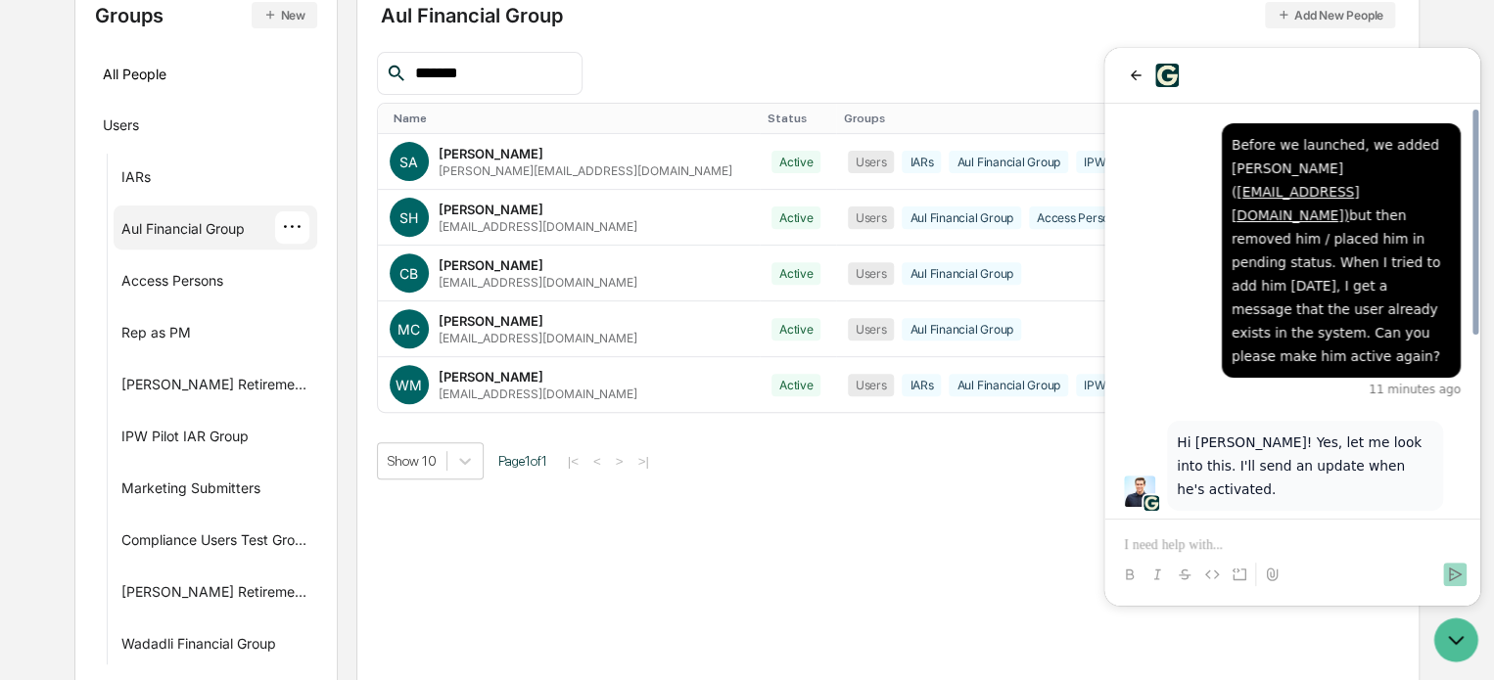
scroll to position [328, 0]
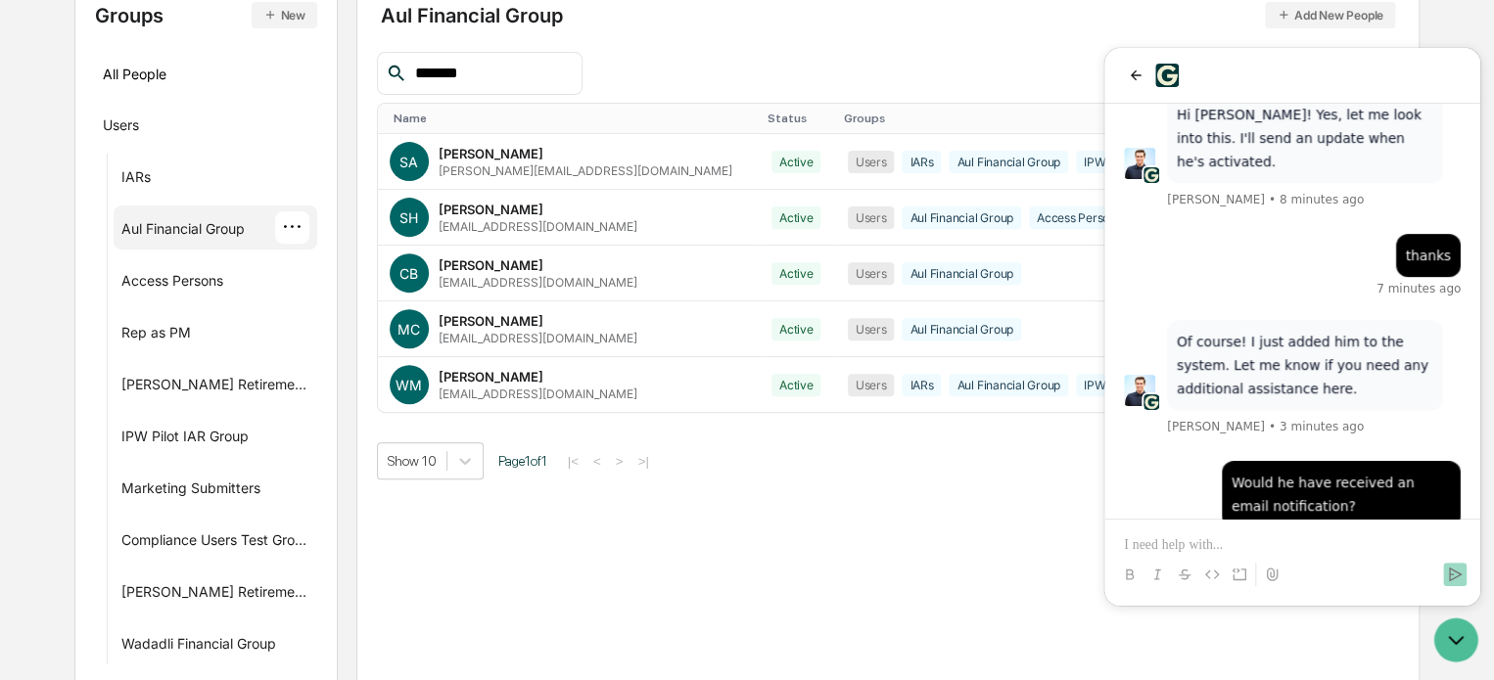
click at [710, 534] on div "Aul Financial Group Add New People ******* Name Status Groups SA [PERSON_NAME] …" at bounding box center [887, 542] width 1063 height 1131
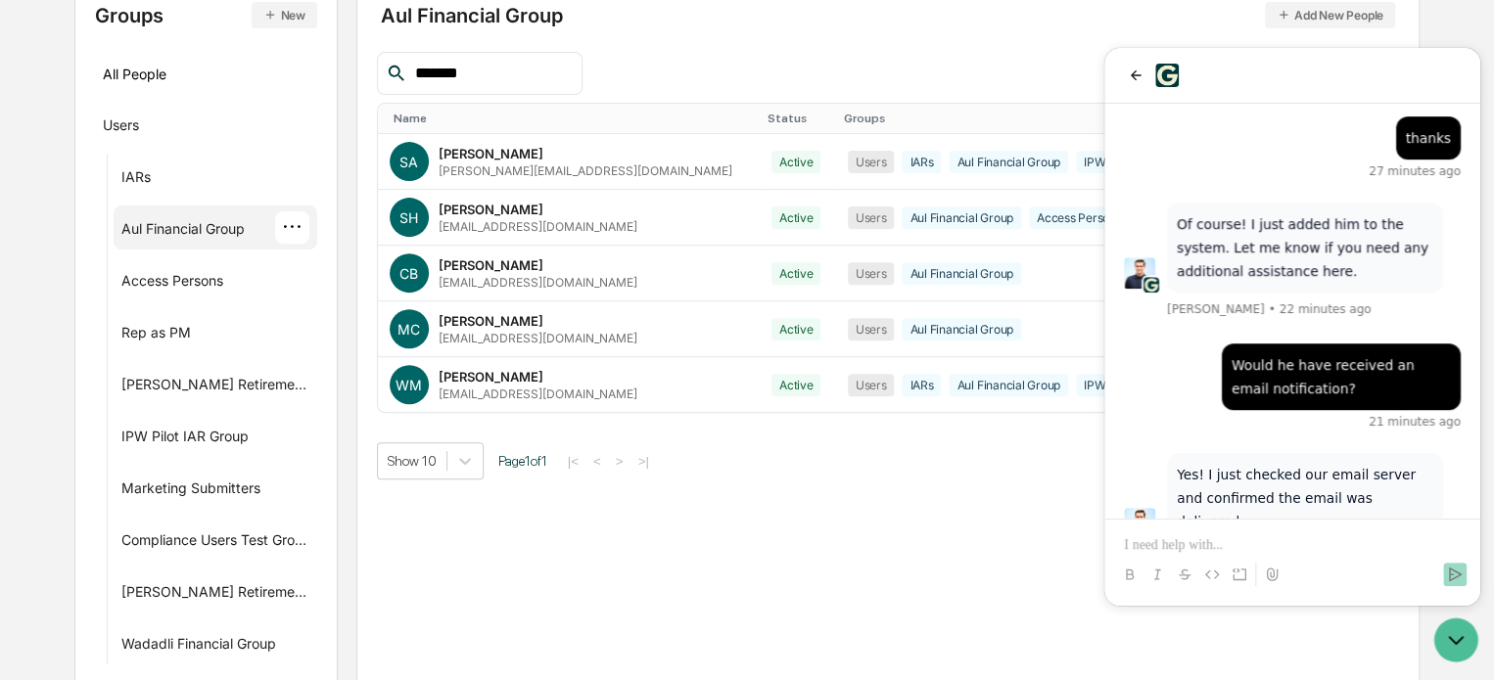
click at [1231, 549] on p at bounding box center [1292, 545] width 337 height 20
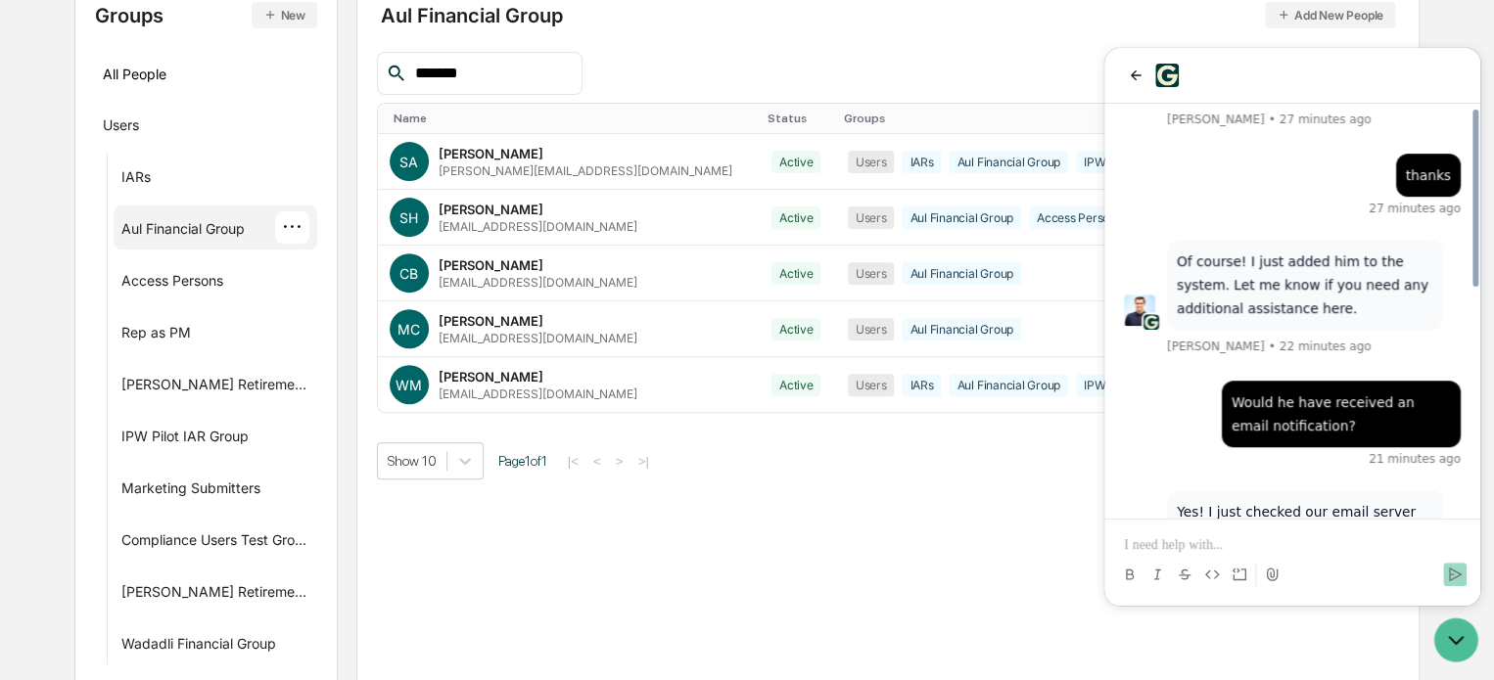
scroll to position [407, 0]
click at [1467, 631] on icon "Open customer support" at bounding box center [1455, 640] width 49 height 49
